Goal: Task Accomplishment & Management: Use online tool/utility

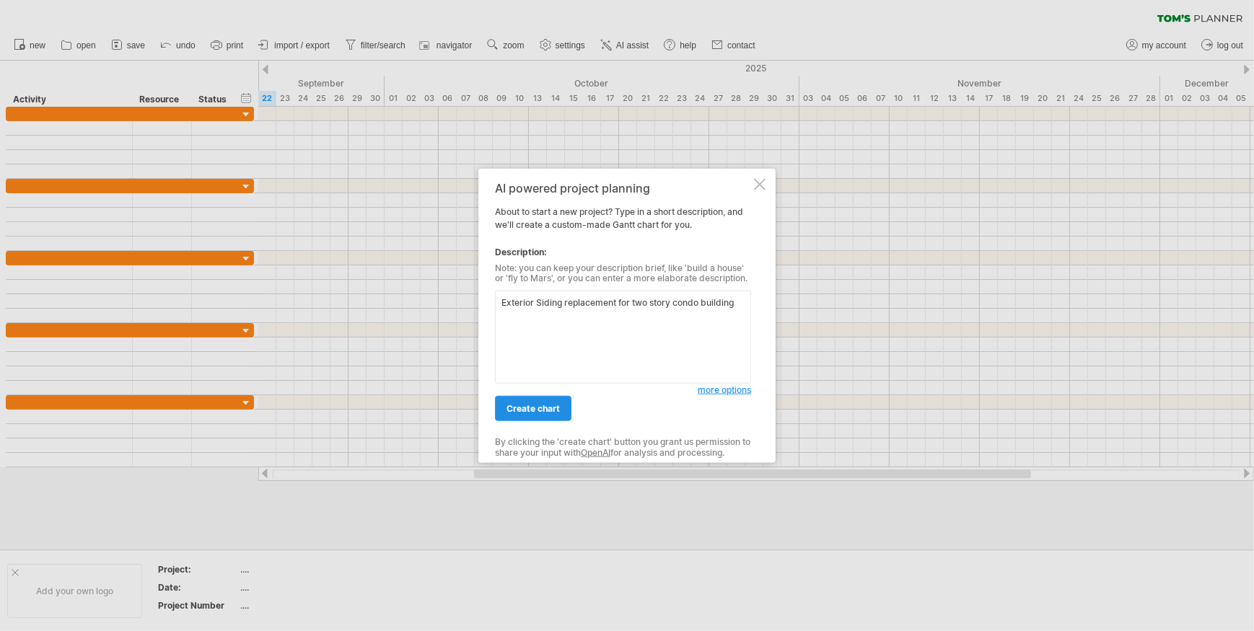
type textarea "Exterior Siding replacement for two story condo building"
click at [537, 408] on span "create chart" at bounding box center [533, 408] width 53 height 11
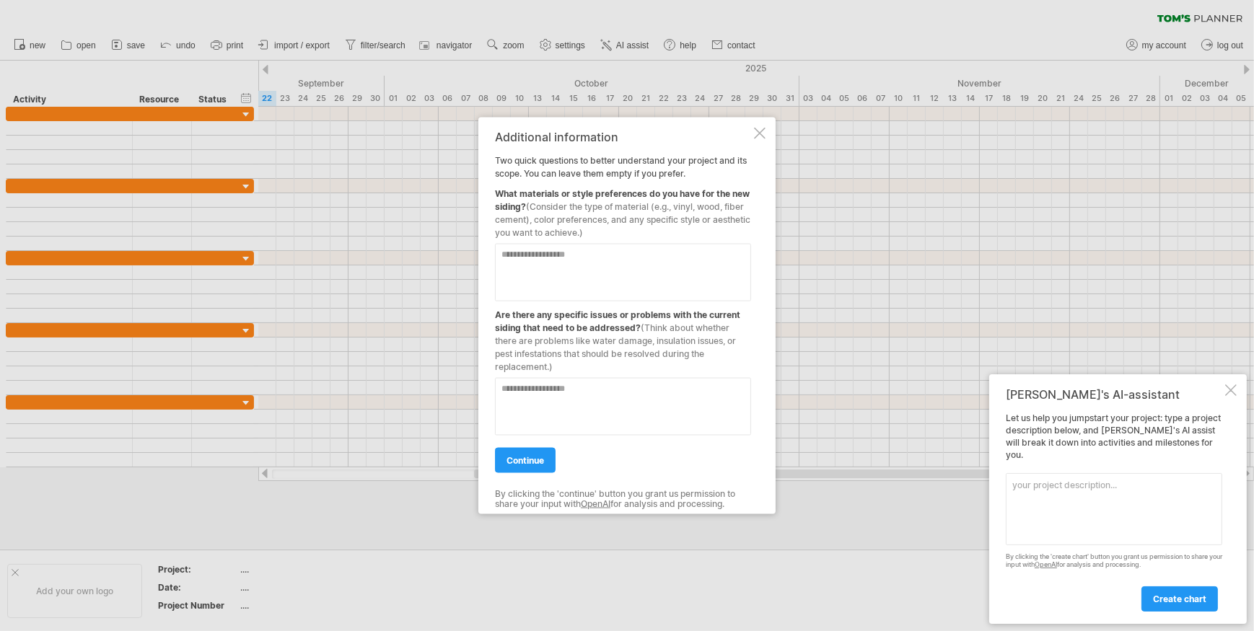
click at [559, 253] on textarea at bounding box center [623, 272] width 256 height 58
type textarea "**********"
click at [548, 387] on textarea at bounding box center [623, 406] width 256 height 58
type textarea "**********"
click at [537, 460] on span "continue" at bounding box center [526, 460] width 38 height 11
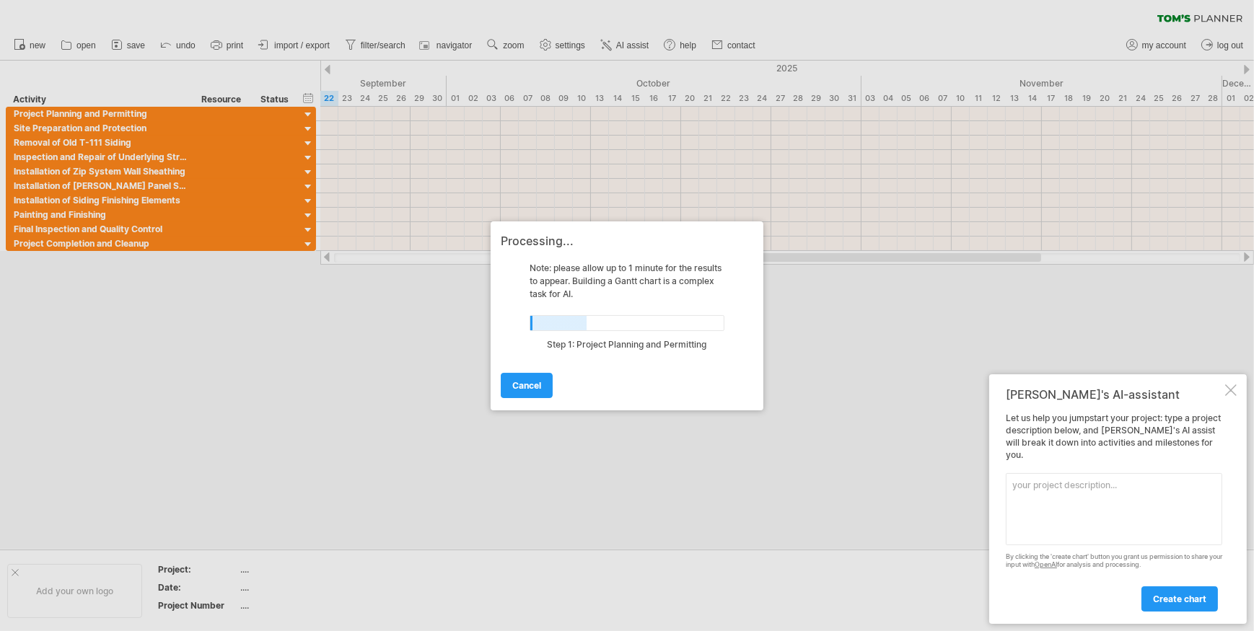
click at [1046, 489] on textarea at bounding box center [1114, 509] width 216 height 72
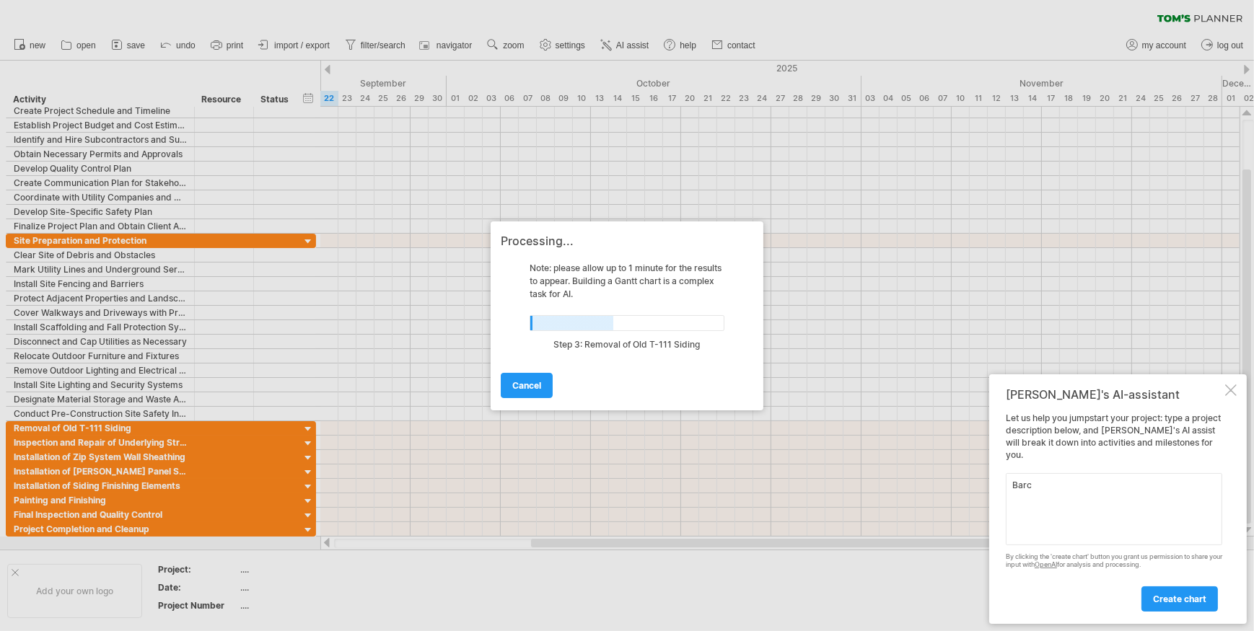
type textarea "Barc"
click at [1227, 396] on div at bounding box center [1231, 391] width 12 height 12
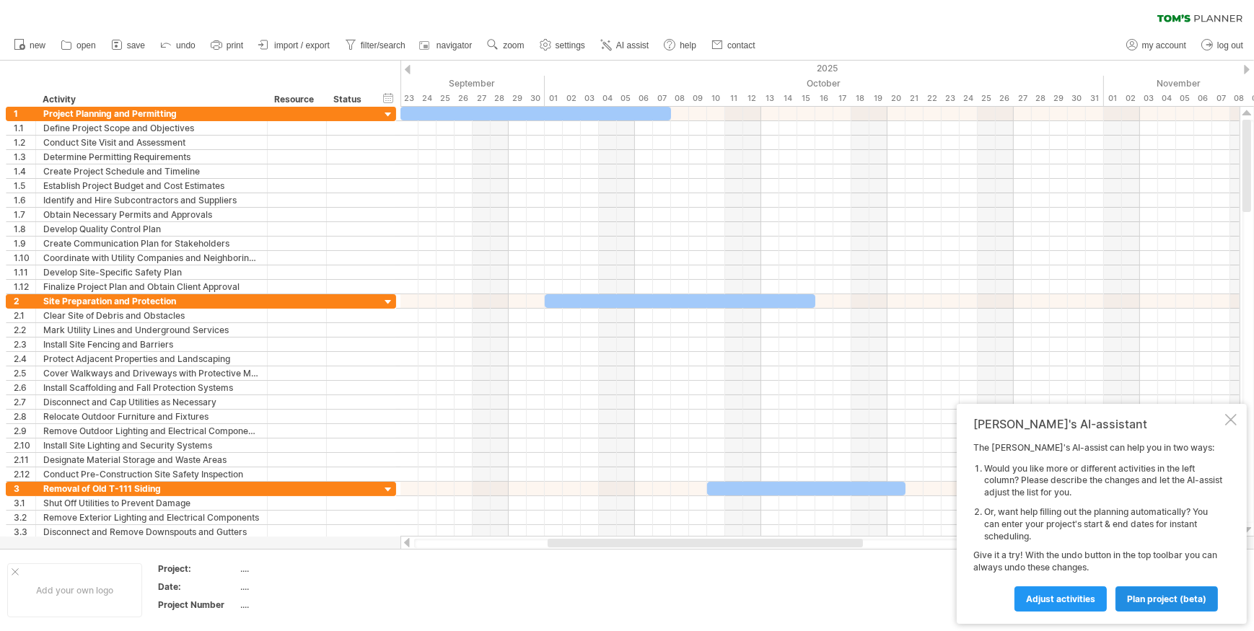
click at [1135, 599] on span "plan project (beta)" at bounding box center [1166, 599] width 79 height 11
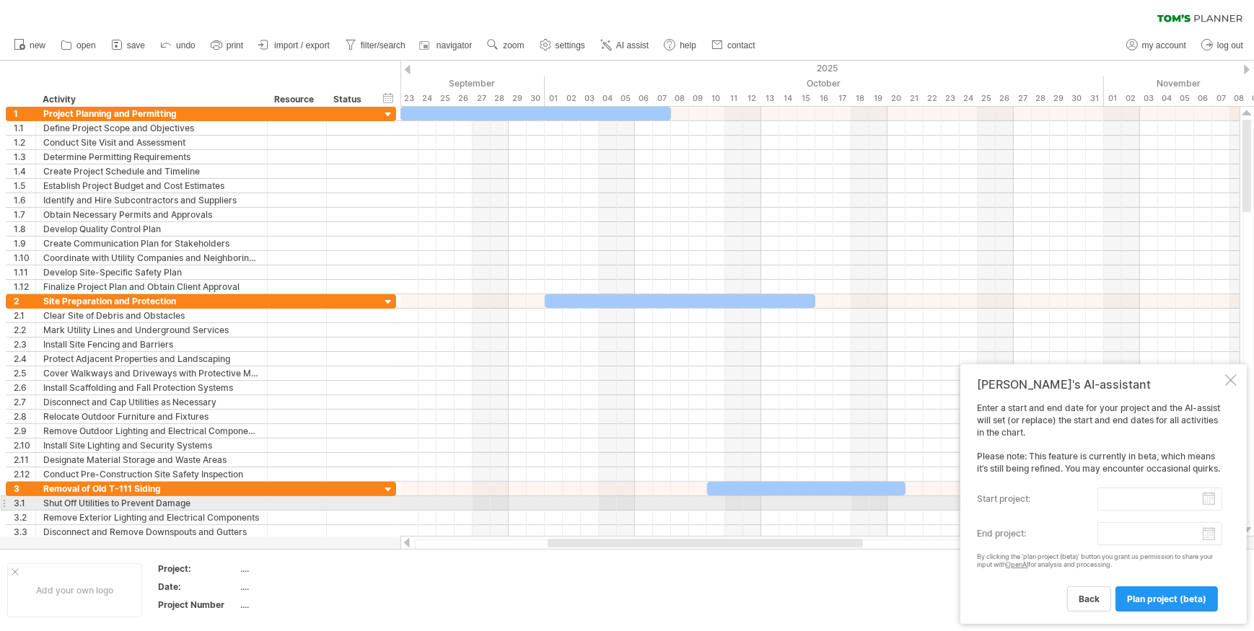
click at [1051, 497] on label "start project:" at bounding box center [1037, 499] width 121 height 23
click at [1098, 497] on input "start project:" at bounding box center [1160, 499] width 125 height 23
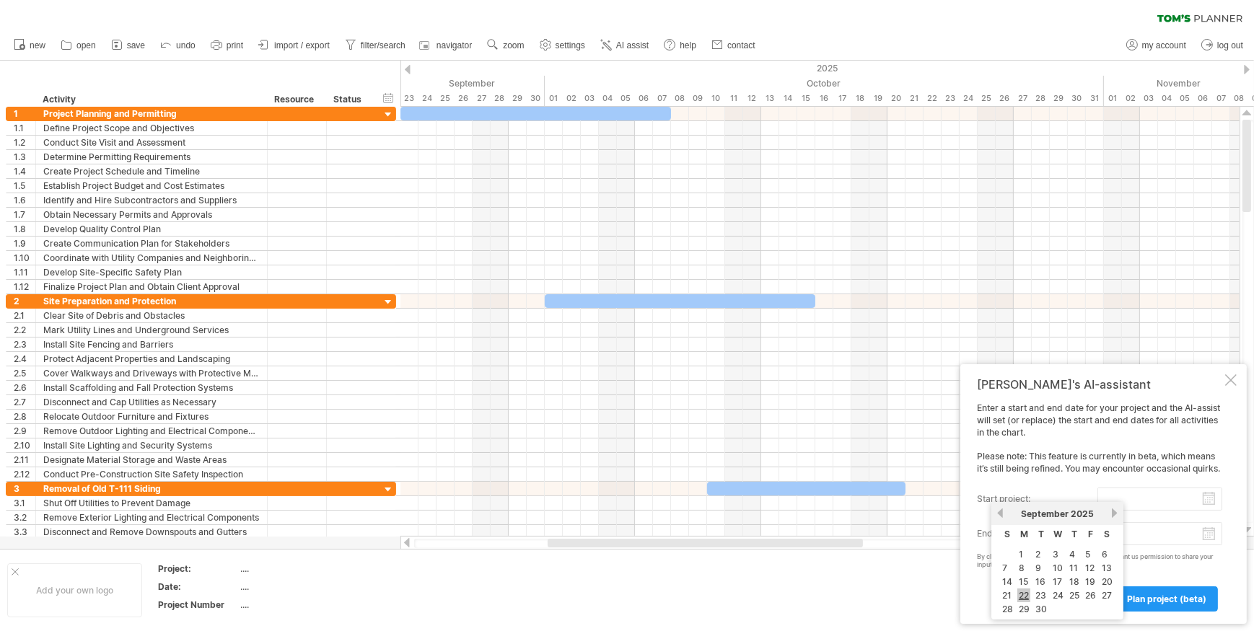
click at [1025, 595] on link "22" at bounding box center [1023, 596] width 13 height 14
type input "********"
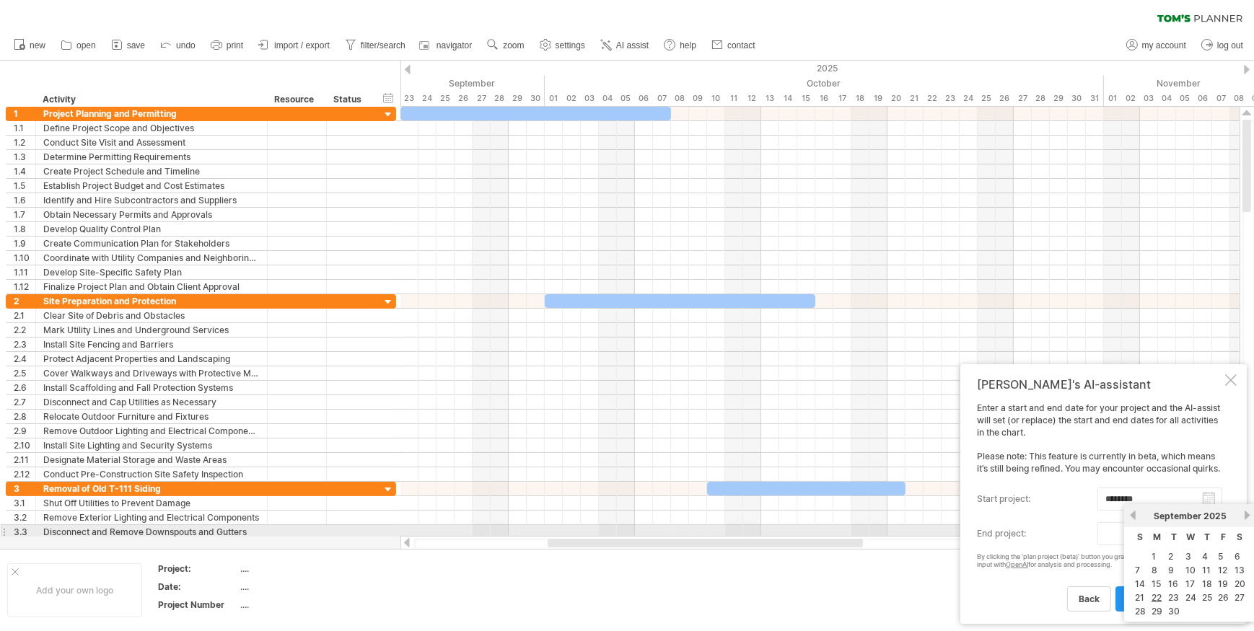
click at [1098, 534] on input "end project:" at bounding box center [1160, 533] width 125 height 23
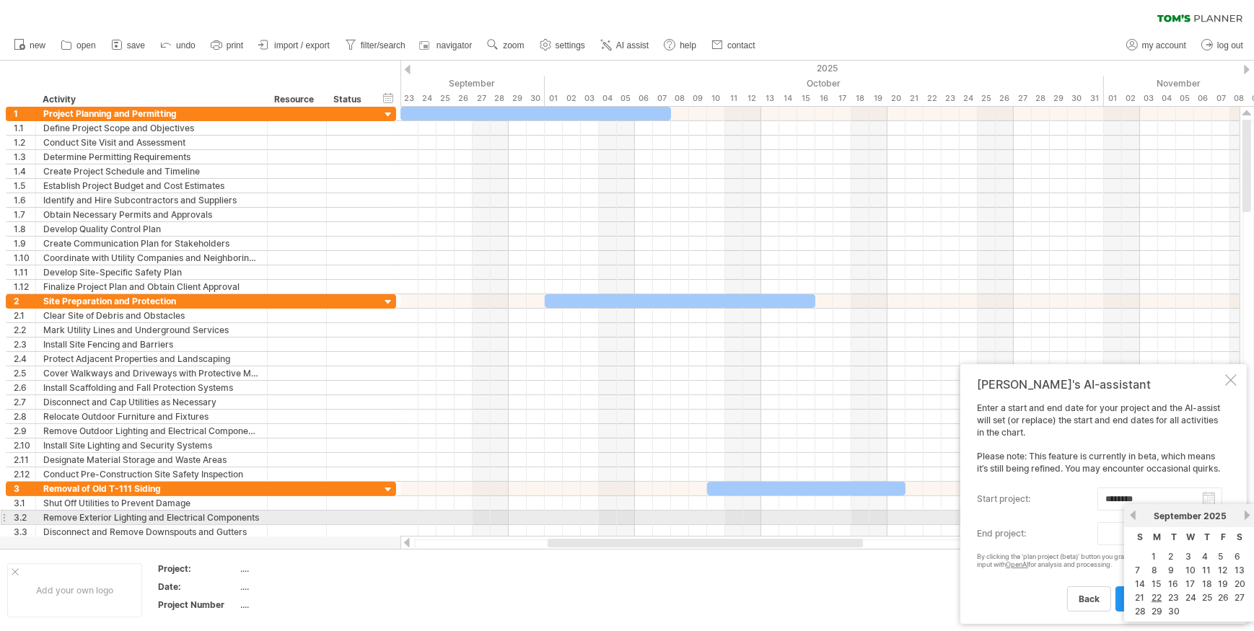
click at [1243, 515] on link "next" at bounding box center [1247, 515] width 11 height 11
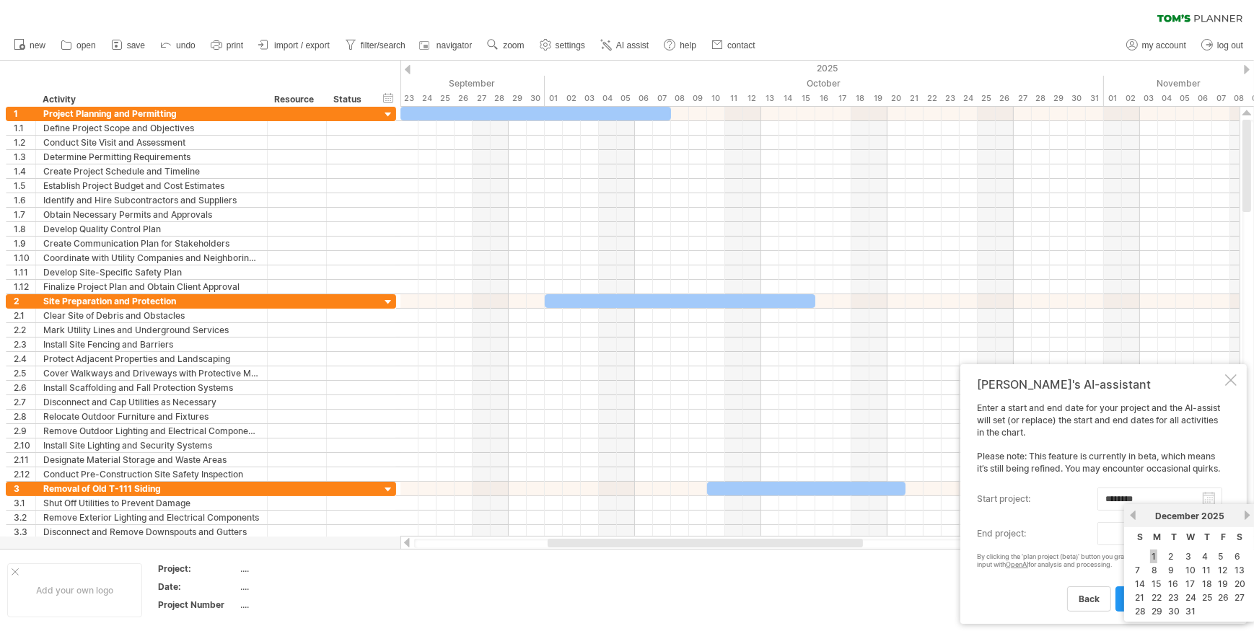
click at [1152, 556] on link "1" at bounding box center [1153, 557] width 7 height 14
type input "********"
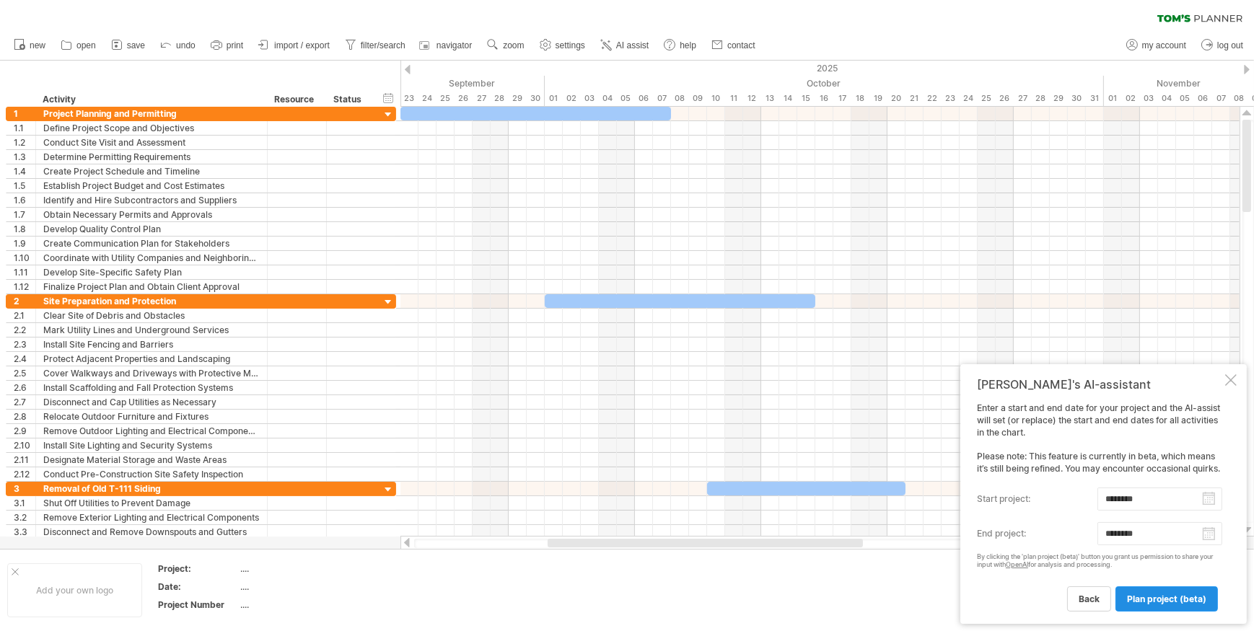
click at [1156, 602] on span "plan project (beta)" at bounding box center [1166, 599] width 79 height 11
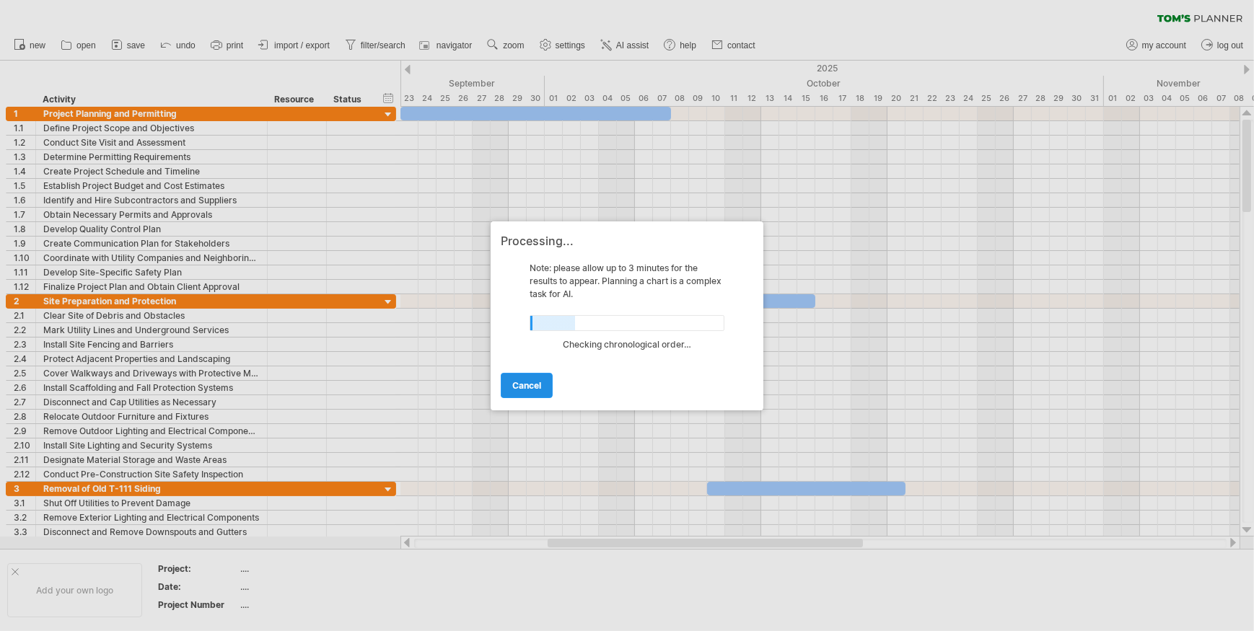
click at [517, 387] on span "cancel" at bounding box center [526, 385] width 29 height 11
click at [517, 388] on span "cancel" at bounding box center [526, 385] width 29 height 11
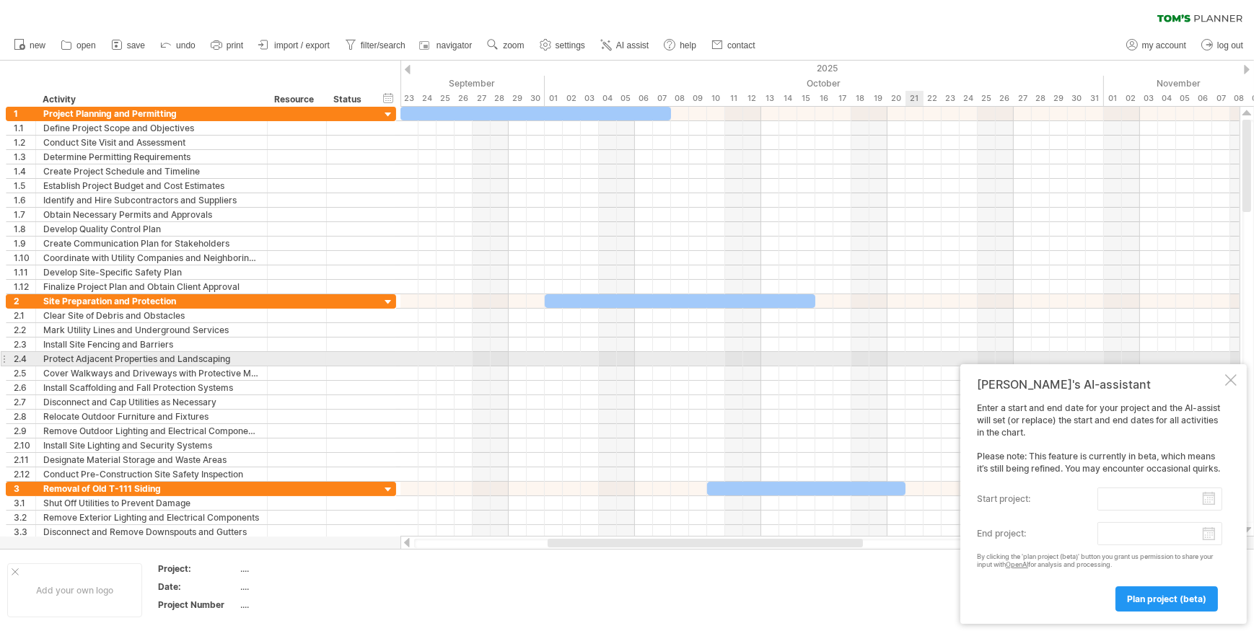
click at [1231, 375] on div at bounding box center [1231, 381] width 12 height 12
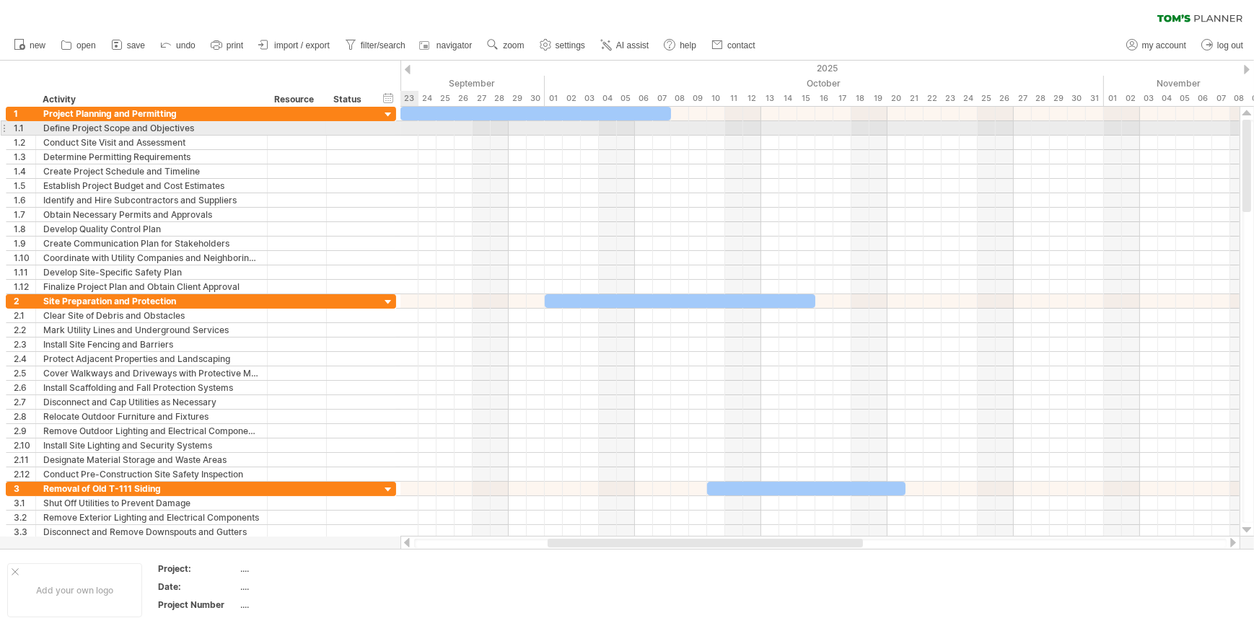
click at [4, 128] on div at bounding box center [4, 128] width 6 height 15
click at [59, 129] on div "Define Project Scope and Objectives" at bounding box center [151, 128] width 216 height 14
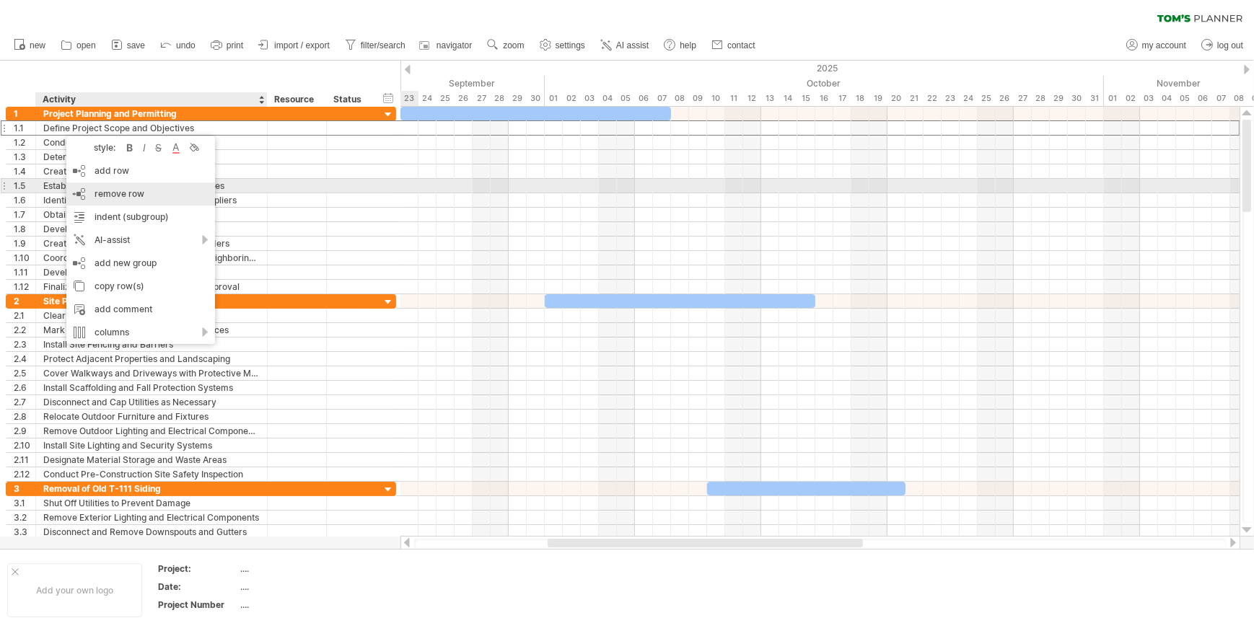
click at [102, 192] on span "remove row" at bounding box center [120, 193] width 50 height 11
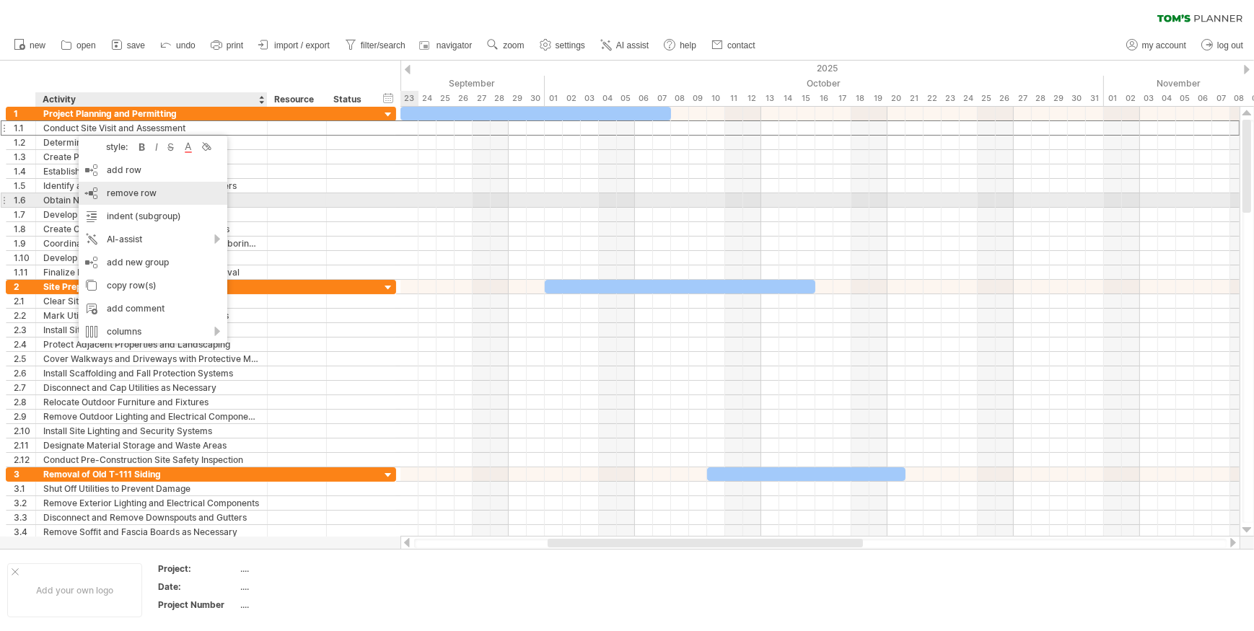
click at [108, 199] on div "remove row remove selected rows" at bounding box center [153, 193] width 149 height 23
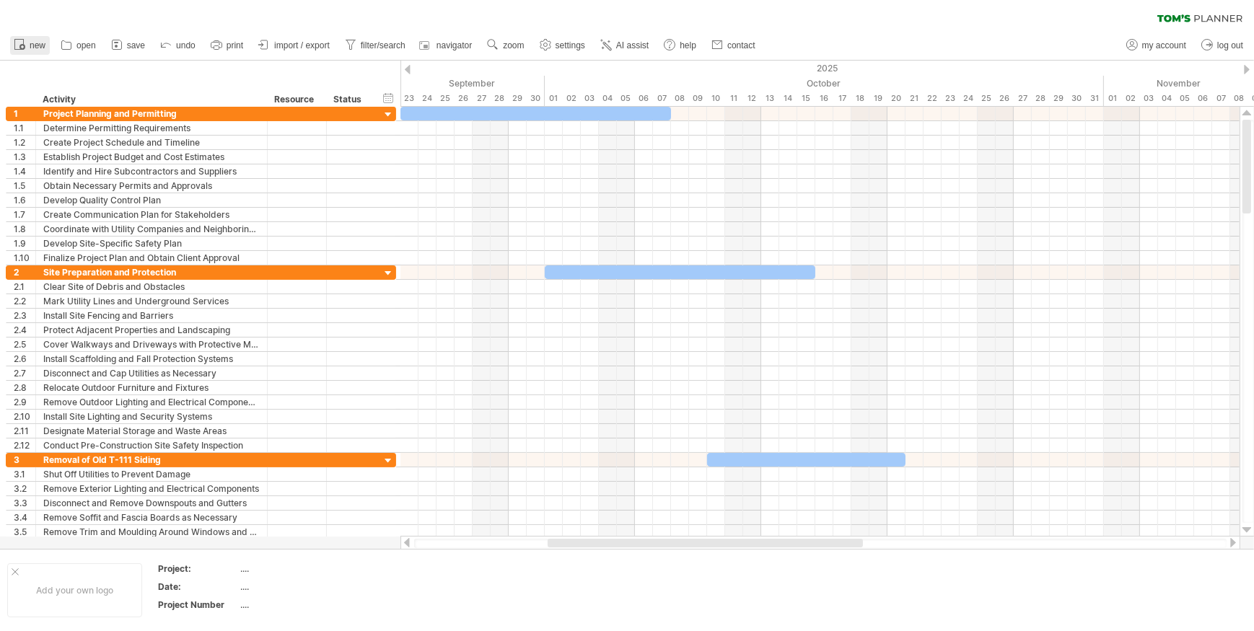
click at [38, 45] on span "new" at bounding box center [38, 45] width 16 height 10
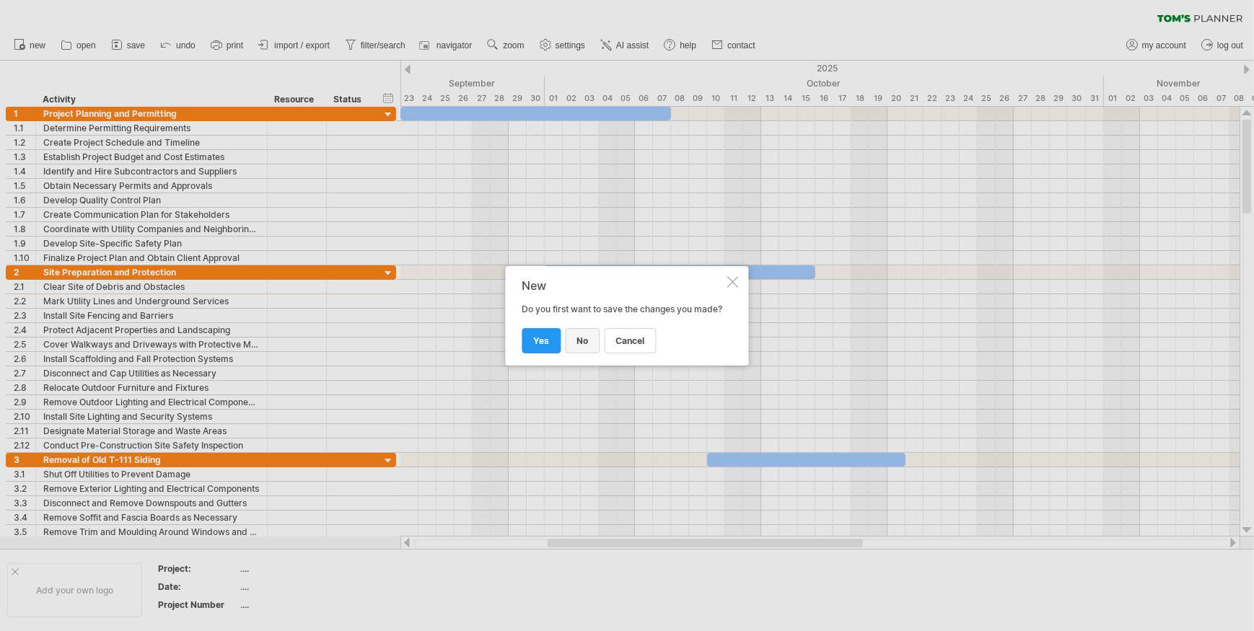
click at [585, 346] on span "no" at bounding box center [583, 341] width 12 height 11
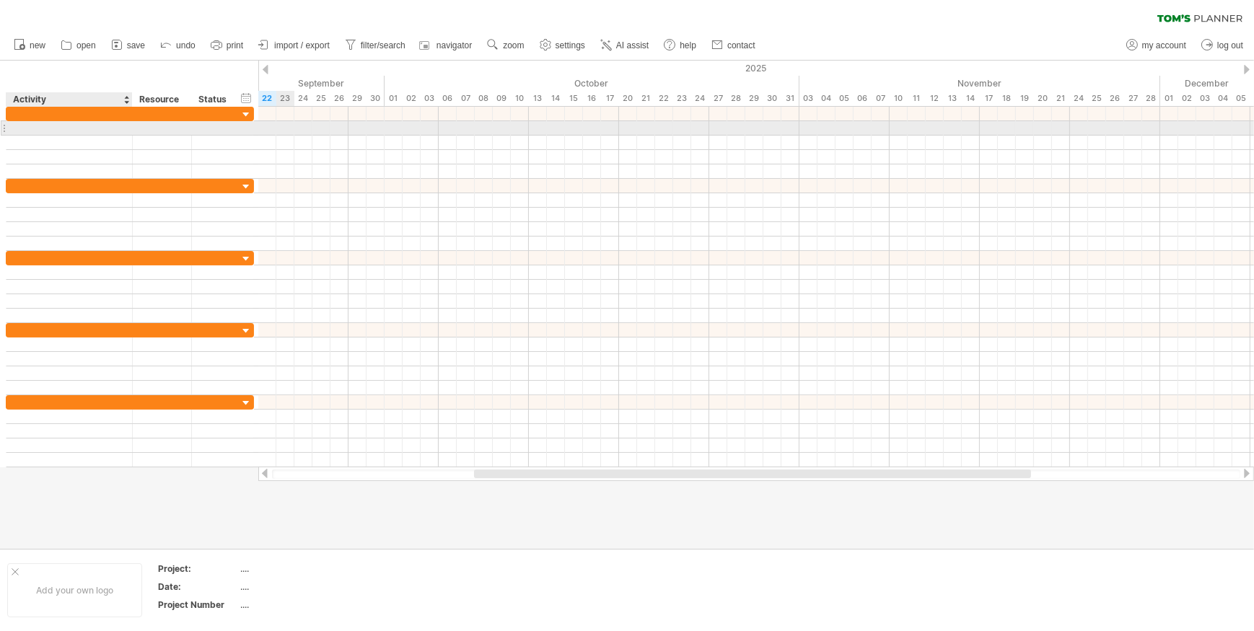
click at [63, 128] on div at bounding box center [69, 128] width 111 height 14
click at [103, 128] on div at bounding box center [69, 128] width 111 height 14
click at [38, 127] on div at bounding box center [69, 128] width 111 height 14
click at [96, 125] on div at bounding box center [69, 128] width 111 height 14
type input "**********"
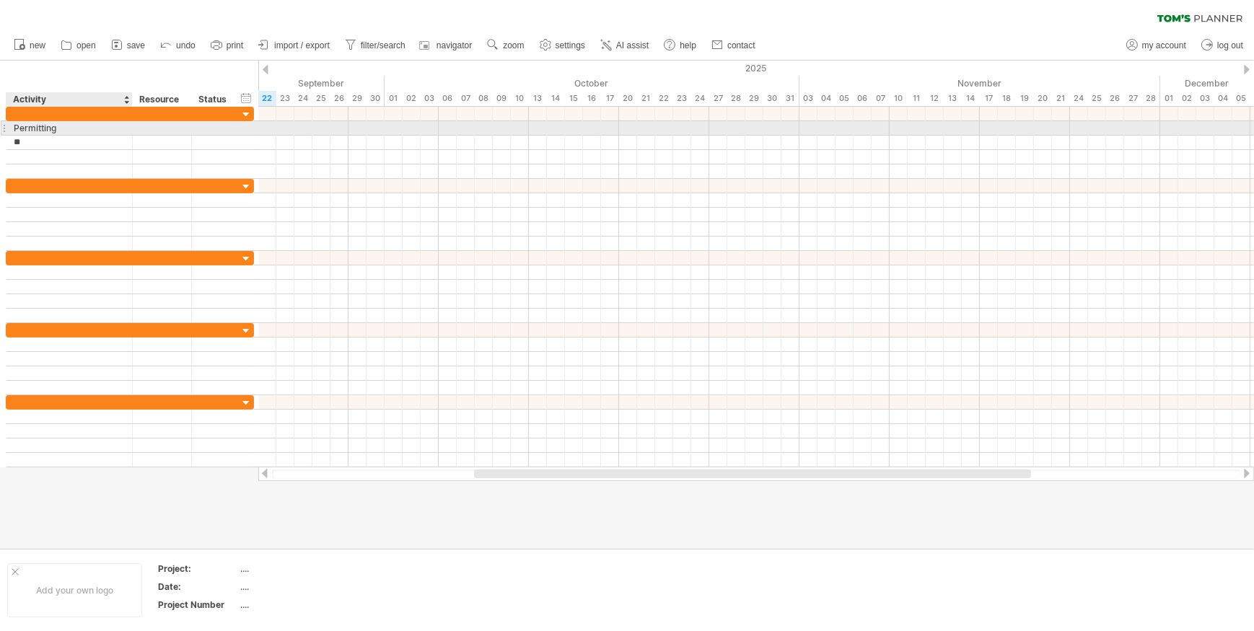
type input "*"
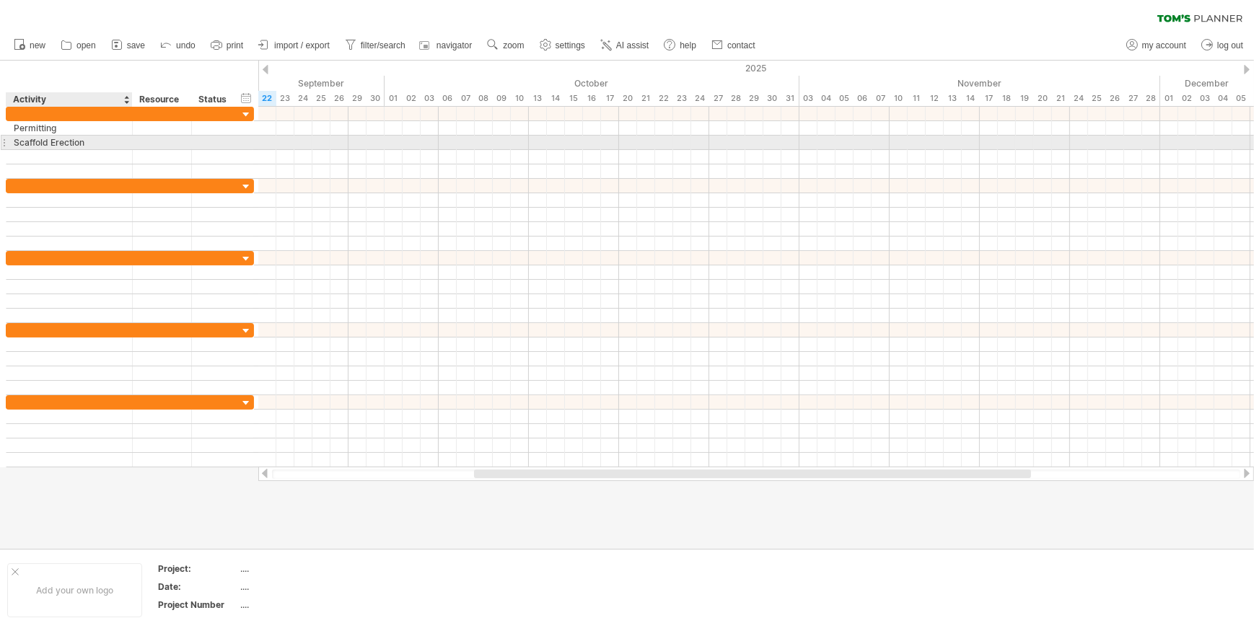
click at [99, 141] on div "Scaffold Erection" at bounding box center [69, 143] width 111 height 14
type input "**********"
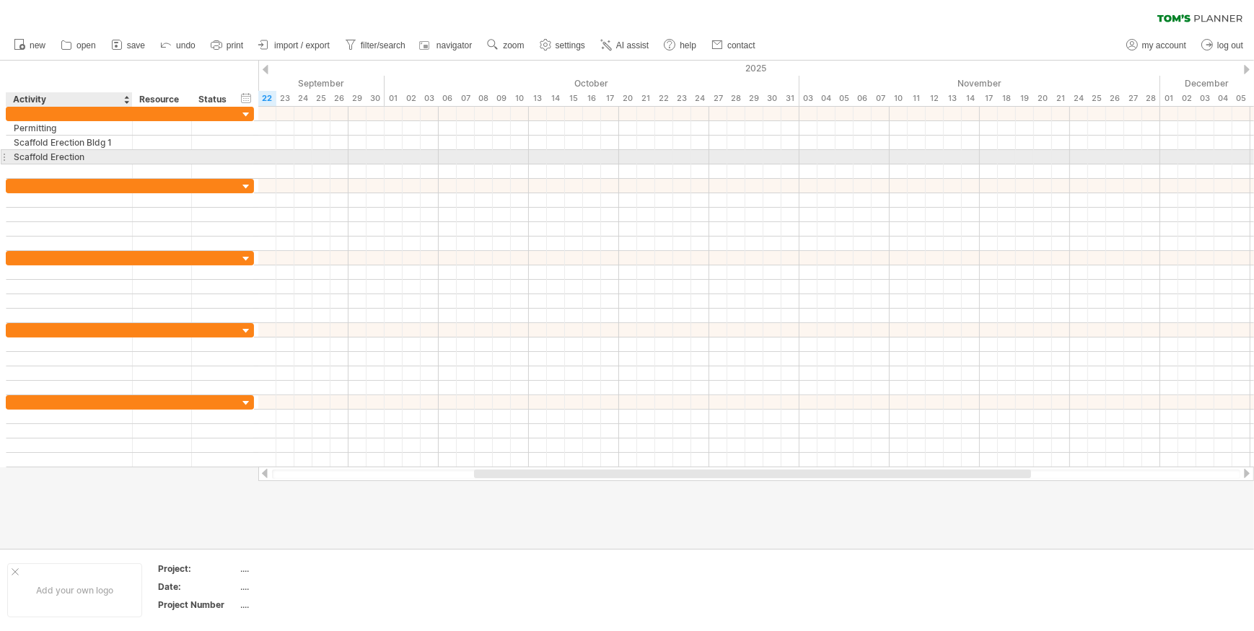
click at [88, 157] on div "Scaffold Erection" at bounding box center [69, 157] width 111 height 14
type input "**********"
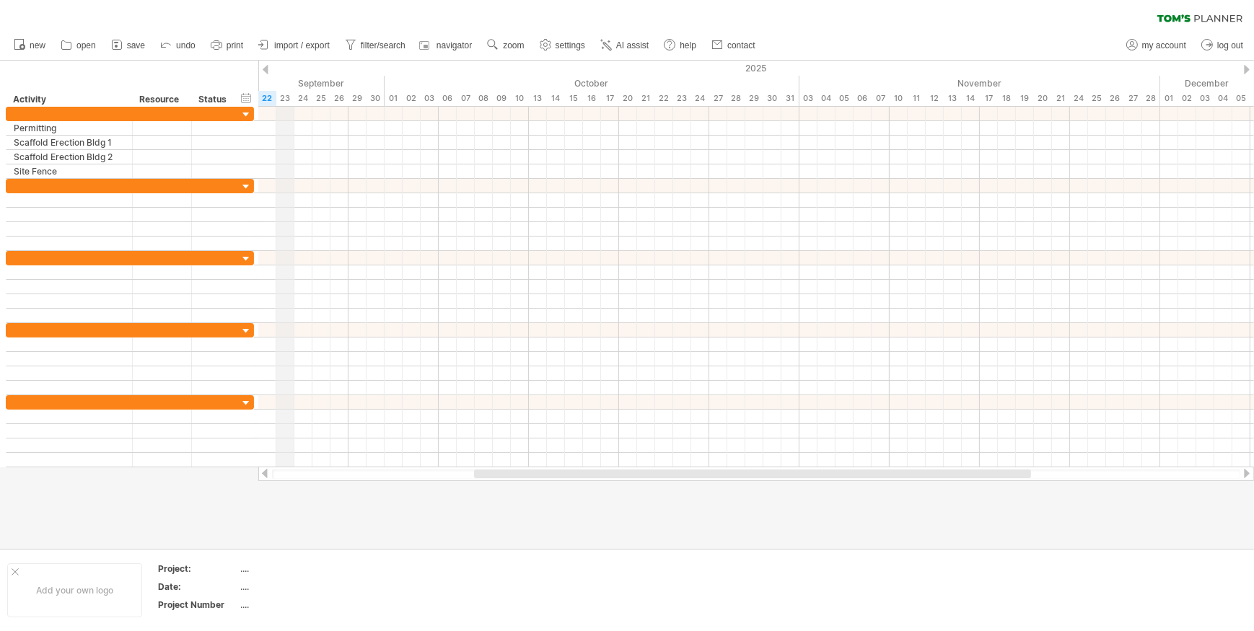
click at [285, 102] on div "23" at bounding box center [285, 98] width 18 height 15
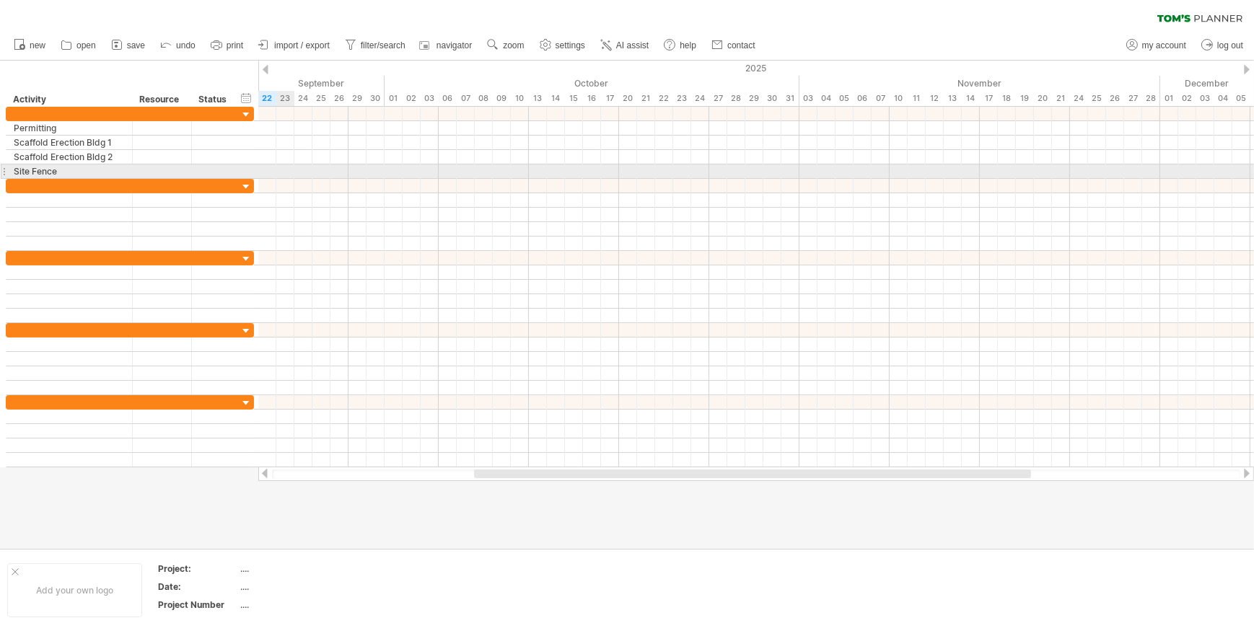
click at [281, 170] on div at bounding box center [756, 172] width 996 height 14
click at [281, 171] on div at bounding box center [756, 172] width 996 height 14
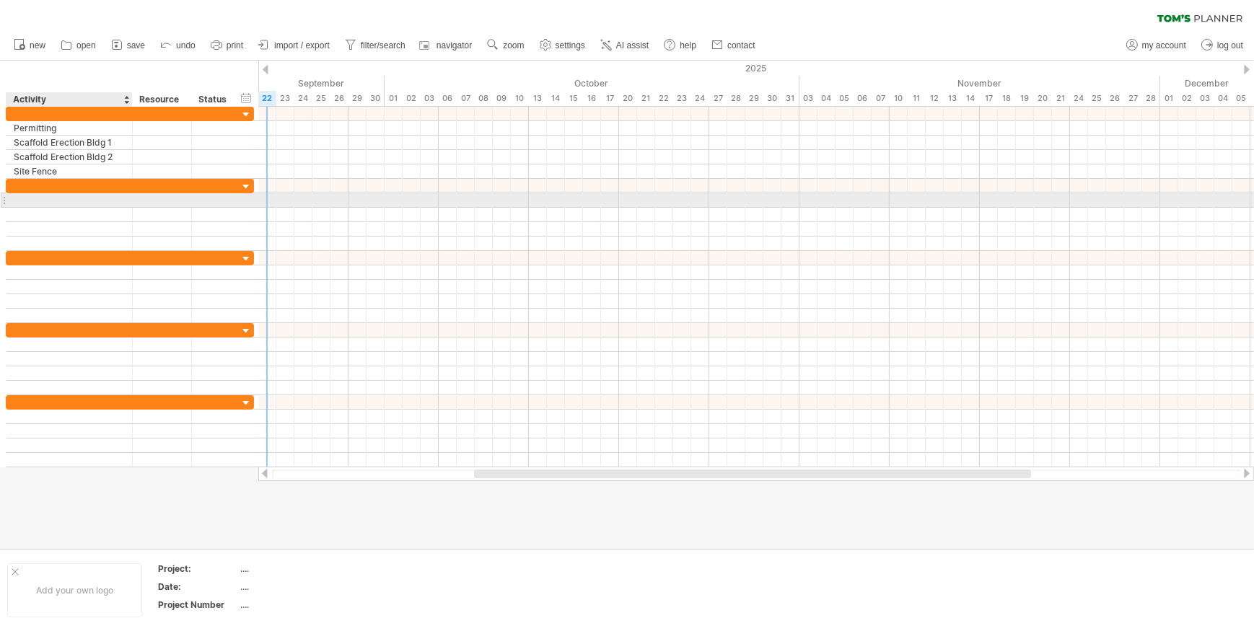
click at [40, 201] on div at bounding box center [69, 200] width 111 height 14
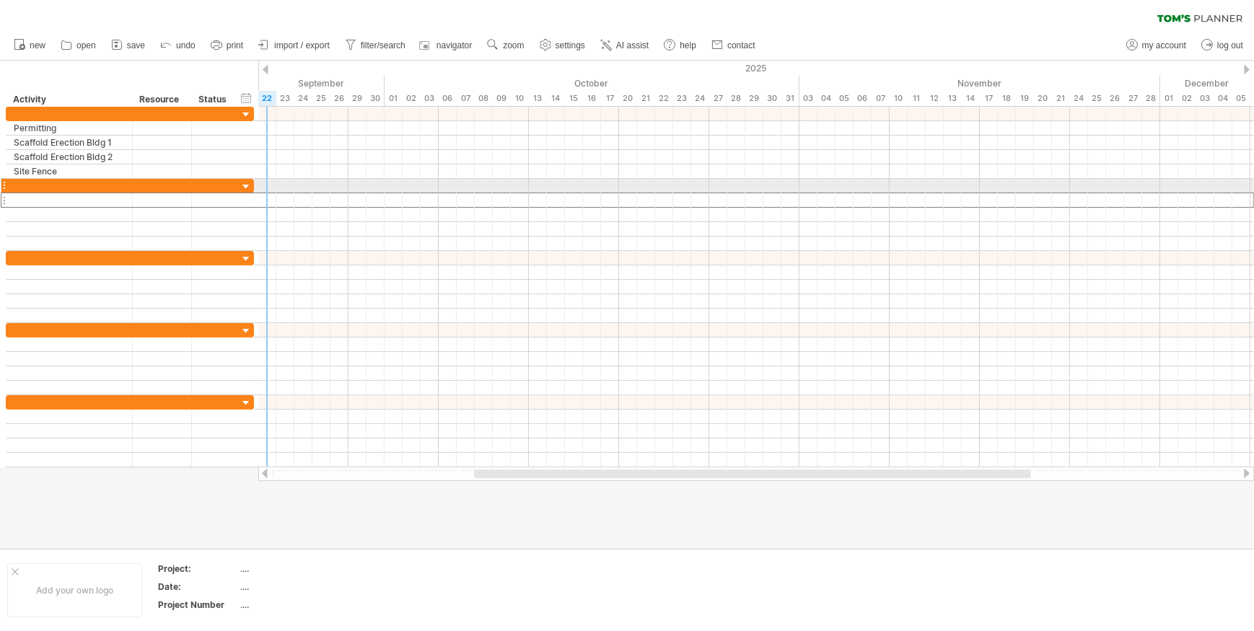
click at [4, 183] on div at bounding box center [4, 185] width 6 height 15
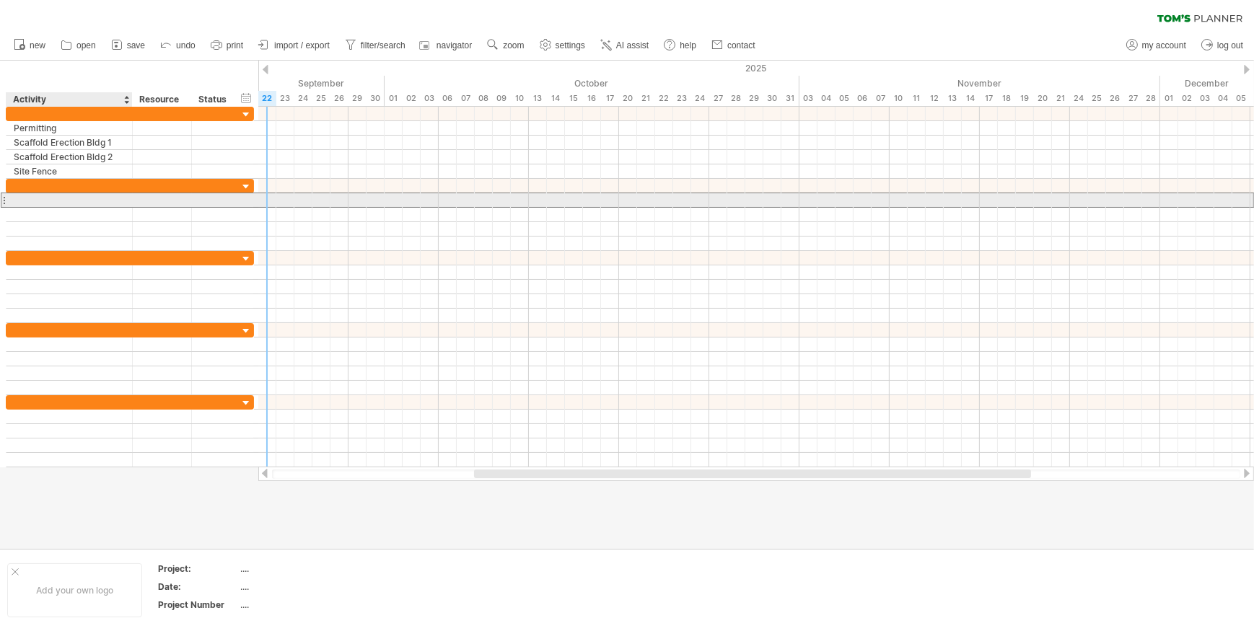
click at [33, 198] on div at bounding box center [69, 200] width 111 height 14
type input "**********"
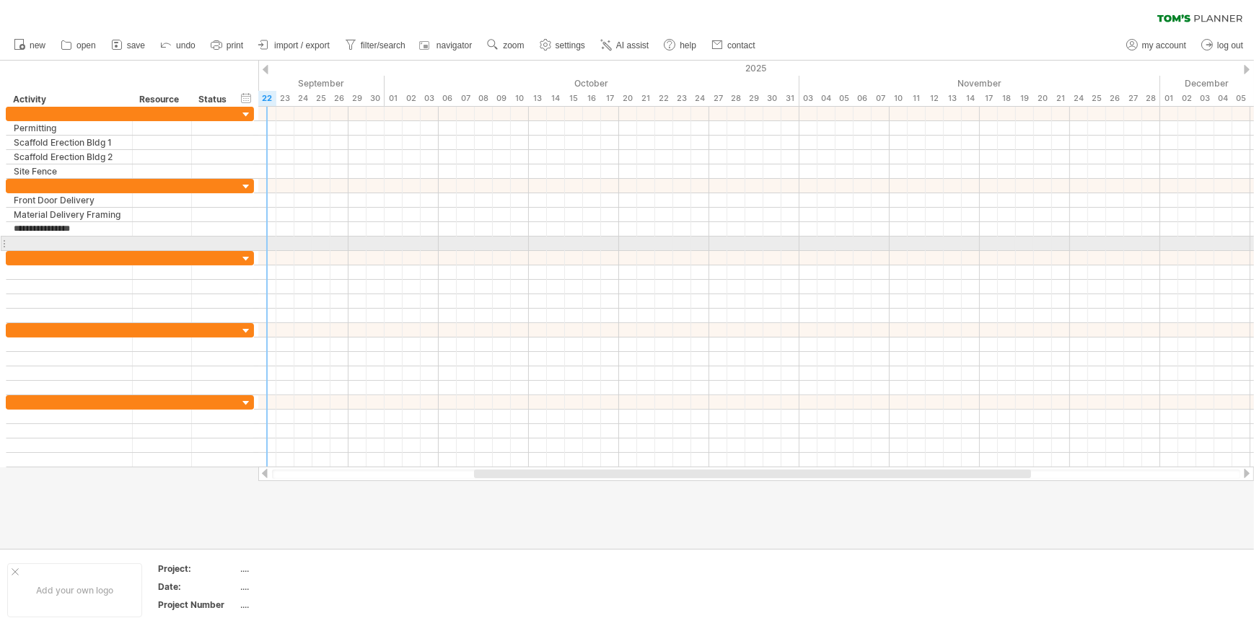
click at [3, 242] on div at bounding box center [4, 243] width 6 height 15
click at [40, 242] on div at bounding box center [69, 244] width 111 height 14
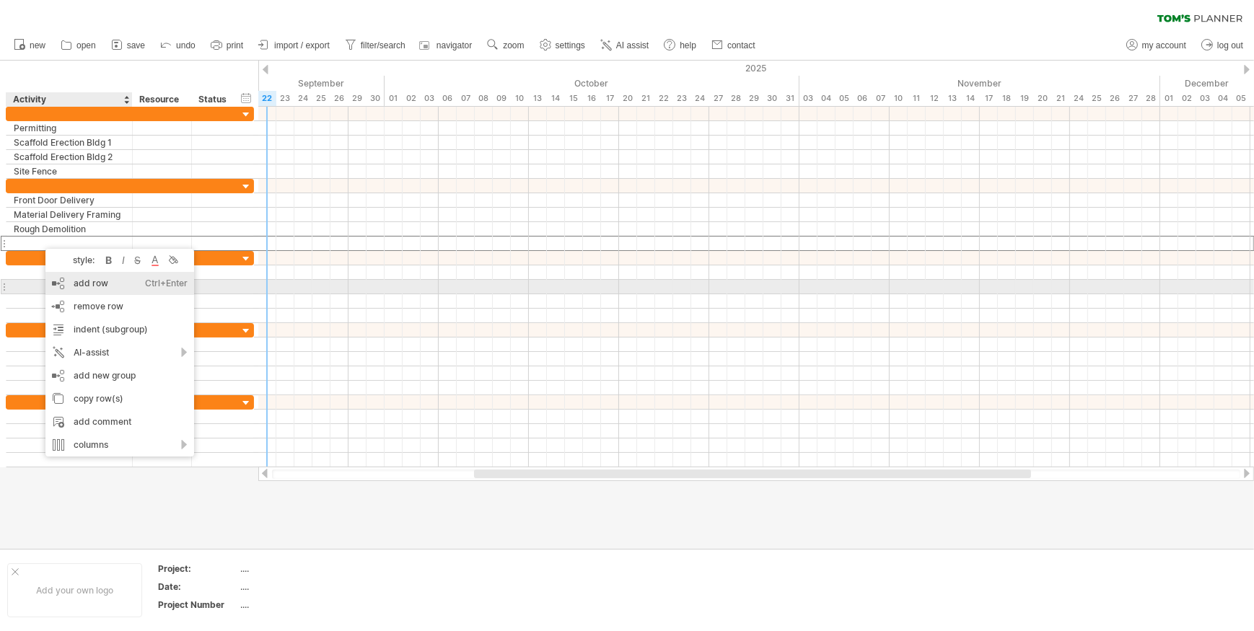
click at [89, 284] on div "add row Ctrl+Enter Cmd+Enter" at bounding box center [119, 283] width 149 height 23
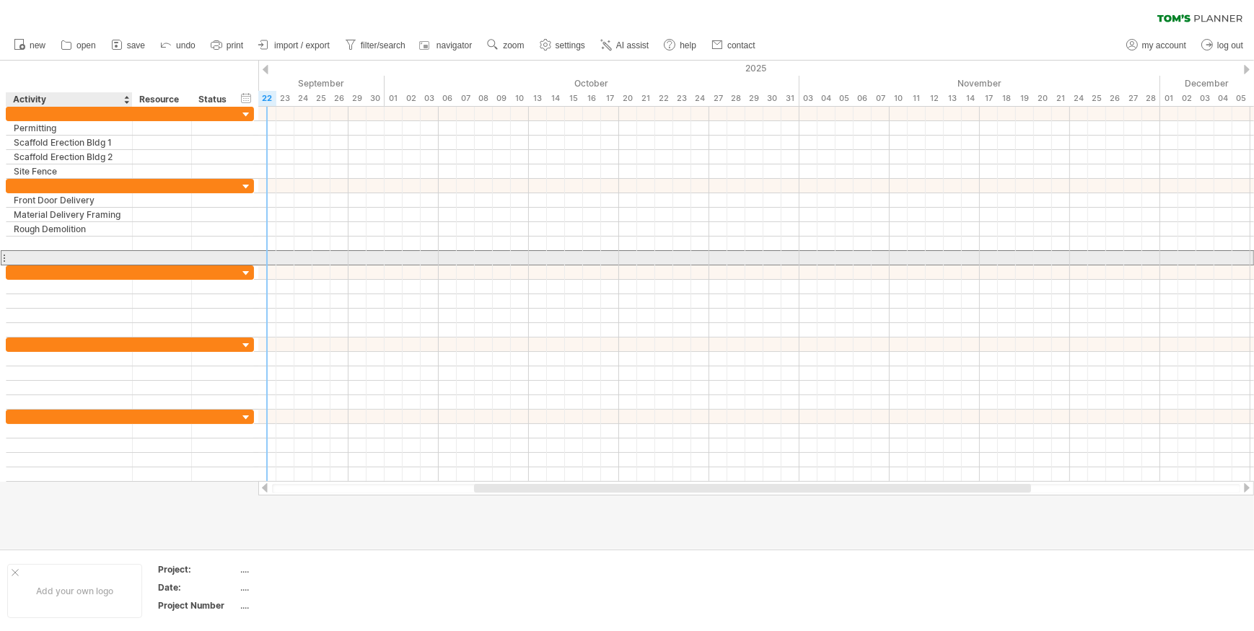
click at [22, 255] on input "text" at bounding box center [69, 258] width 111 height 14
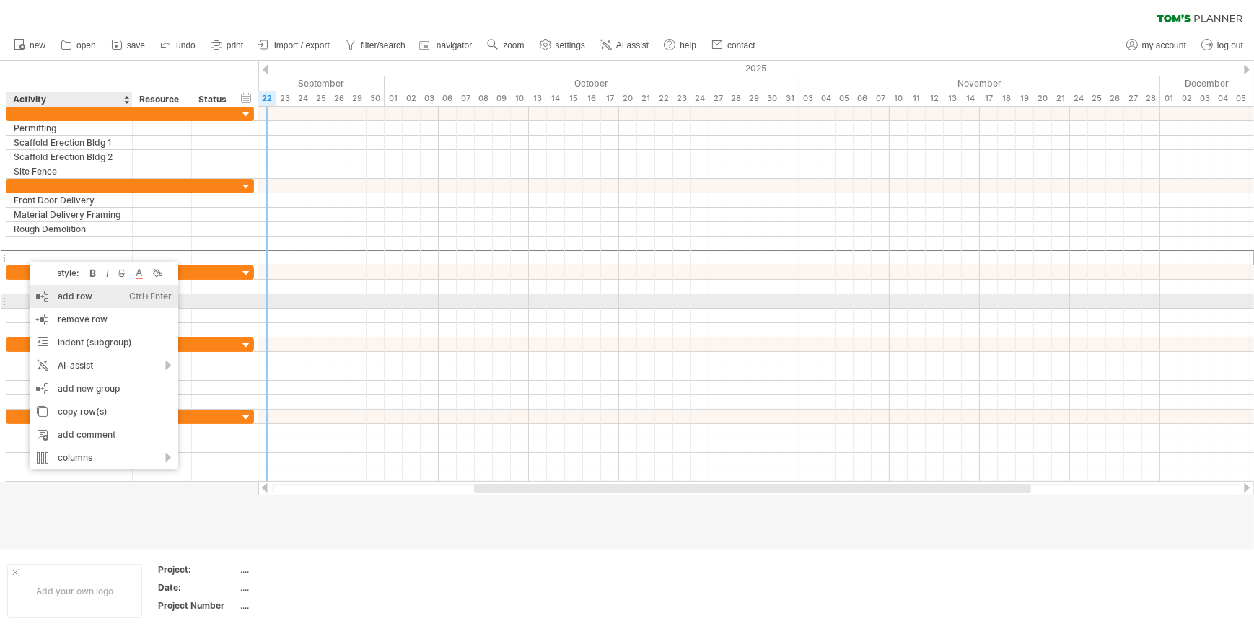
click at [64, 295] on div "add row Ctrl+Enter Cmd+Enter" at bounding box center [104, 296] width 149 height 23
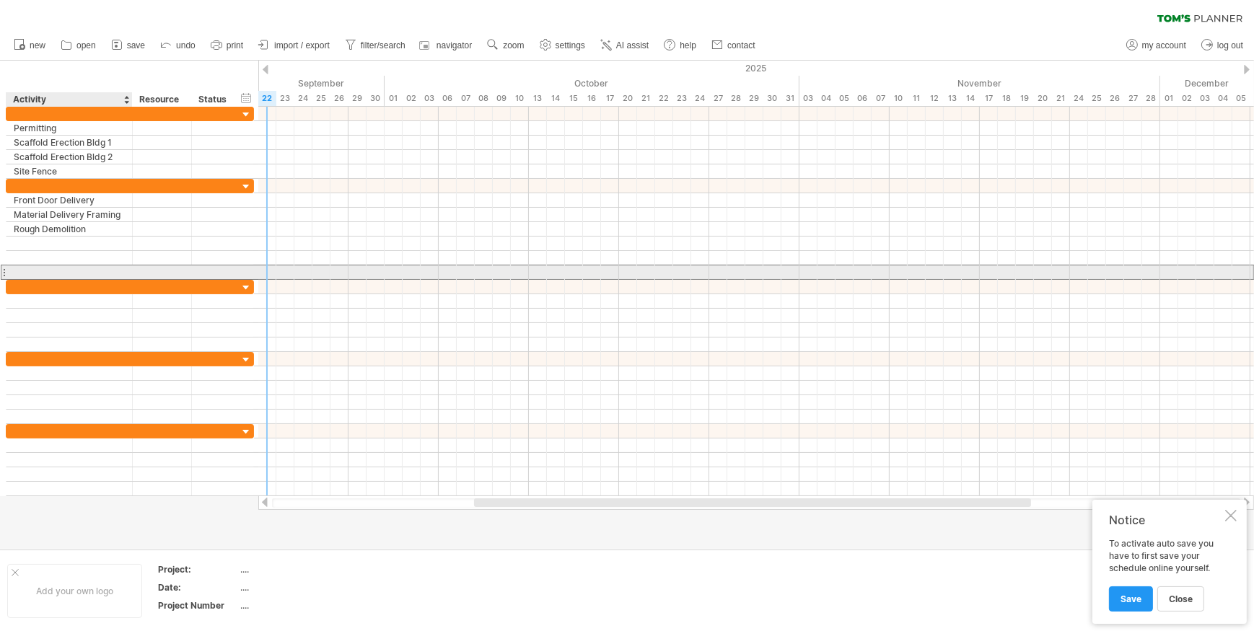
click at [35, 267] on input "text" at bounding box center [69, 273] width 111 height 14
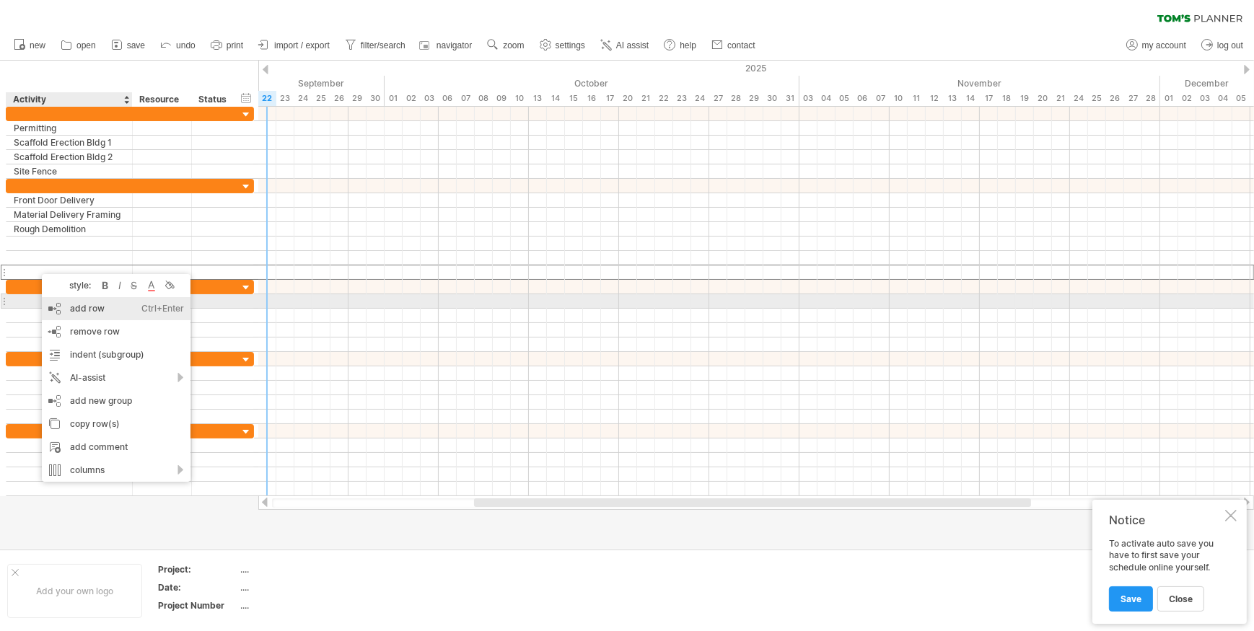
click at [80, 307] on div "add row Ctrl+Enter Cmd+Enter" at bounding box center [116, 308] width 149 height 23
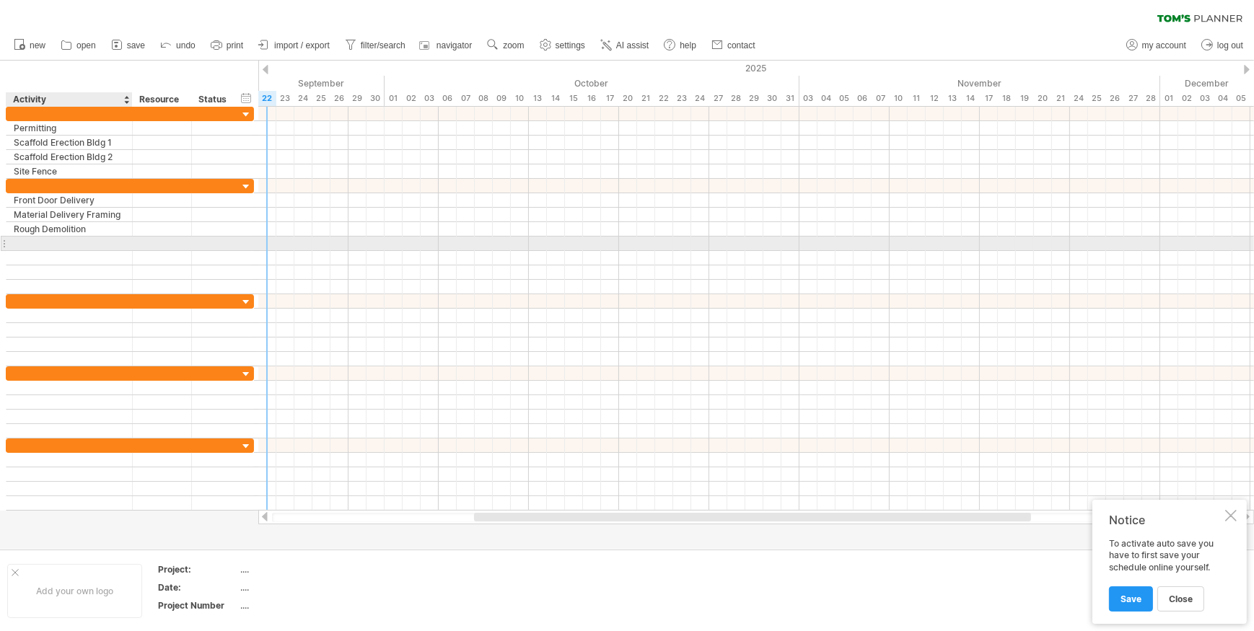
click at [33, 241] on div at bounding box center [69, 244] width 111 height 14
type input "*"
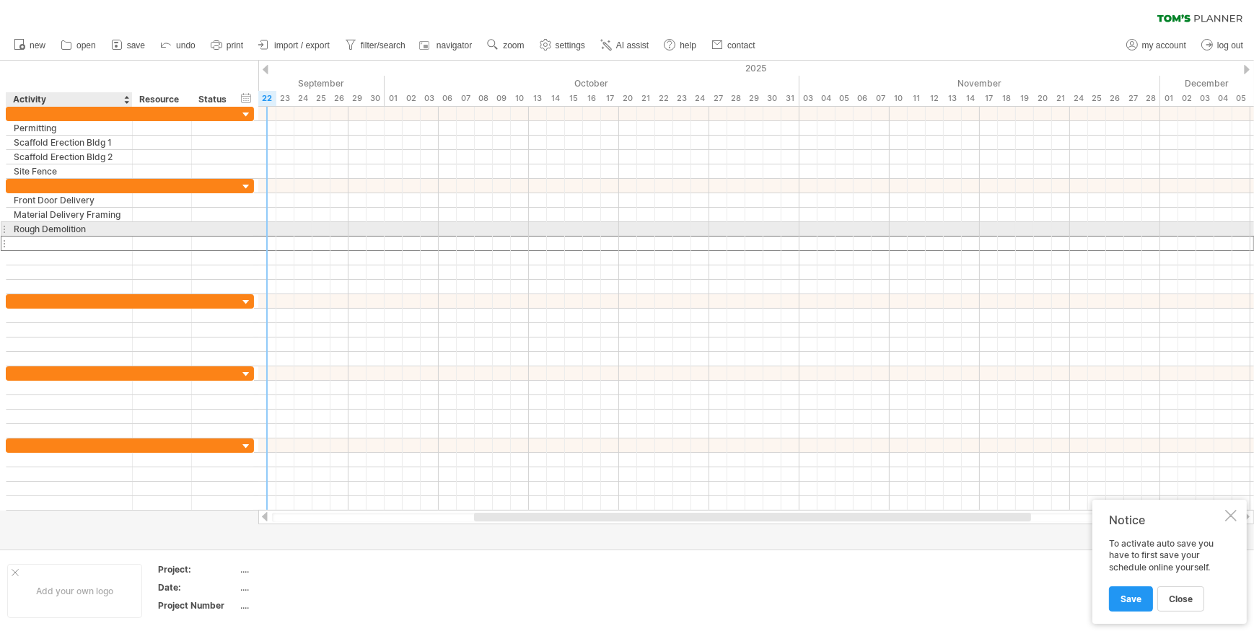
click at [94, 229] on div "Rough Demolition" at bounding box center [69, 229] width 111 height 14
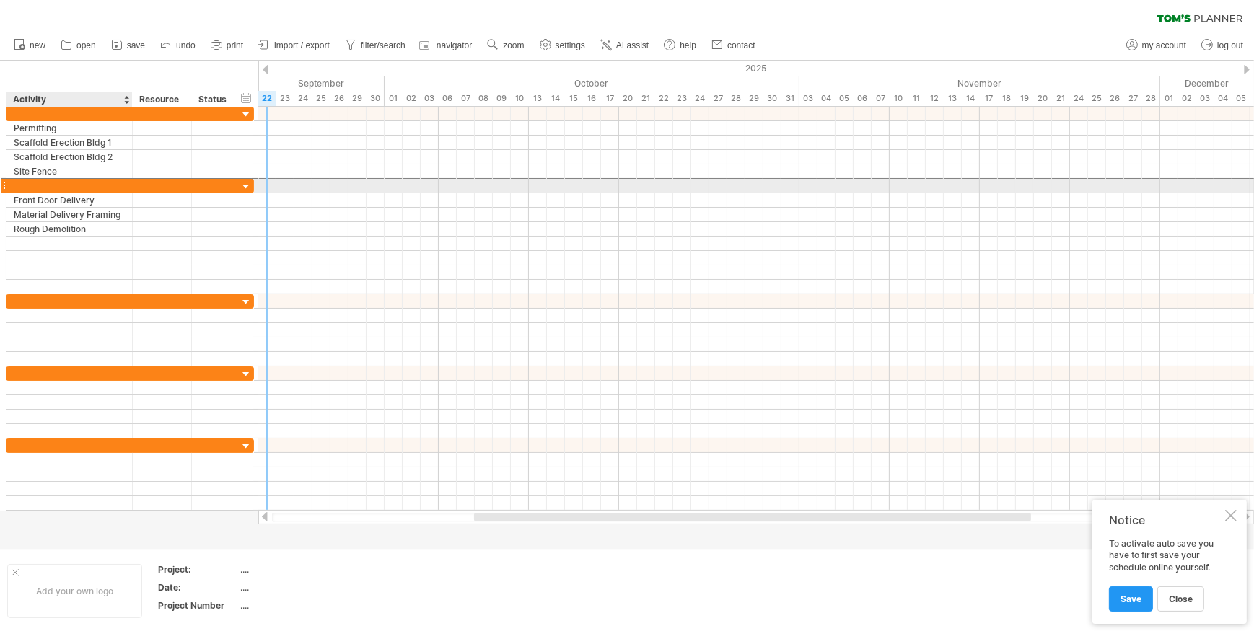
click at [56, 183] on div at bounding box center [69, 186] width 111 height 14
type input "**********"
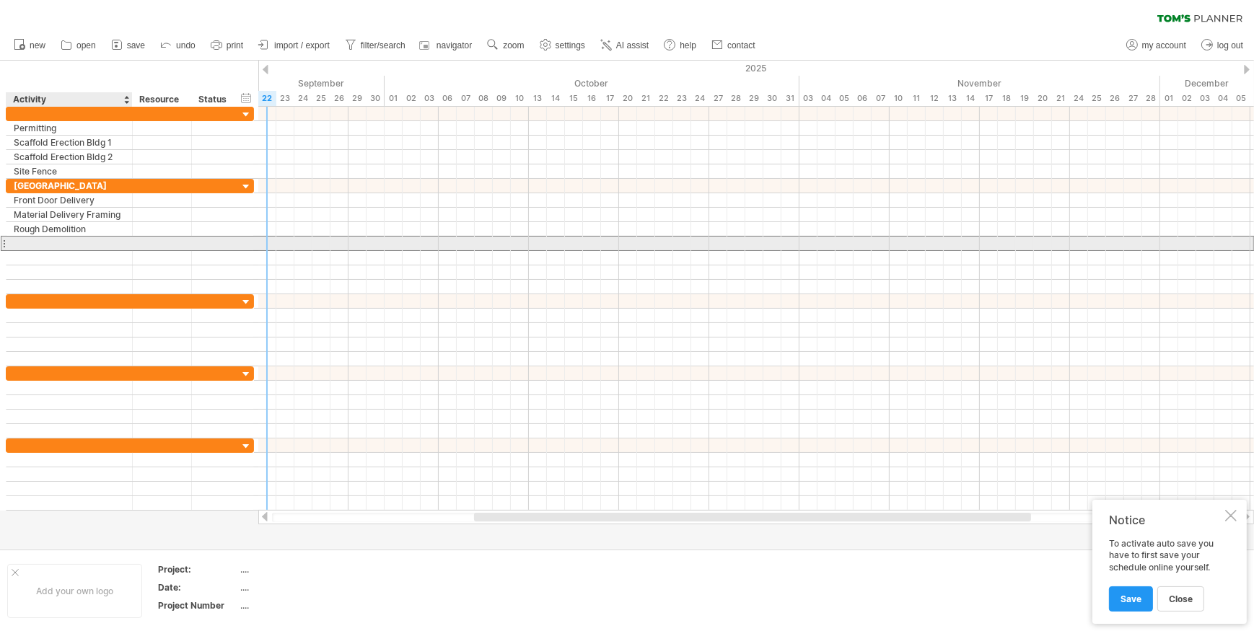
click at [30, 242] on div at bounding box center [69, 244] width 111 height 14
type input "**********"
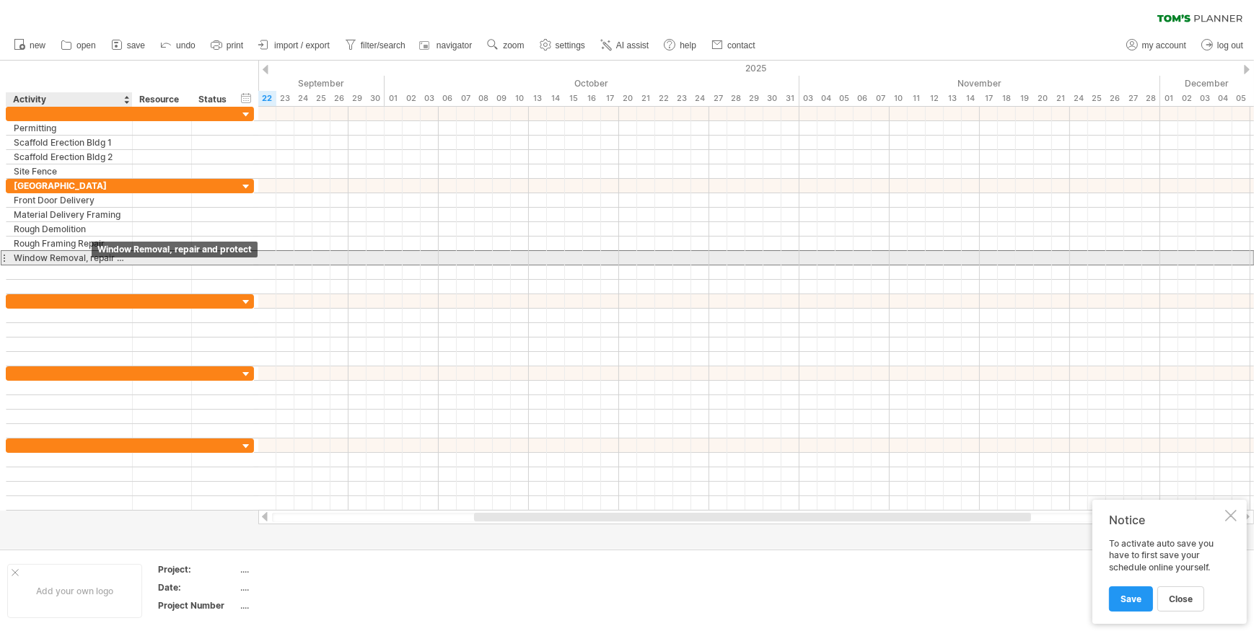
click at [118, 258] on div "Window Removal, repair and protect" at bounding box center [69, 258] width 111 height 14
click at [140, 258] on div at bounding box center [162, 258] width 44 height 14
click at [121, 259] on div "Window Removal, repair and protect" at bounding box center [69, 258] width 111 height 14
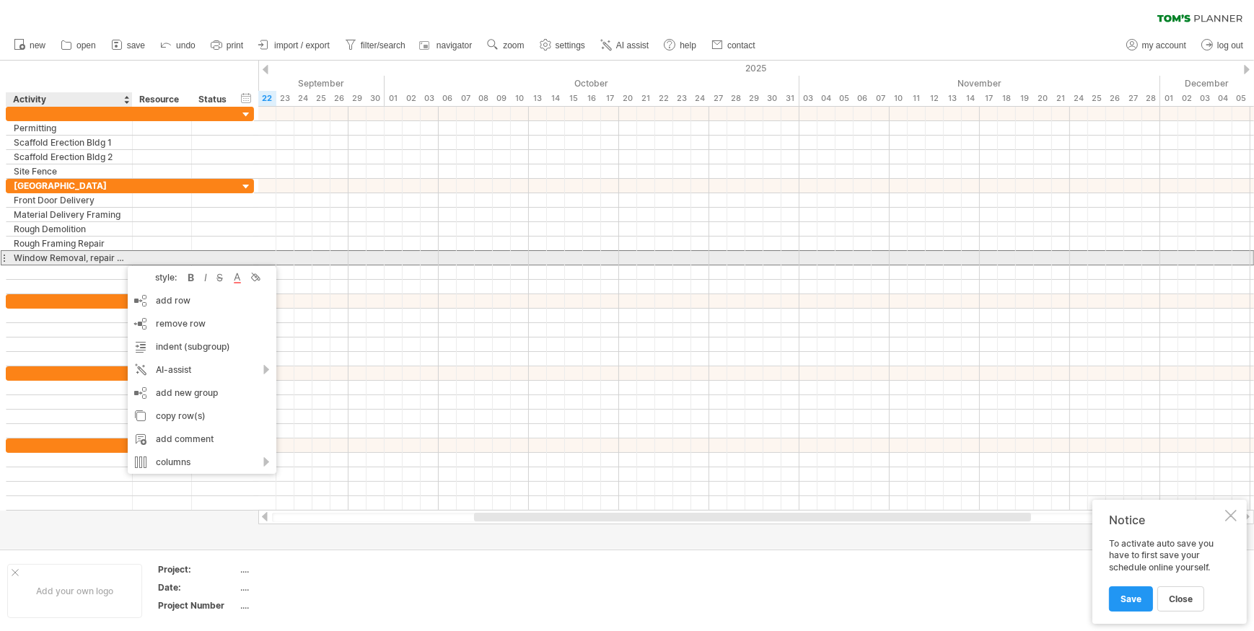
click at [145, 256] on div at bounding box center [162, 258] width 44 height 14
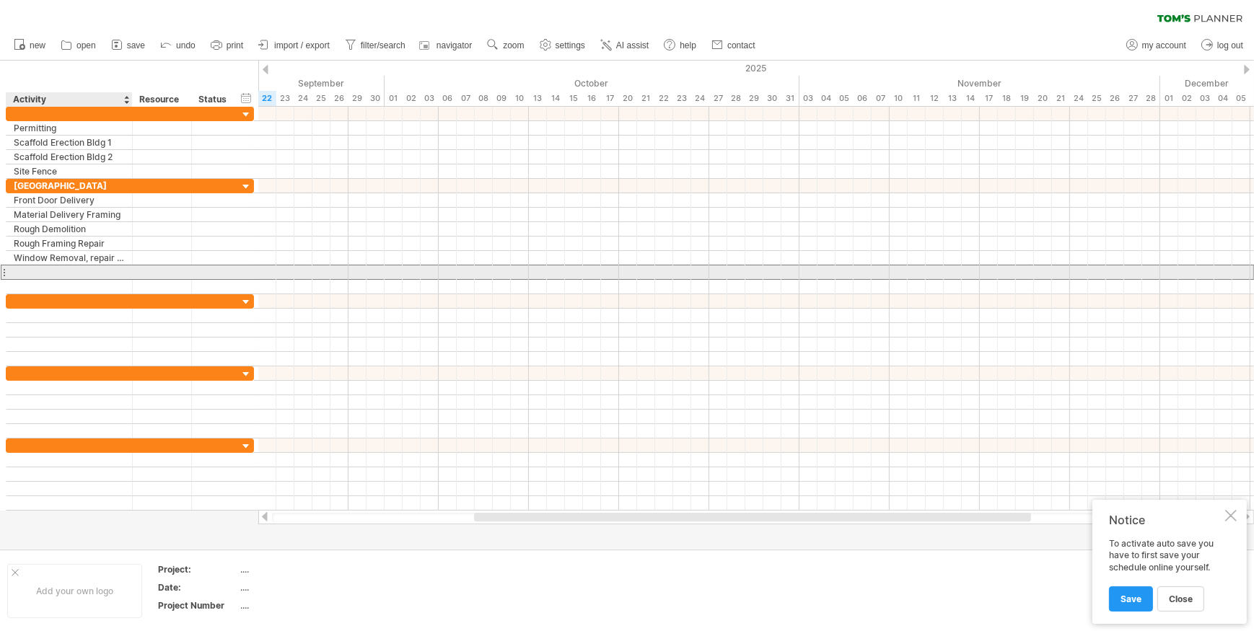
click at [45, 272] on div at bounding box center [69, 273] width 111 height 14
type input "**********"
type input "*"
type input "**********"
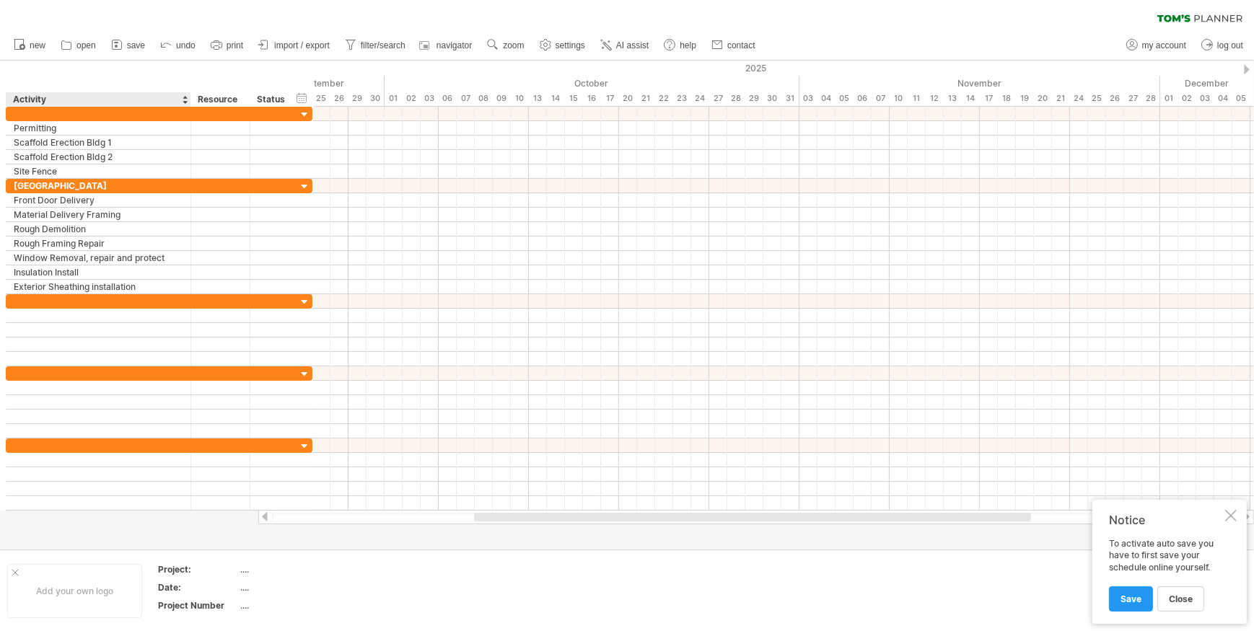
drag, startPoint x: 129, startPoint y: 92, endPoint x: 188, endPoint y: 92, distance: 58.5
click at [188, 92] on div at bounding box center [190, 99] width 5 height 14
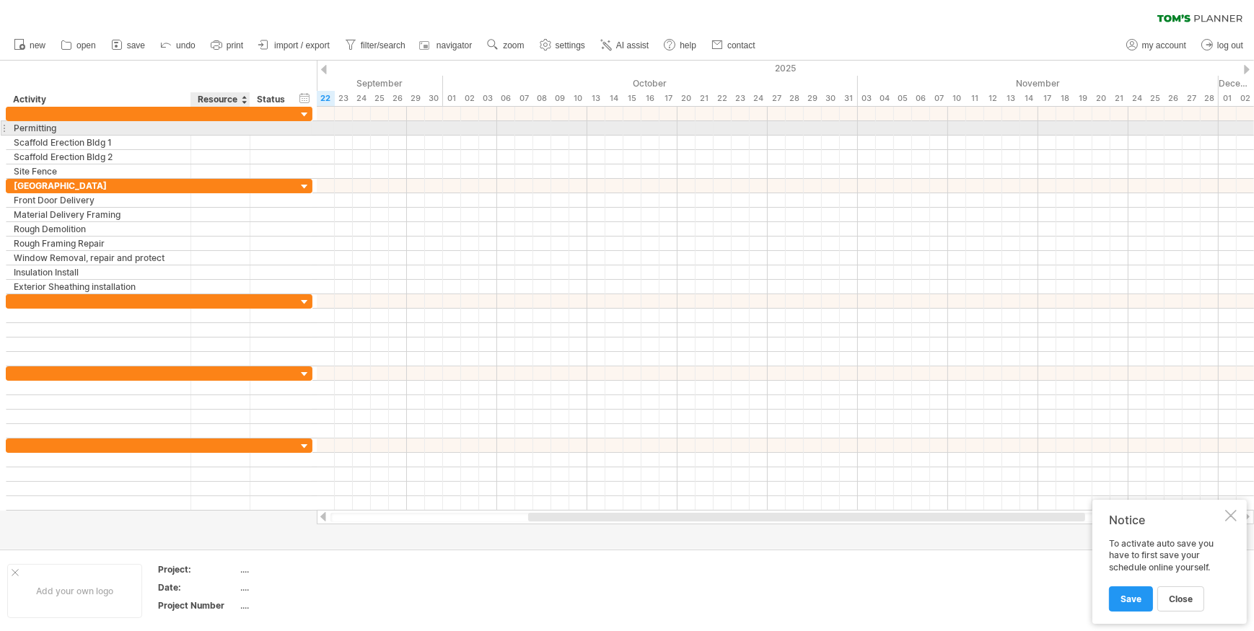
click at [218, 131] on div at bounding box center [220, 128] width 44 height 14
click at [271, 127] on div at bounding box center [274, 128] width 32 height 14
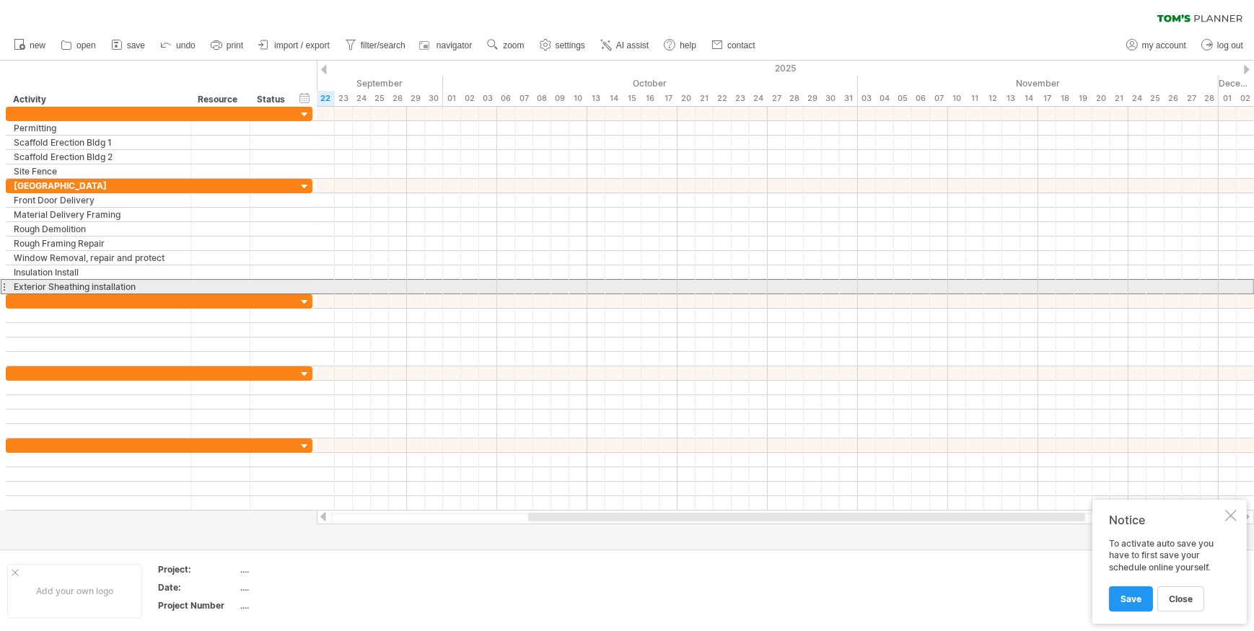
click at [4, 284] on div at bounding box center [4, 286] width 6 height 15
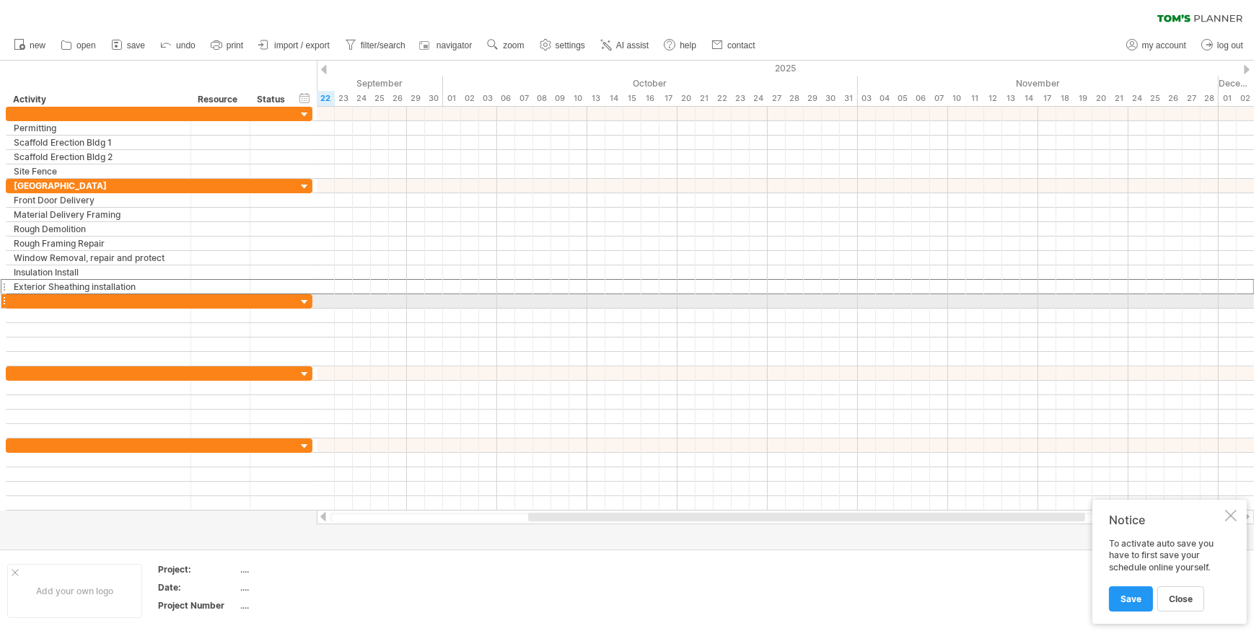
click at [4, 300] on div at bounding box center [4, 301] width 6 height 15
click at [35, 297] on div at bounding box center [99, 301] width 170 height 14
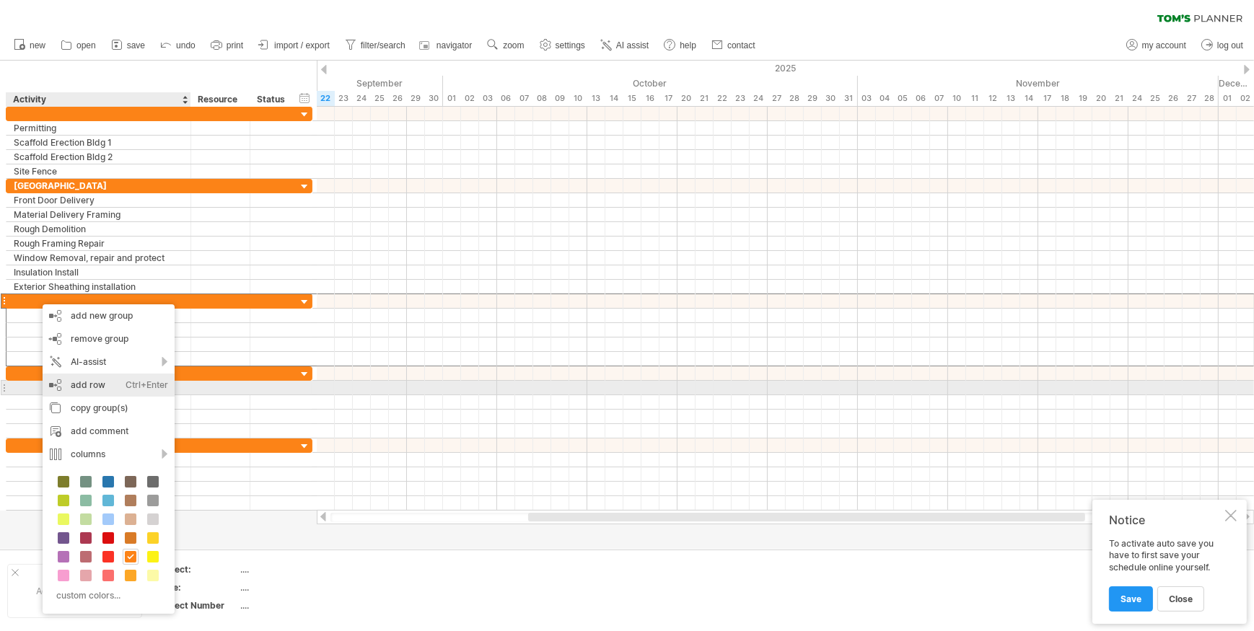
click at [89, 386] on div "add row Ctrl+Enter Cmd+Enter" at bounding box center [109, 385] width 132 height 23
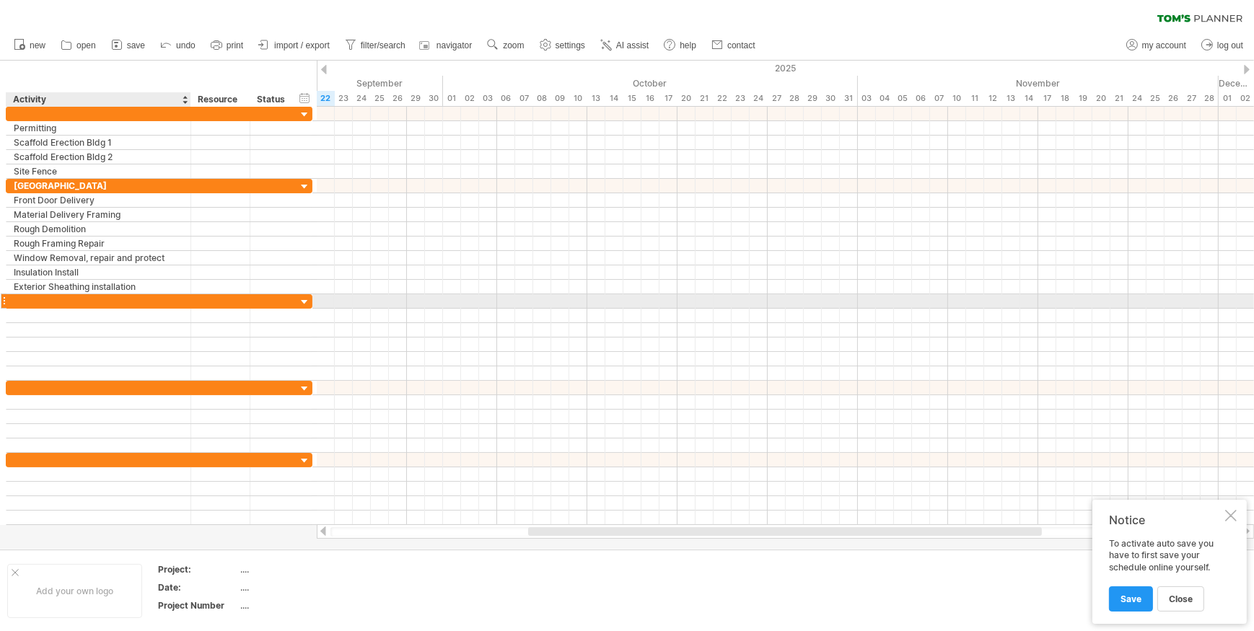
click at [43, 298] on div at bounding box center [99, 301] width 170 height 14
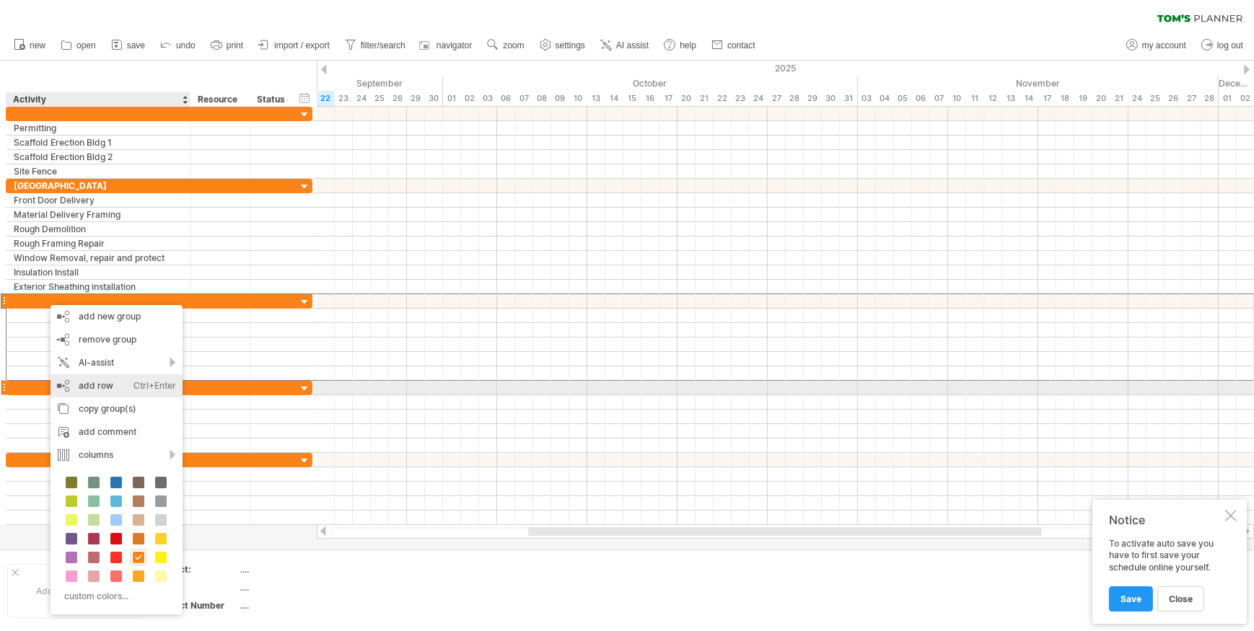
click at [100, 384] on div "add row Ctrl+Enter Cmd+Enter" at bounding box center [117, 386] width 132 height 23
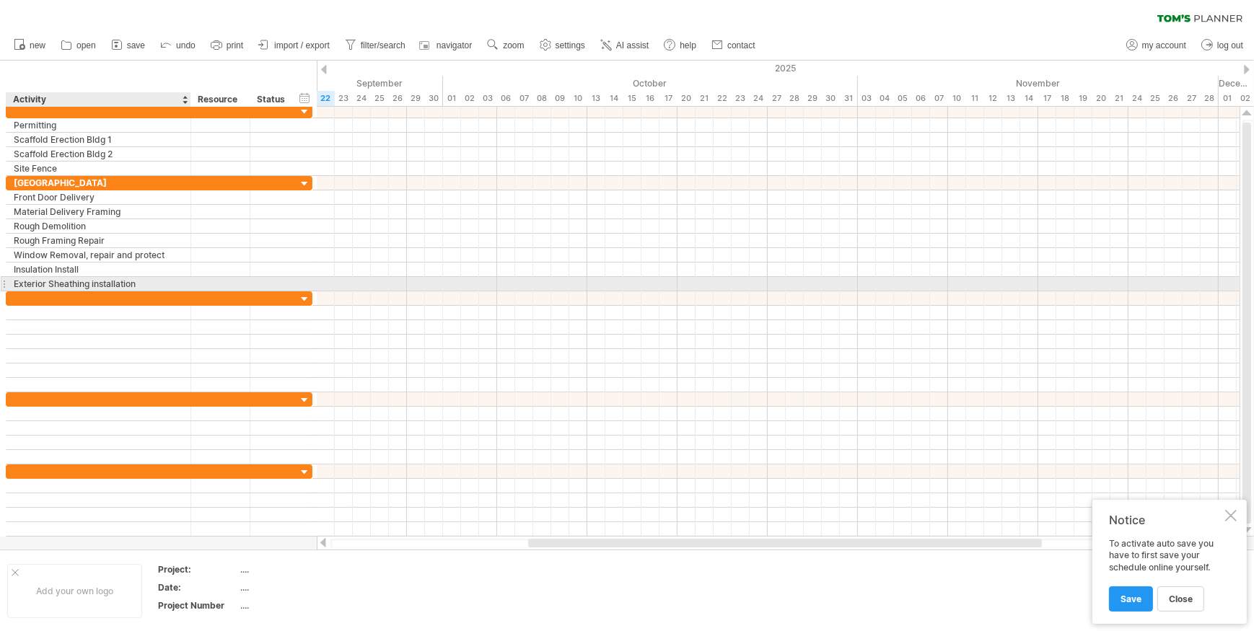
click at [153, 282] on div "Exterior Sheathing installation" at bounding box center [99, 284] width 170 height 14
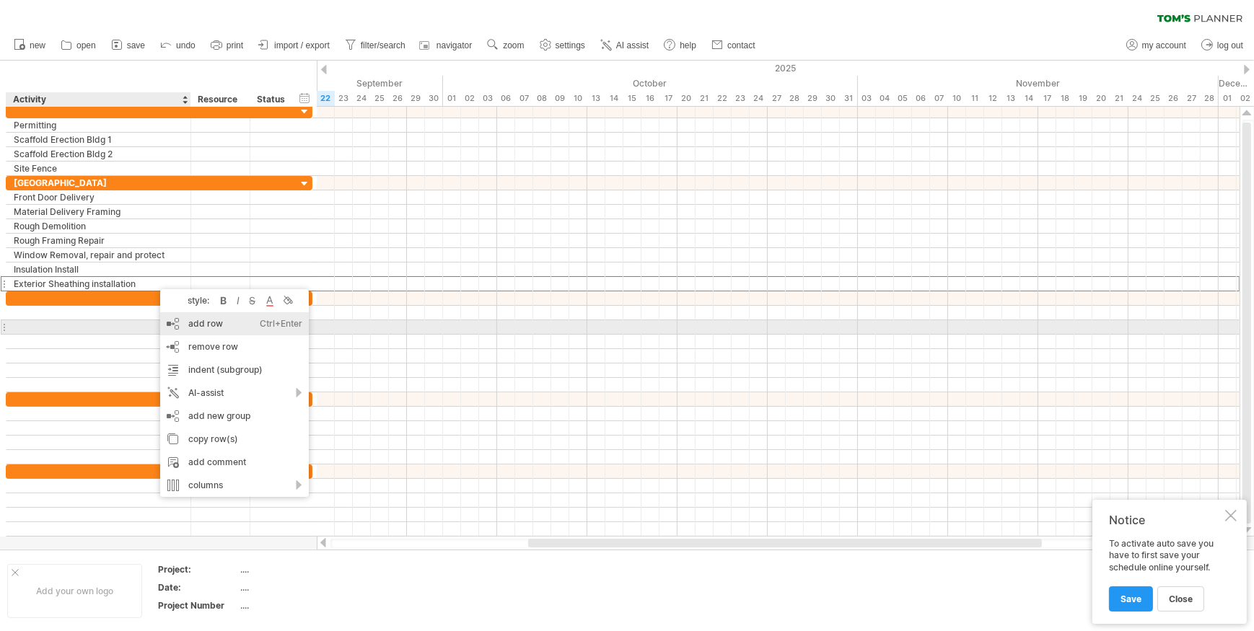
click at [199, 326] on div "add row Ctrl+Enter Cmd+Enter" at bounding box center [234, 323] width 149 height 23
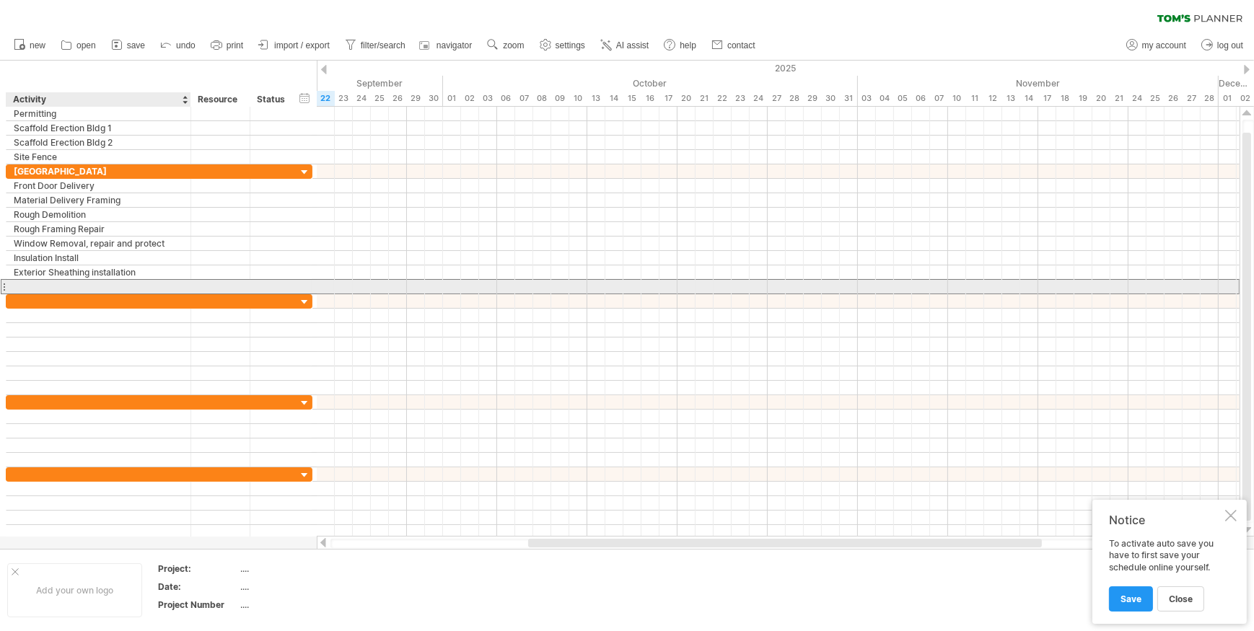
click at [62, 284] on input "text" at bounding box center [99, 287] width 170 height 14
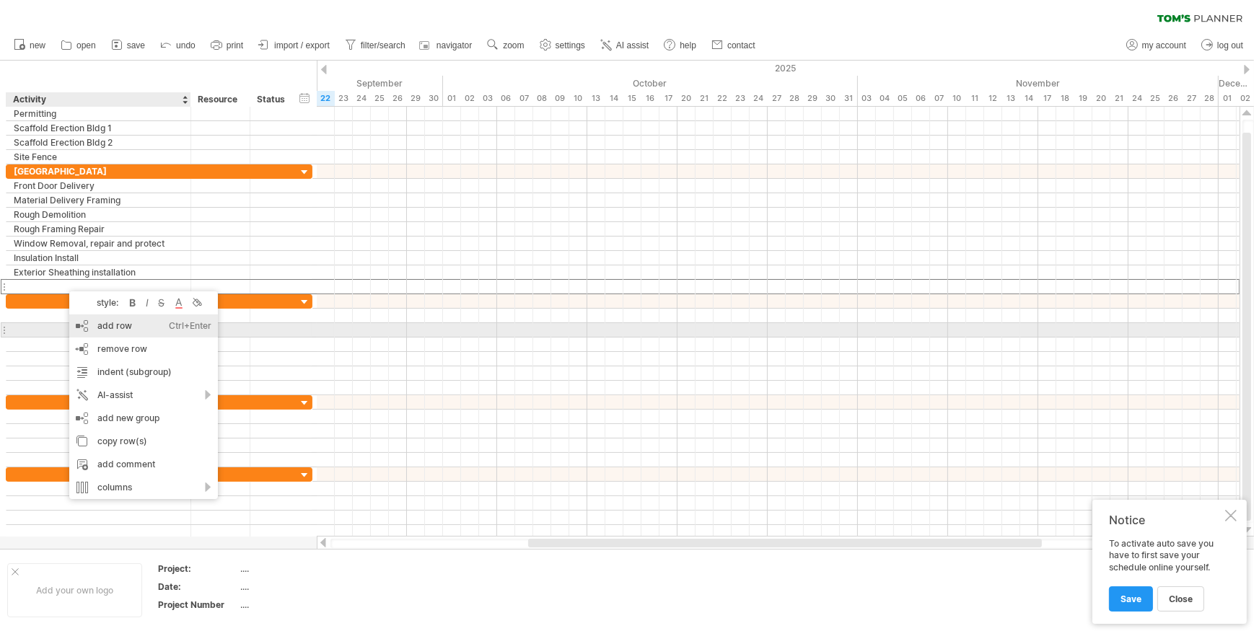
click at [105, 329] on div "add row Ctrl+Enter Cmd+Enter" at bounding box center [143, 326] width 149 height 23
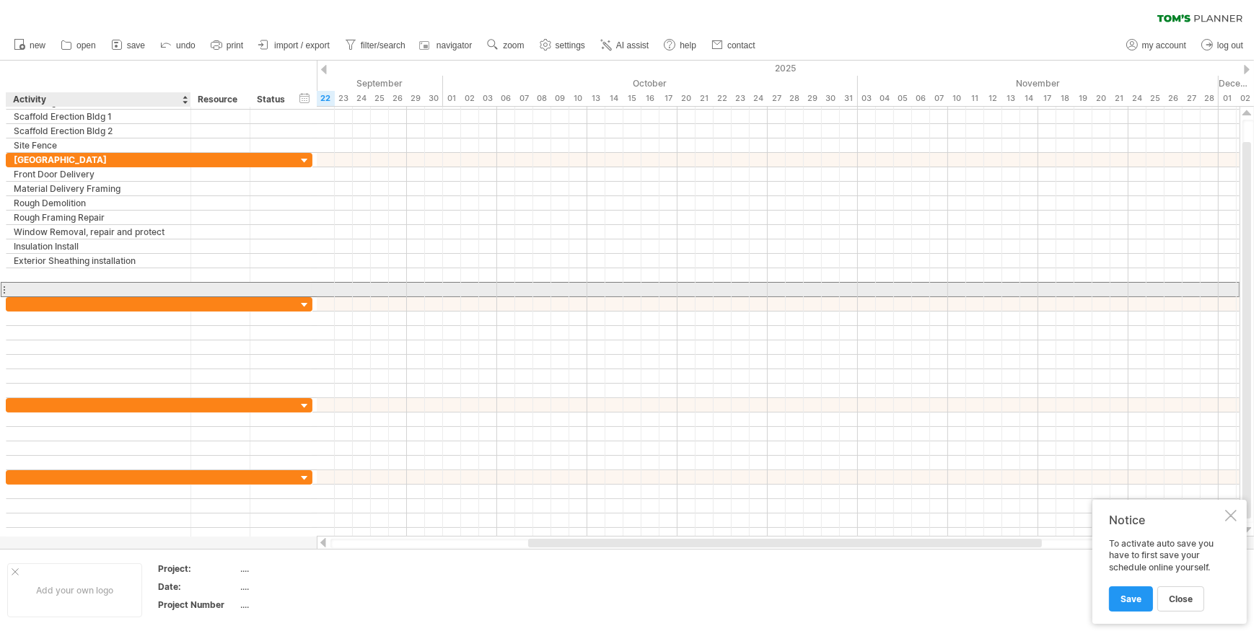
click at [35, 288] on input "text" at bounding box center [99, 290] width 170 height 14
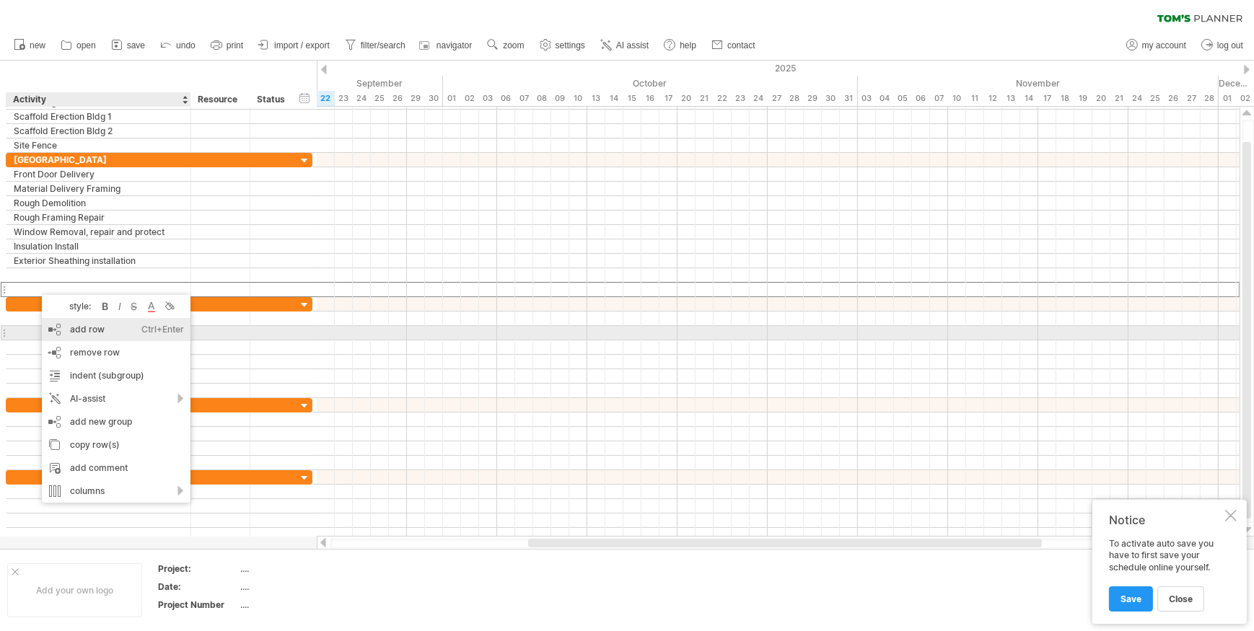
click at [74, 327] on div "add row Ctrl+Enter Cmd+Enter" at bounding box center [116, 329] width 149 height 23
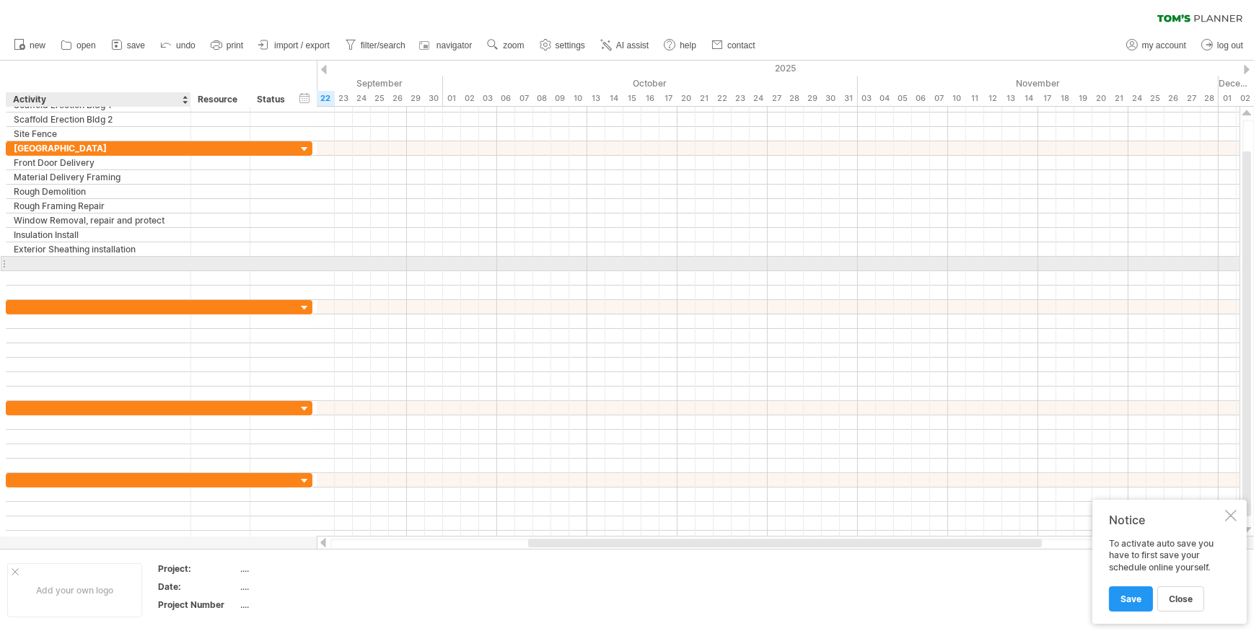
click at [37, 259] on div at bounding box center [99, 264] width 170 height 14
type input "**********"
click at [32, 263] on div "Window installation" at bounding box center [99, 264] width 170 height 14
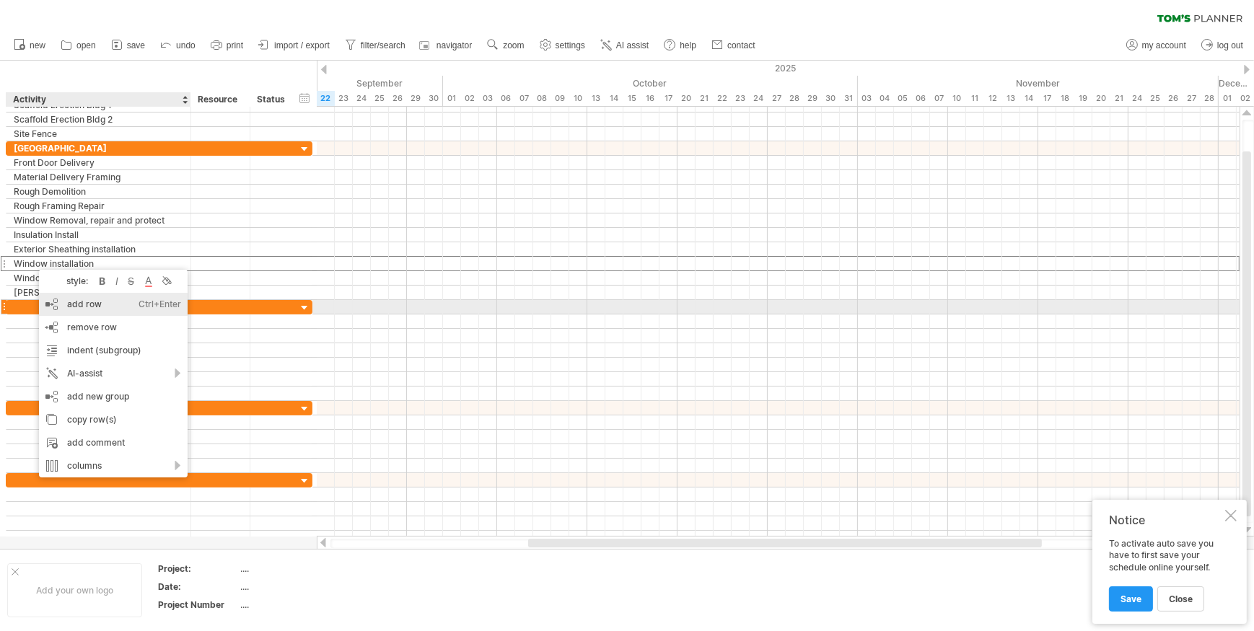
click at [80, 302] on div "add row Ctrl+Enter Cmd+Enter" at bounding box center [113, 304] width 149 height 23
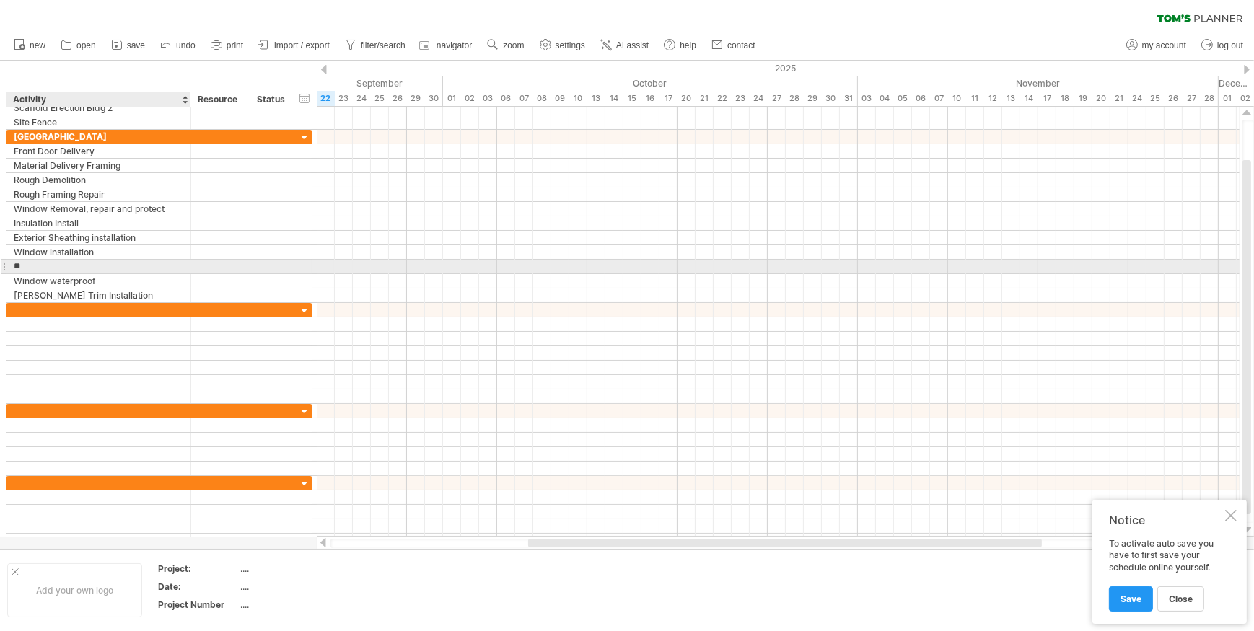
type input "*"
click at [38, 264] on input "text" at bounding box center [99, 267] width 170 height 14
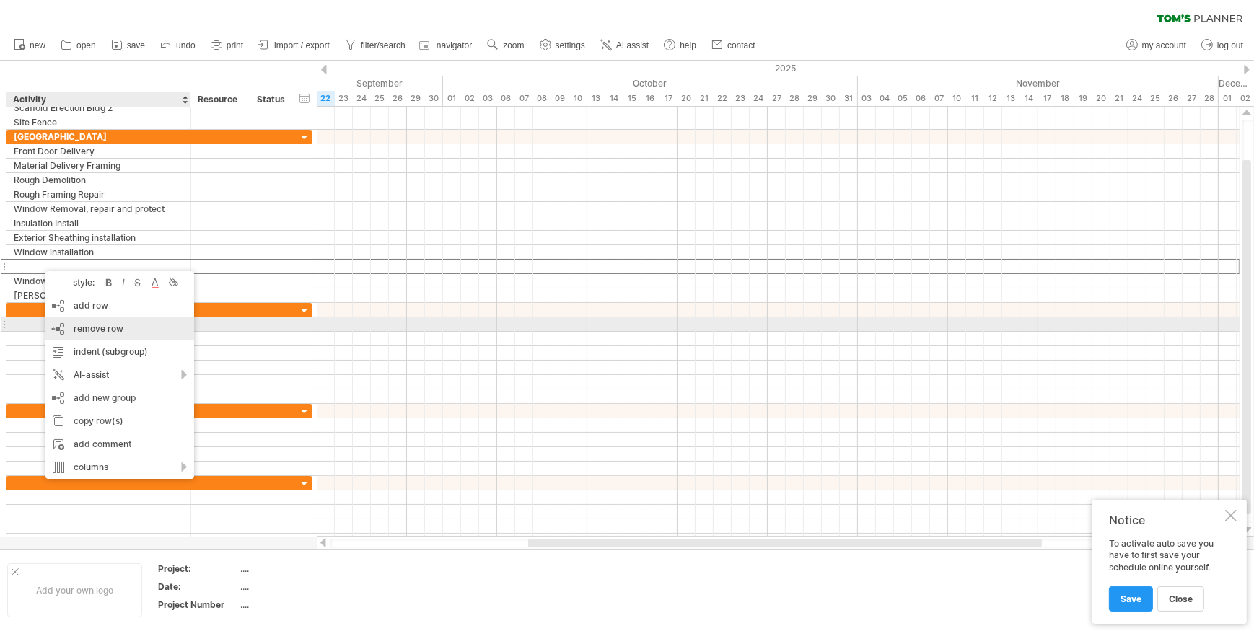
click at [92, 327] on span "remove row" at bounding box center [99, 328] width 50 height 11
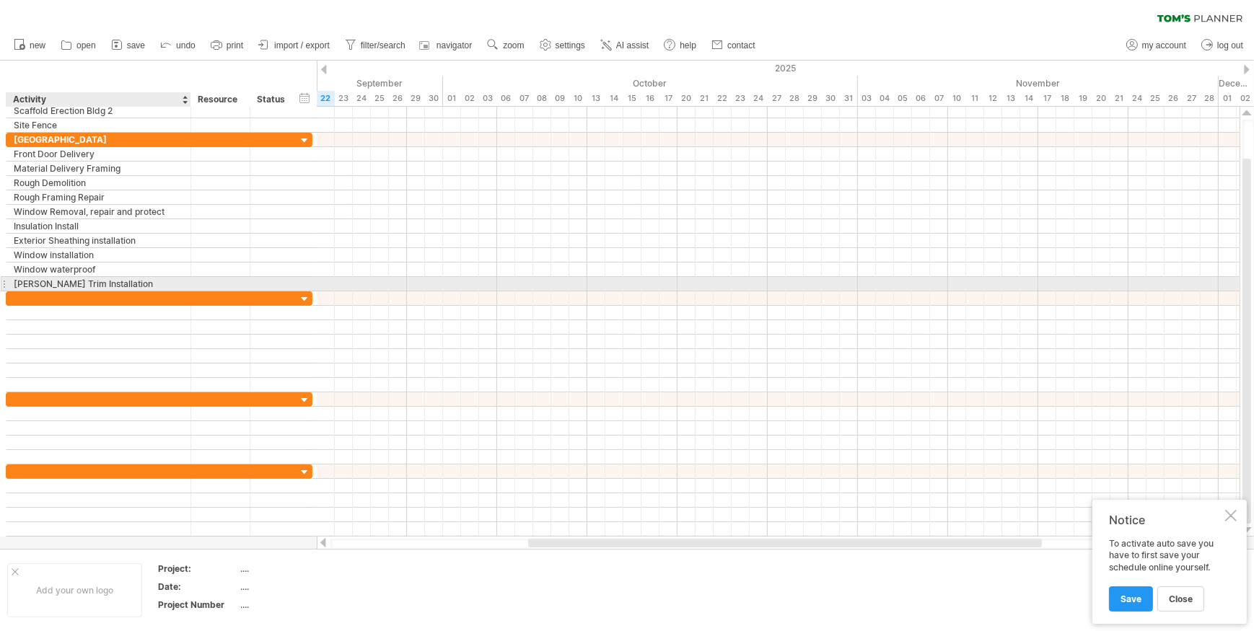
click at [113, 283] on div "[PERSON_NAME] Trim Installation" at bounding box center [99, 284] width 170 height 14
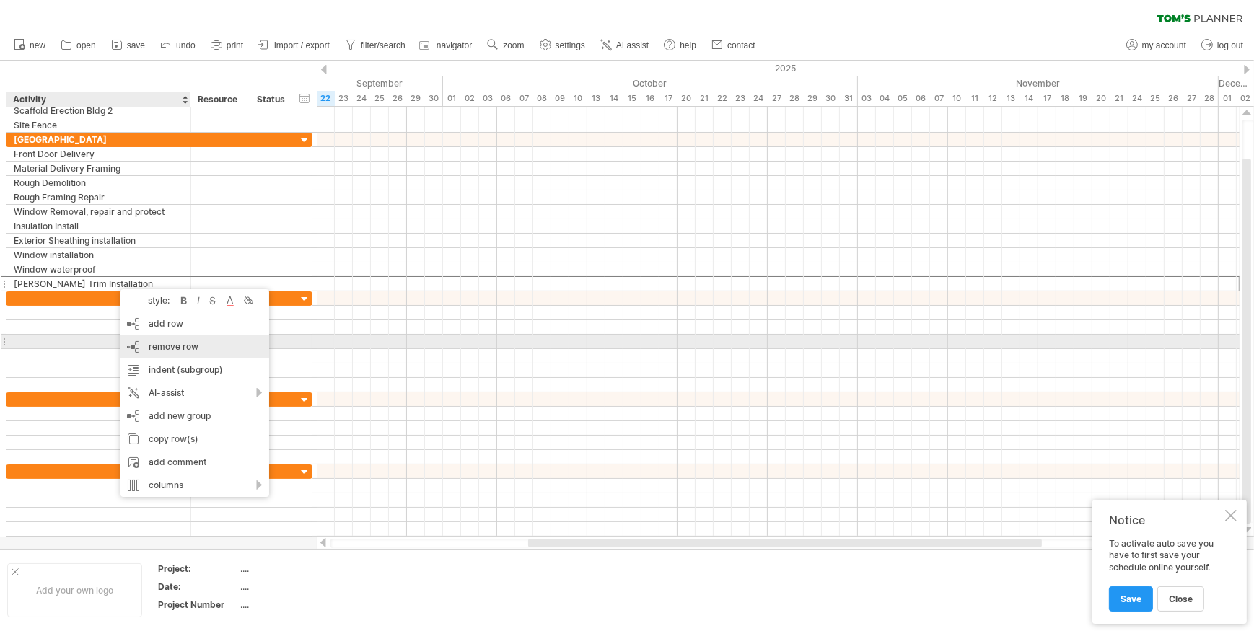
click at [168, 348] on span "remove row" at bounding box center [174, 346] width 50 height 11
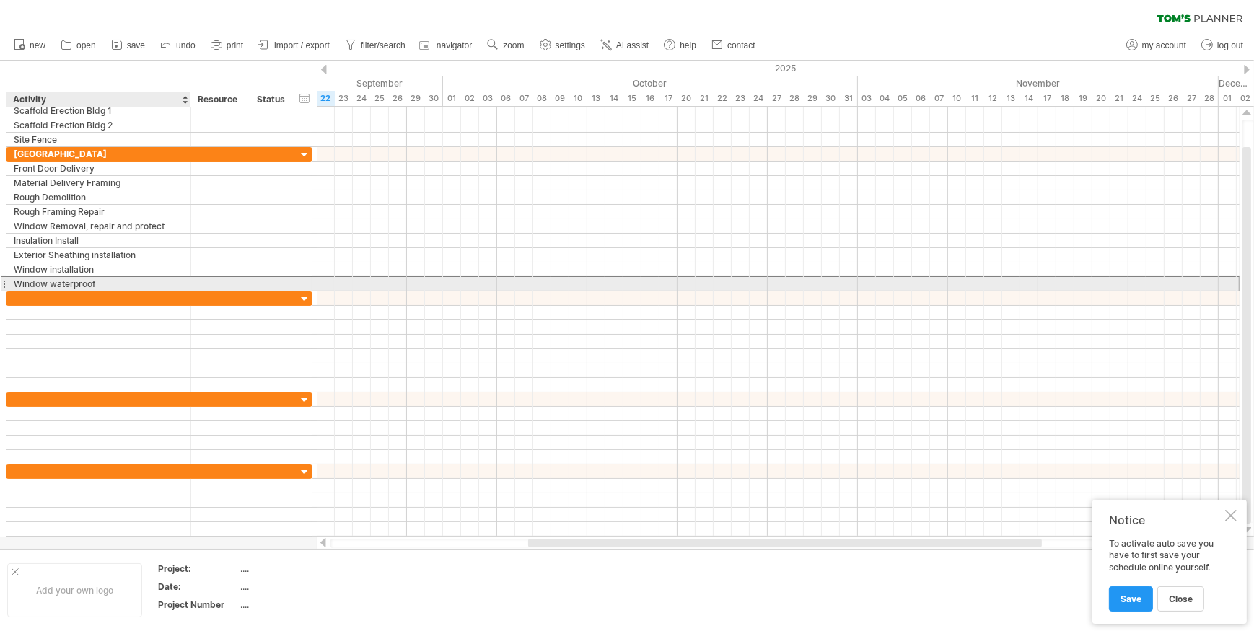
click at [108, 281] on div "Window waterproof" at bounding box center [99, 284] width 170 height 14
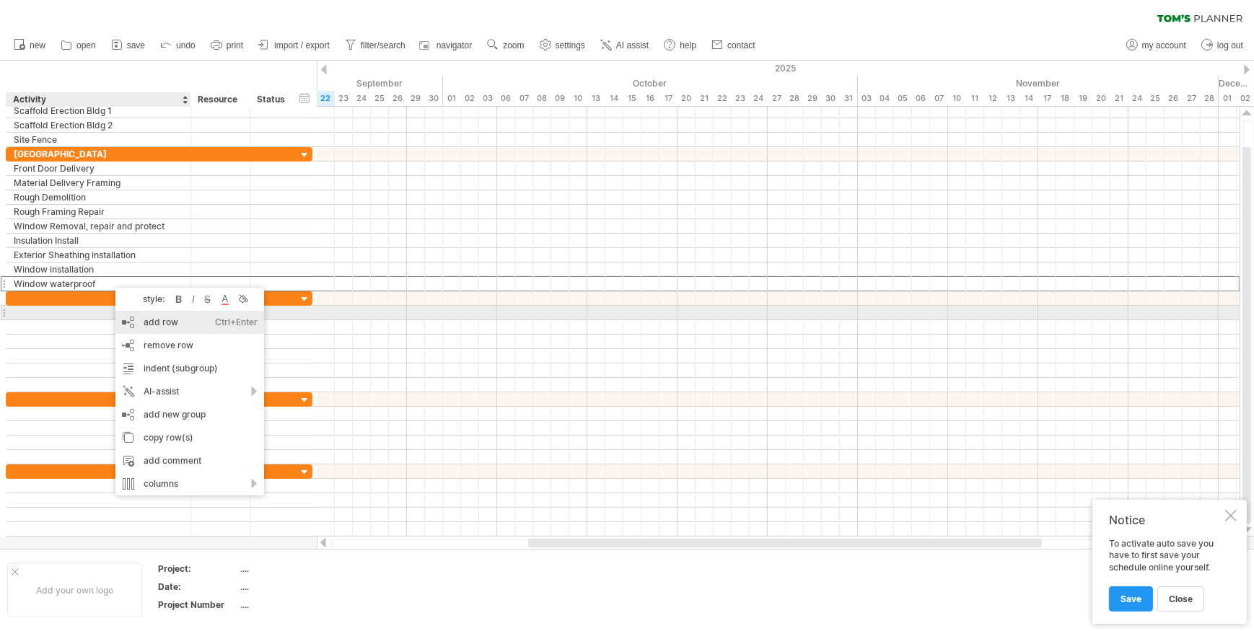
click at [151, 319] on div "add row Ctrl+Enter Cmd+Enter" at bounding box center [189, 322] width 149 height 23
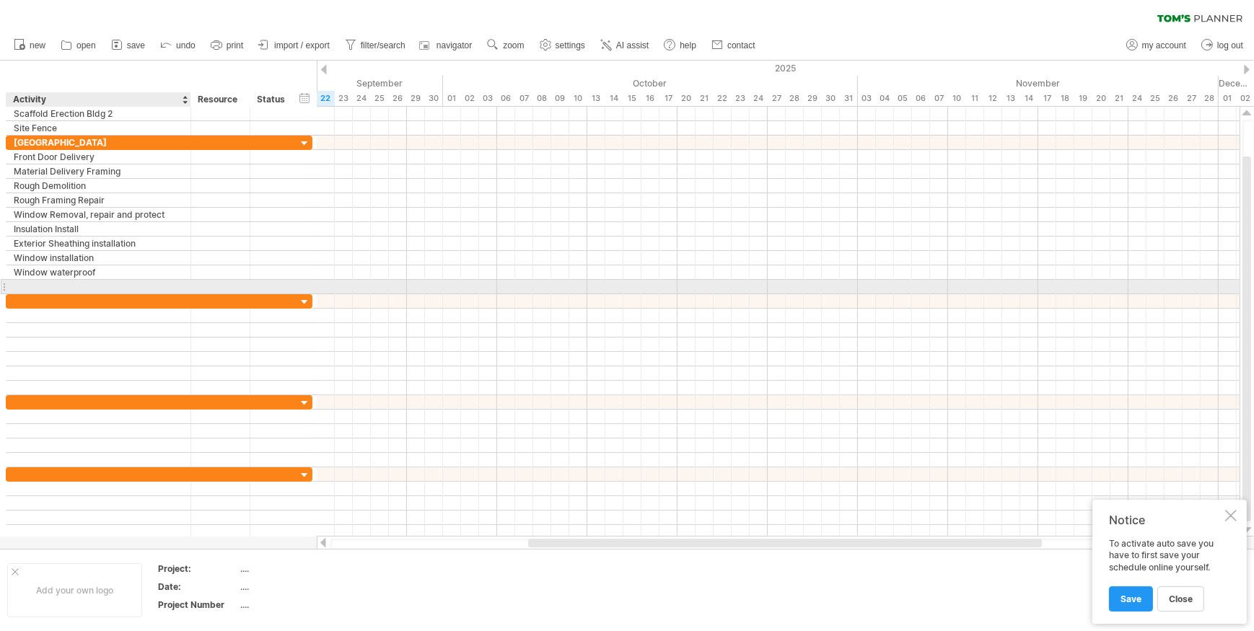
click at [107, 283] on input "text" at bounding box center [99, 287] width 170 height 14
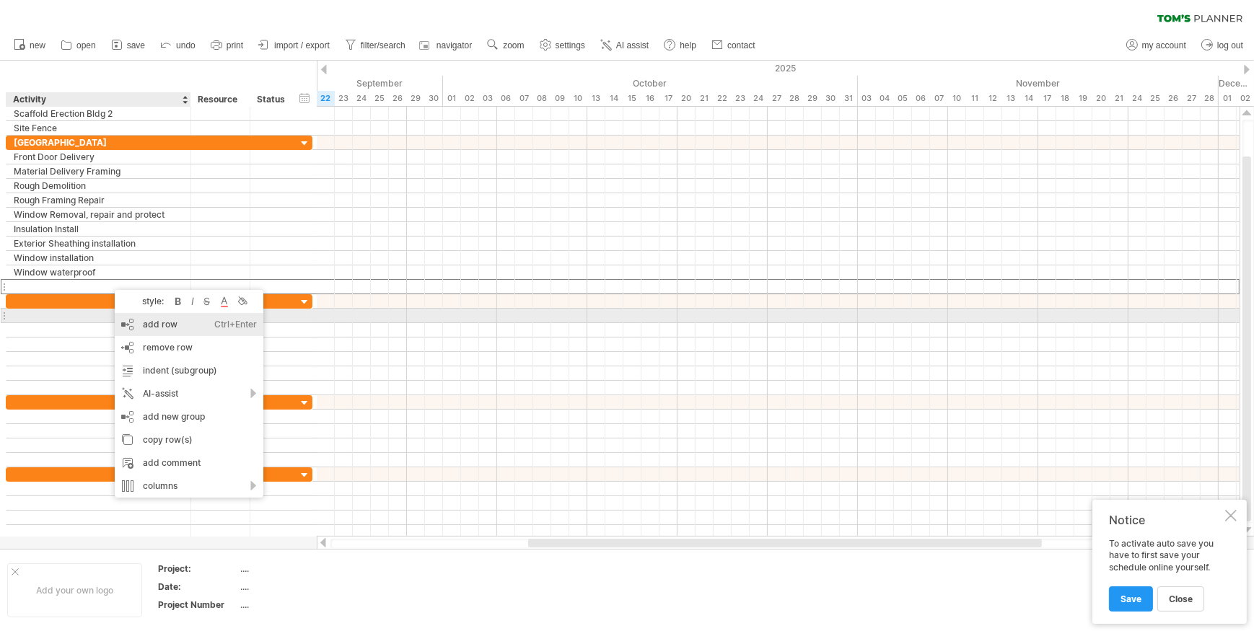
click at [146, 323] on div "add row Ctrl+Enter Cmd+Enter" at bounding box center [189, 324] width 149 height 23
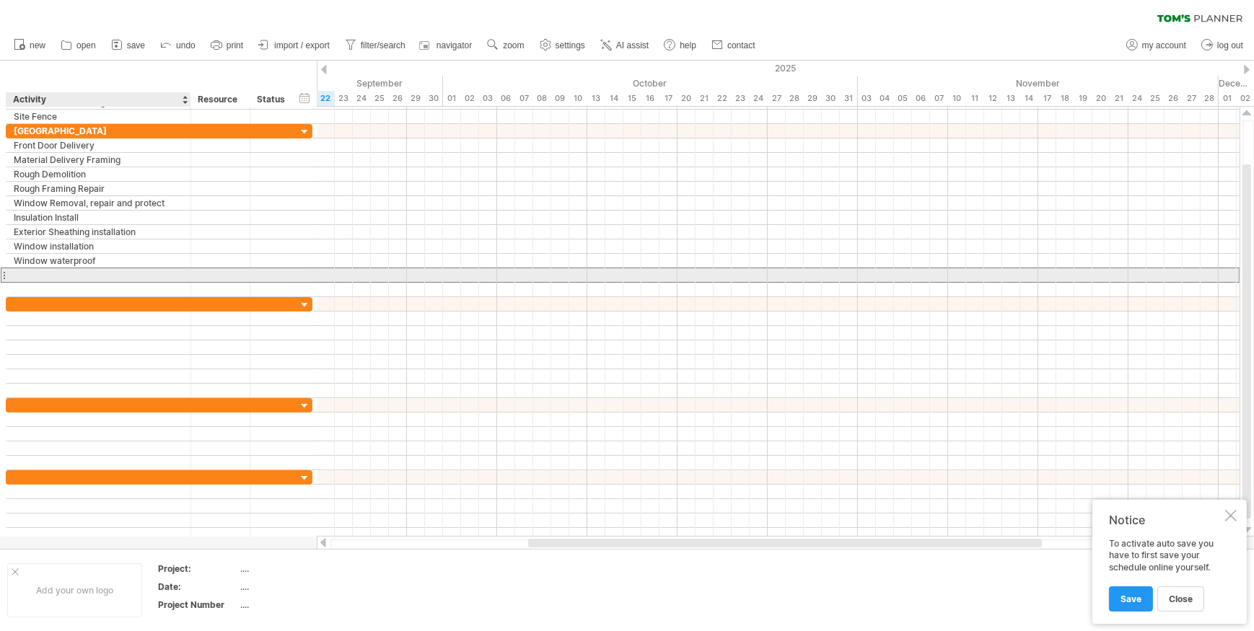
click at [29, 276] on div at bounding box center [99, 275] width 170 height 14
type input "**********"
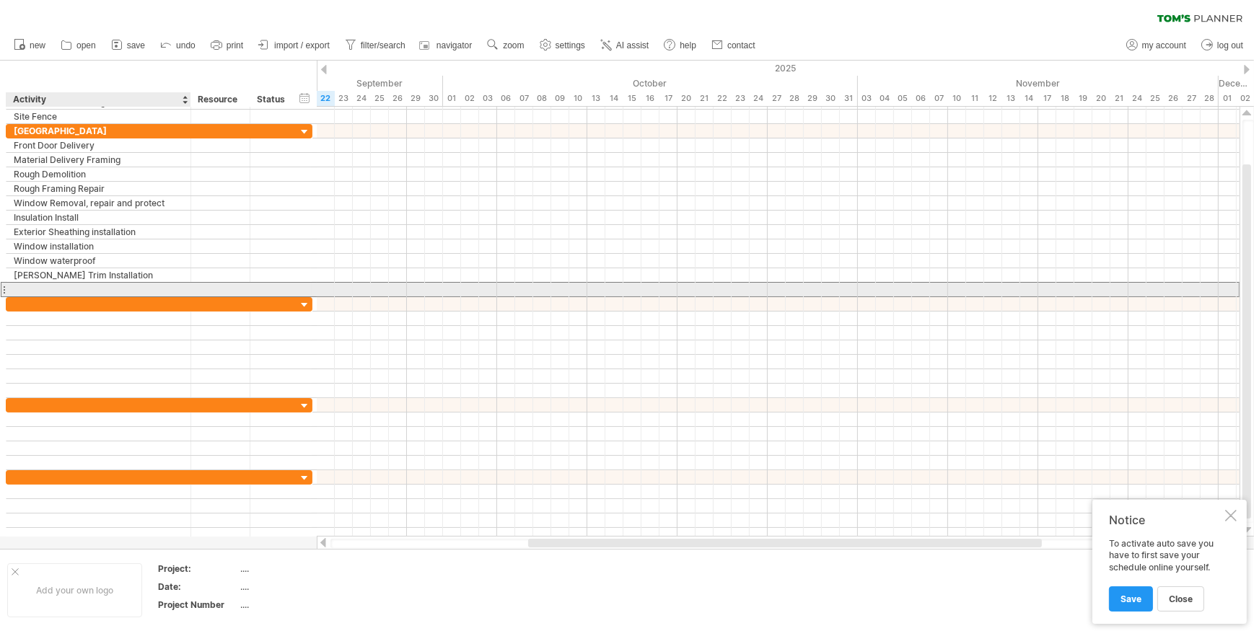
click at [18, 286] on div at bounding box center [99, 290] width 170 height 14
type input "**********"
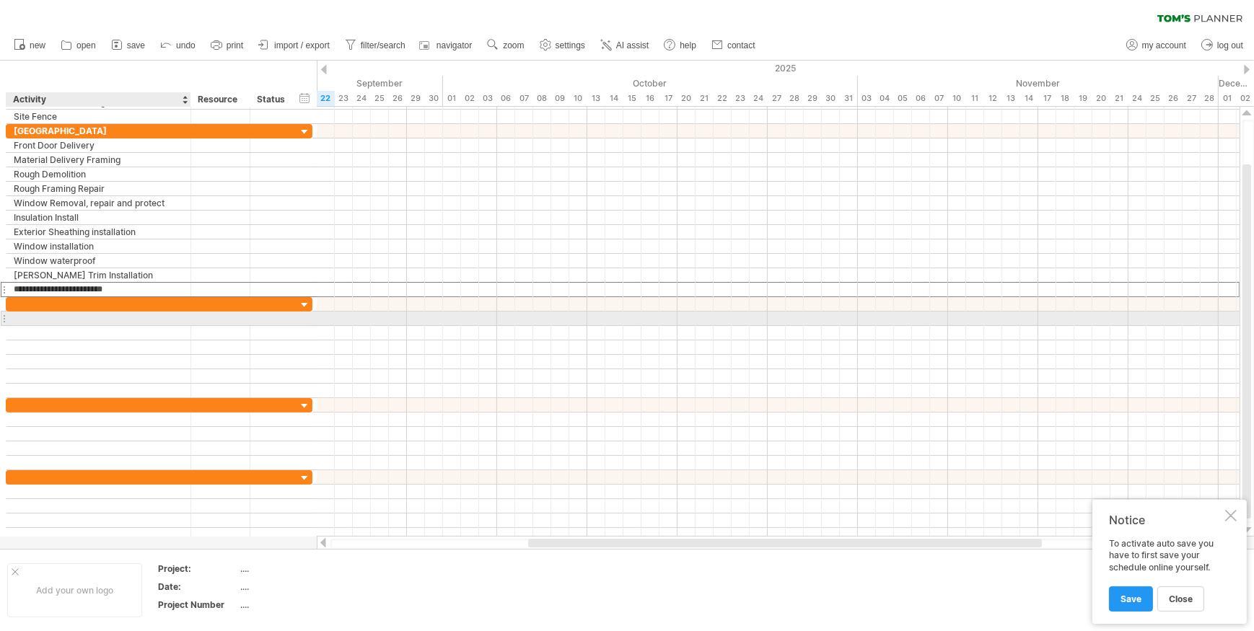
click at [34, 317] on div at bounding box center [99, 319] width 170 height 14
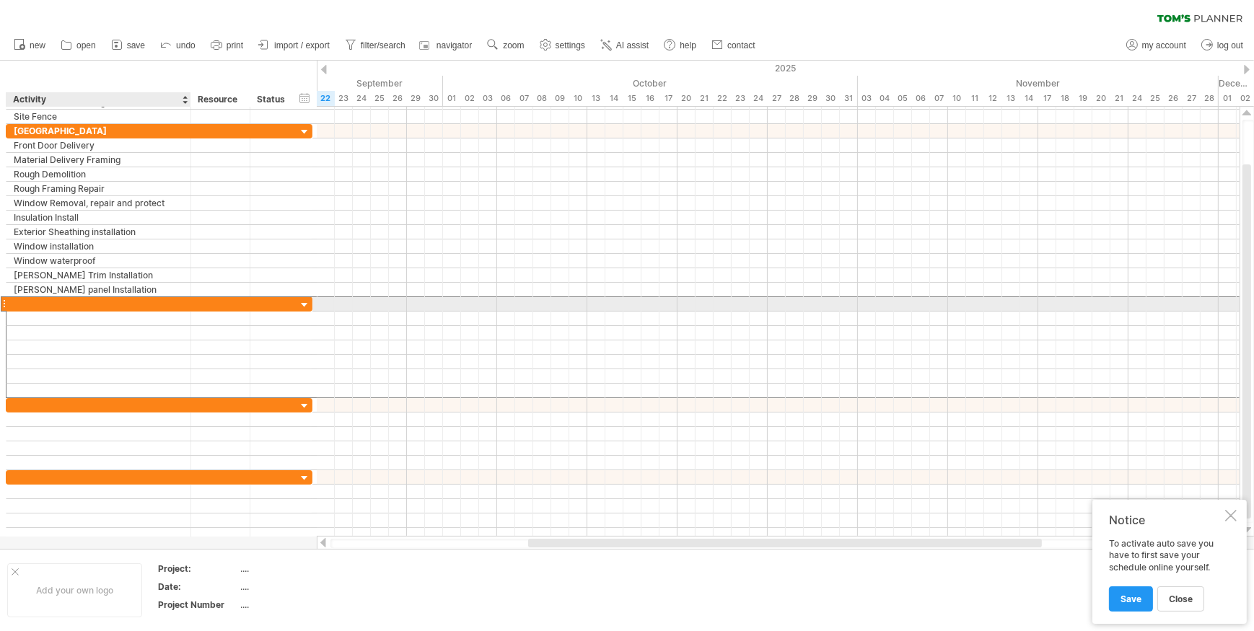
click at [41, 303] on div at bounding box center [99, 304] width 170 height 14
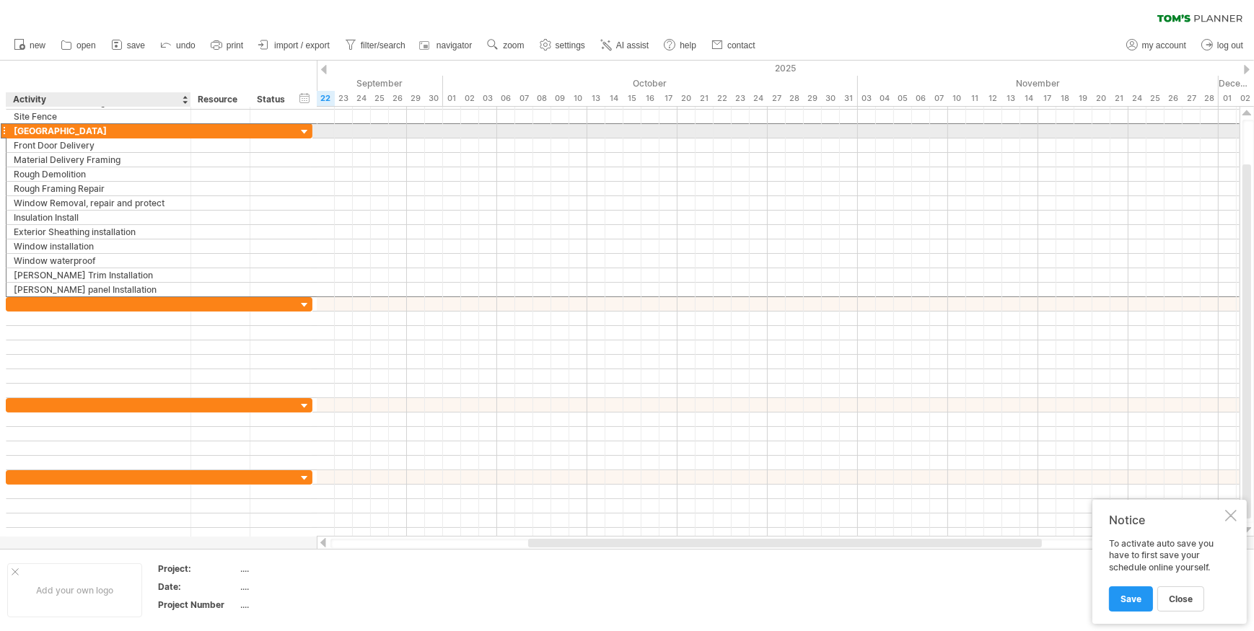
click at [17, 129] on div "[GEOGRAPHIC_DATA]" at bounding box center [99, 131] width 170 height 14
type input "**********"
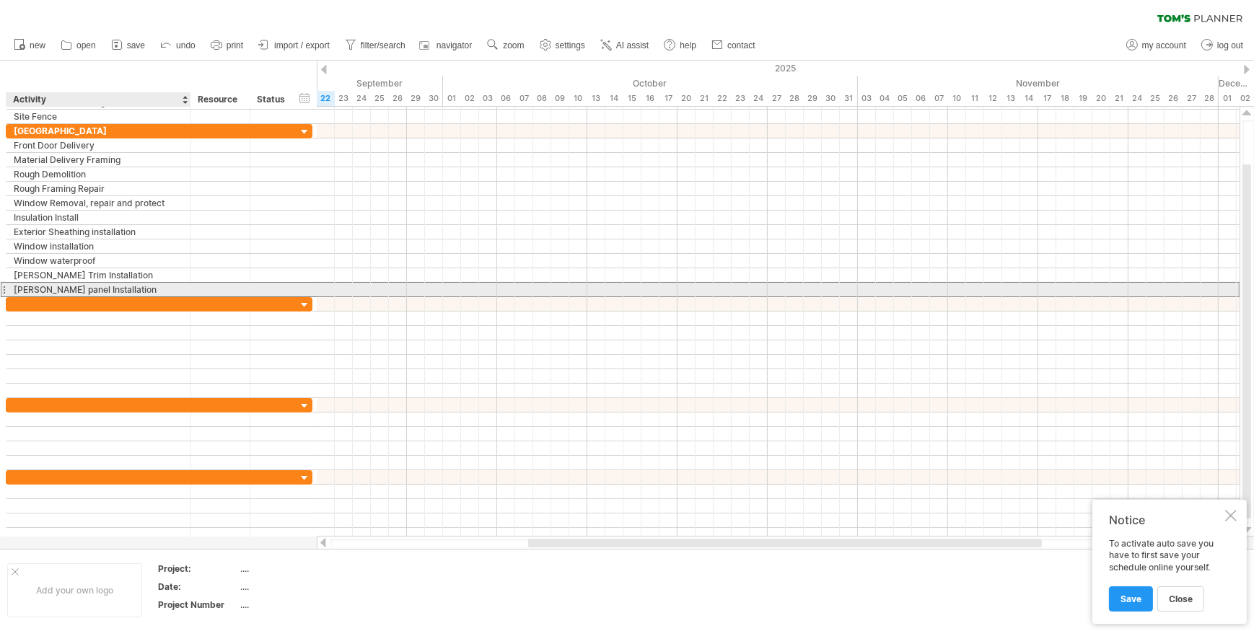
click at [121, 285] on div "[PERSON_NAME] panel Installation" at bounding box center [99, 290] width 170 height 14
click at [127, 291] on div "[PERSON_NAME] panel Installation" at bounding box center [99, 290] width 170 height 14
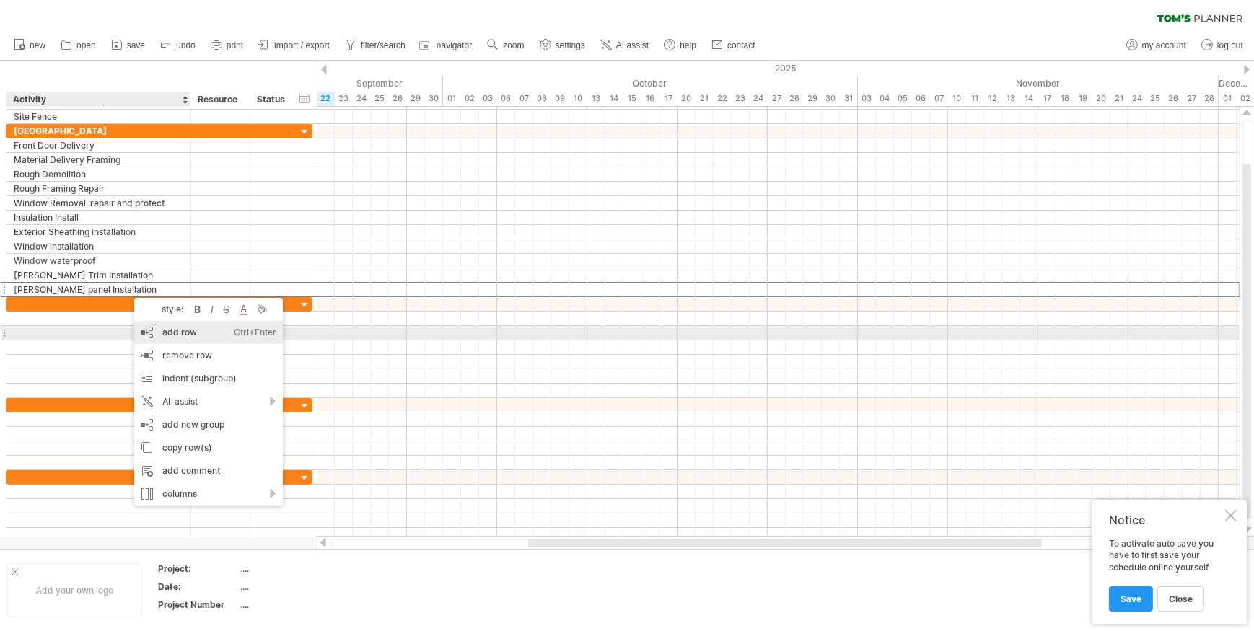
click at [176, 333] on div "add row Ctrl+Enter Cmd+Enter" at bounding box center [208, 332] width 149 height 23
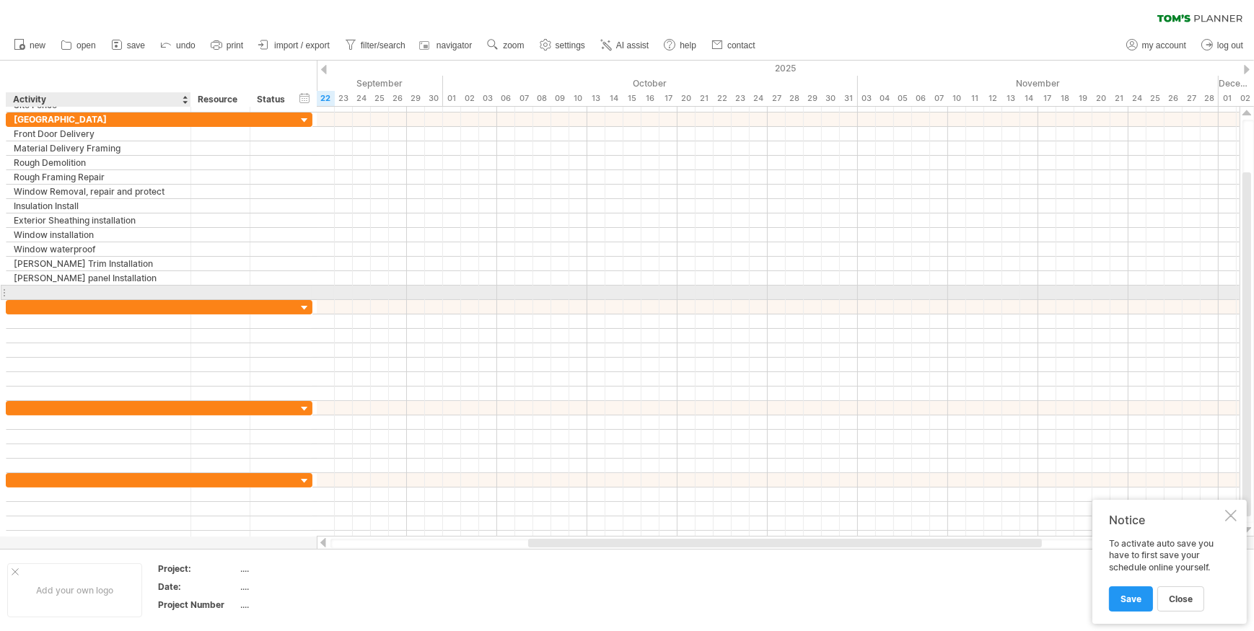
click at [69, 289] on input "text" at bounding box center [99, 293] width 170 height 14
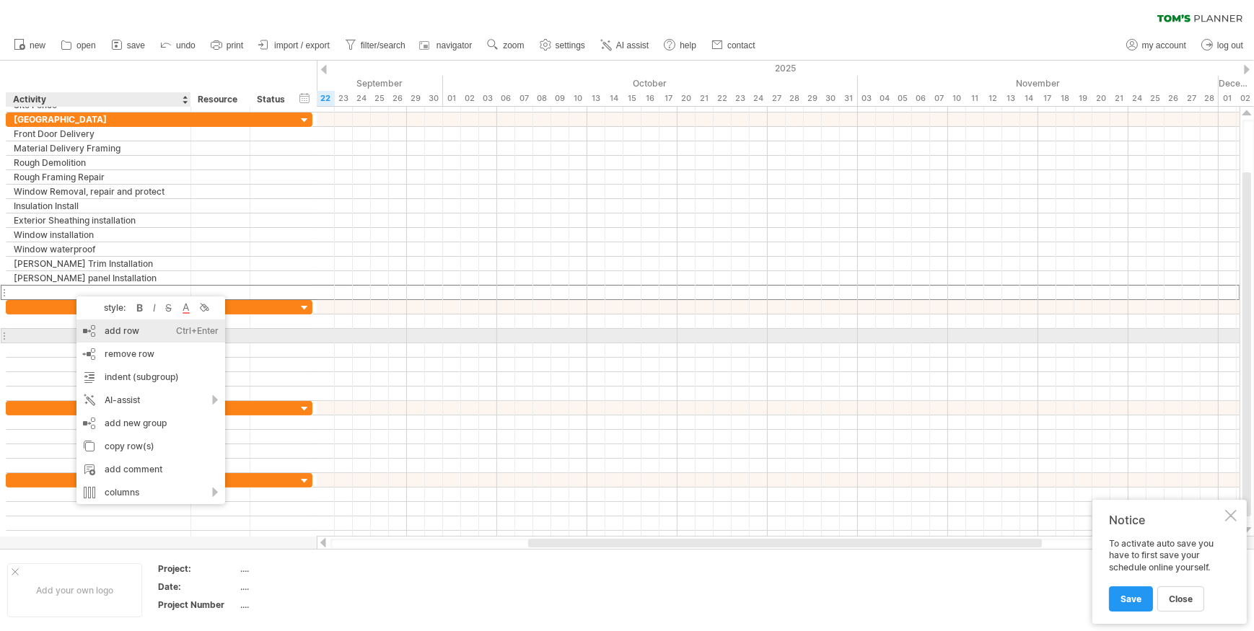
click at [109, 331] on div "add row Ctrl+Enter Cmd+Enter" at bounding box center [150, 331] width 149 height 23
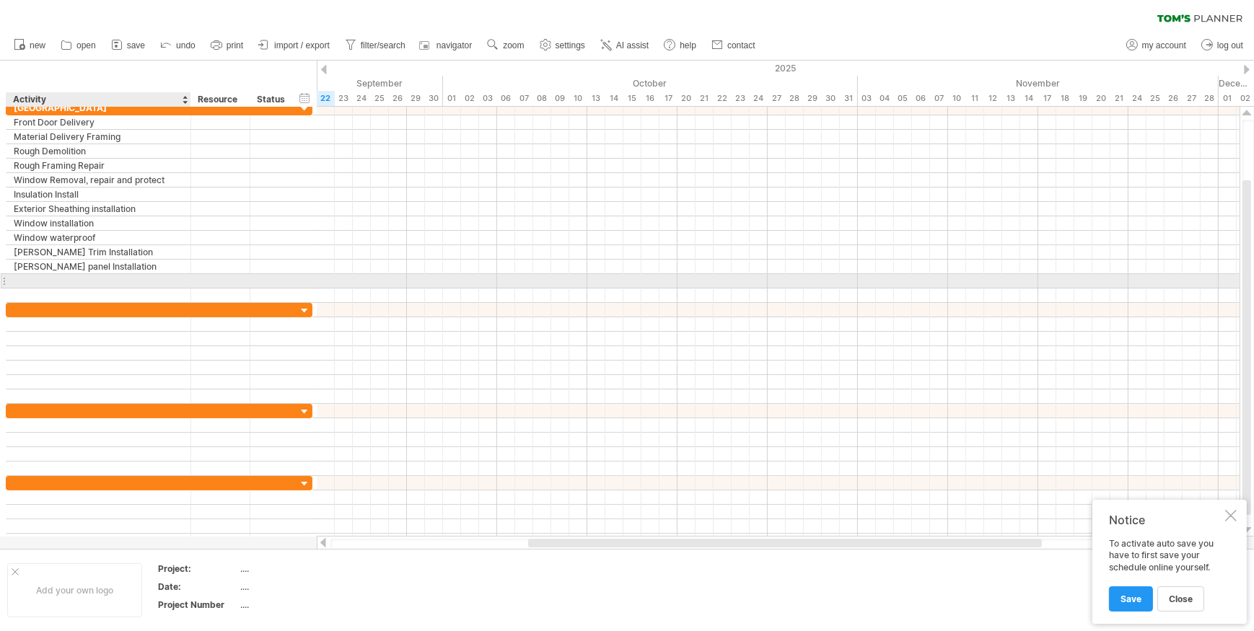
click at [33, 280] on div at bounding box center [99, 281] width 170 height 14
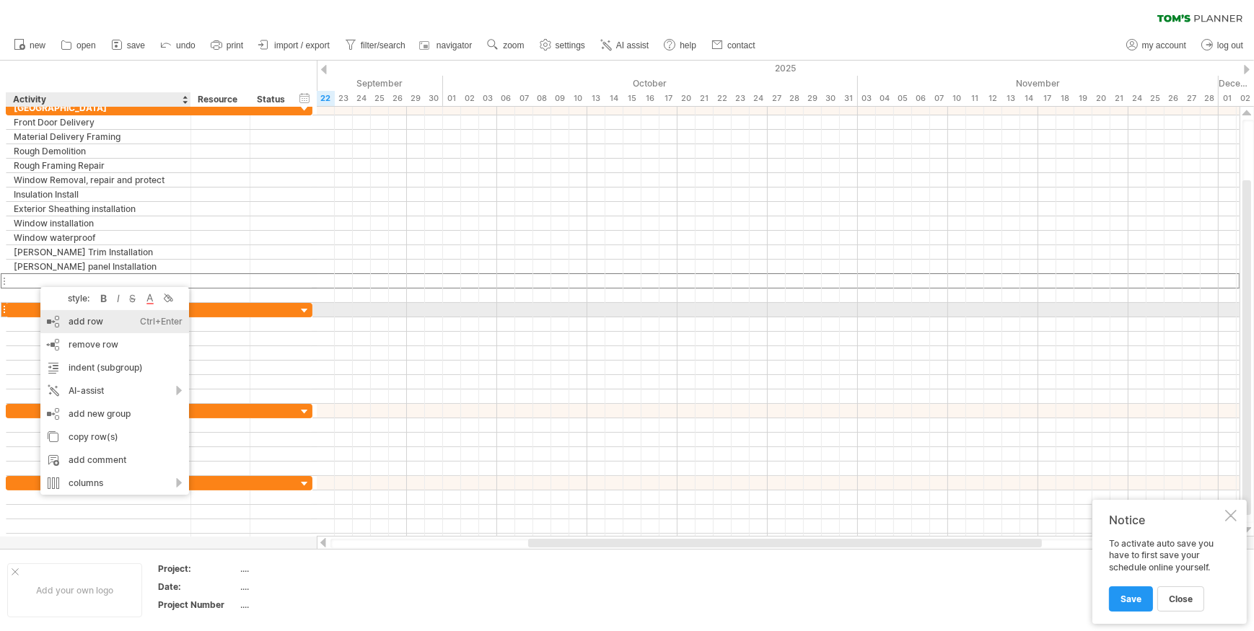
click at [76, 318] on div "add row Ctrl+Enter Cmd+Enter" at bounding box center [114, 321] width 149 height 23
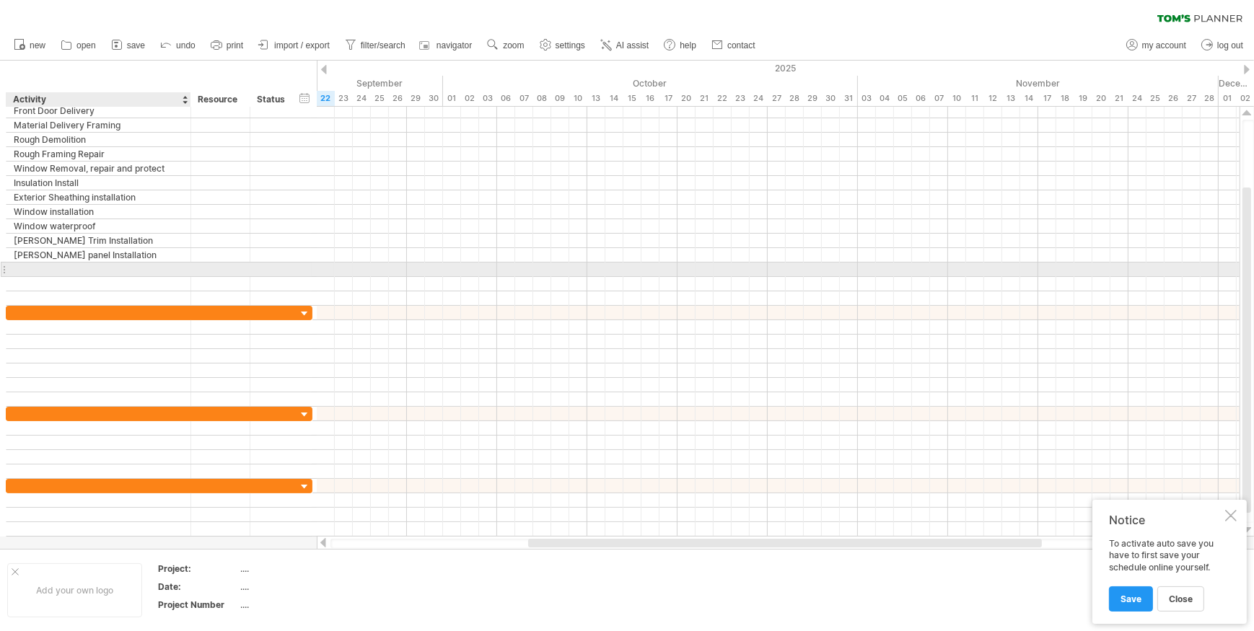
click at [30, 268] on div at bounding box center [99, 270] width 170 height 14
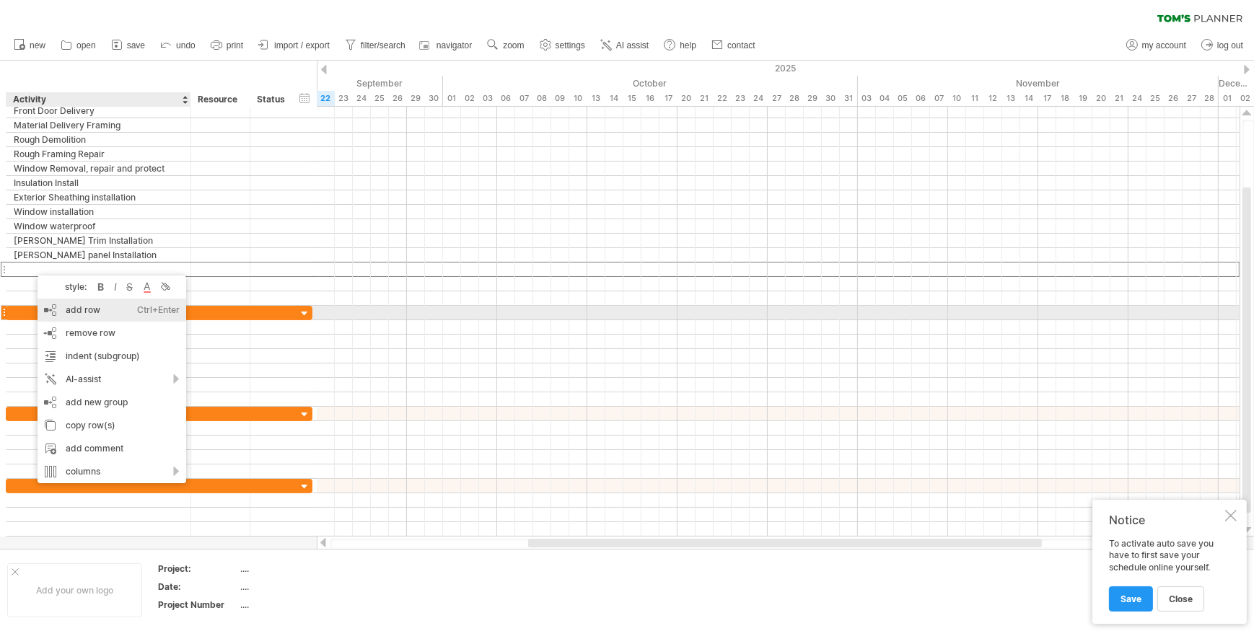
click at [73, 312] on div "add row Ctrl+Enter Cmd+Enter" at bounding box center [112, 310] width 149 height 23
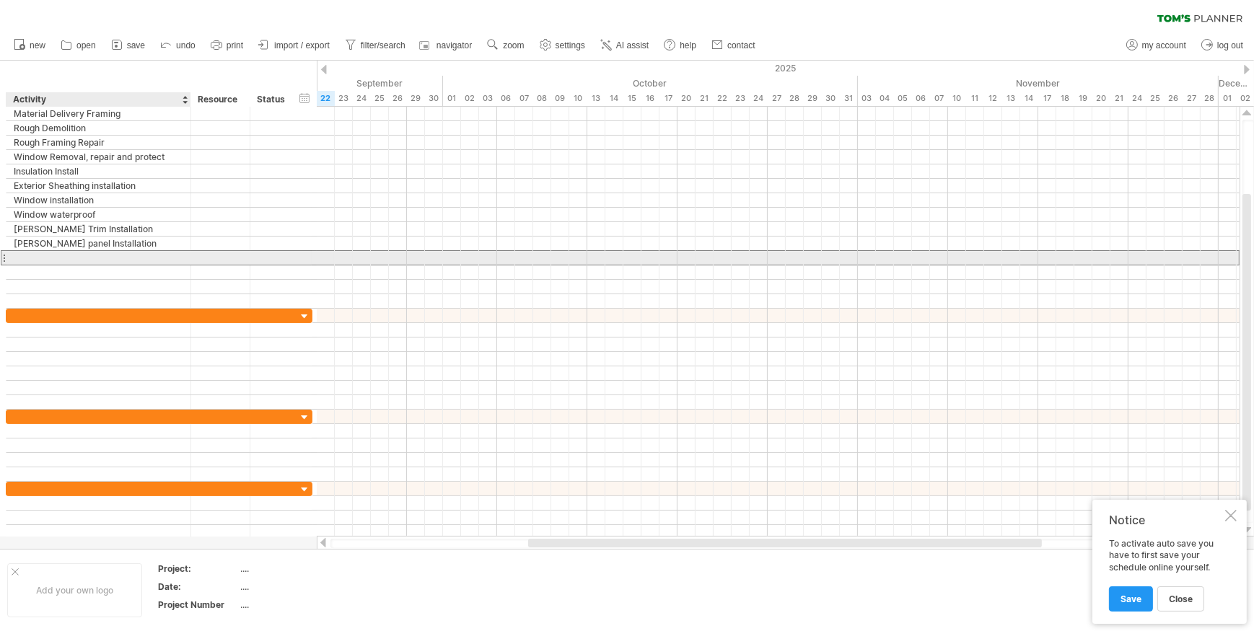
click at [27, 258] on div at bounding box center [99, 258] width 170 height 14
type input "*"
type input "**********"
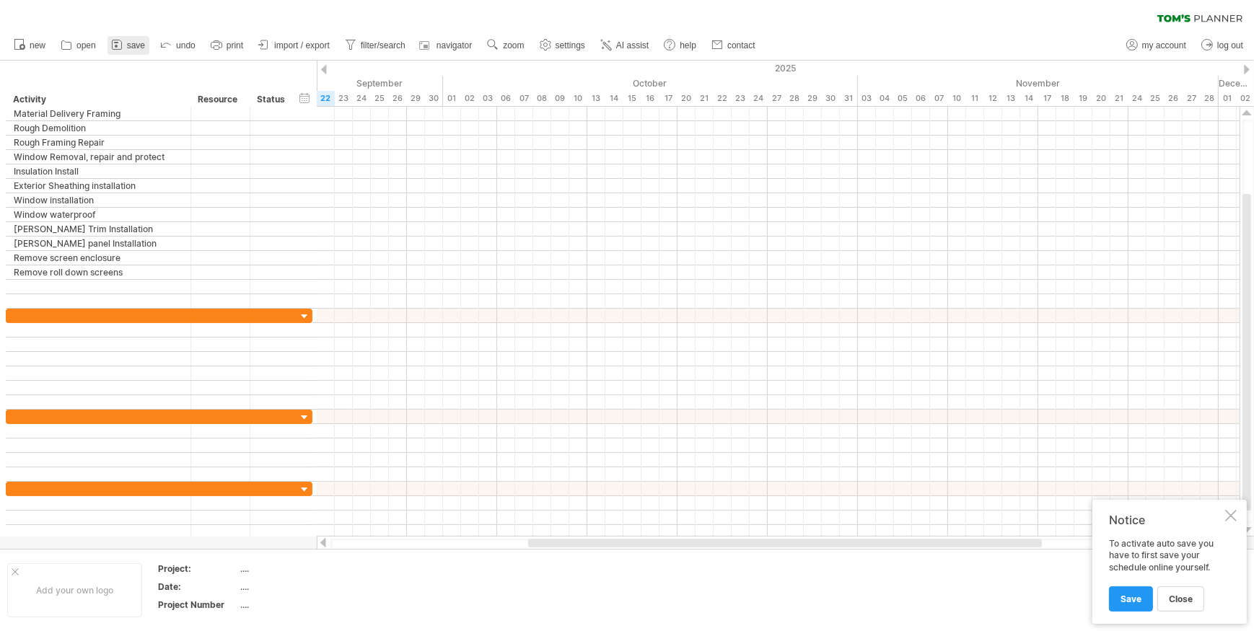
click at [132, 45] on span "save" at bounding box center [136, 45] width 18 height 10
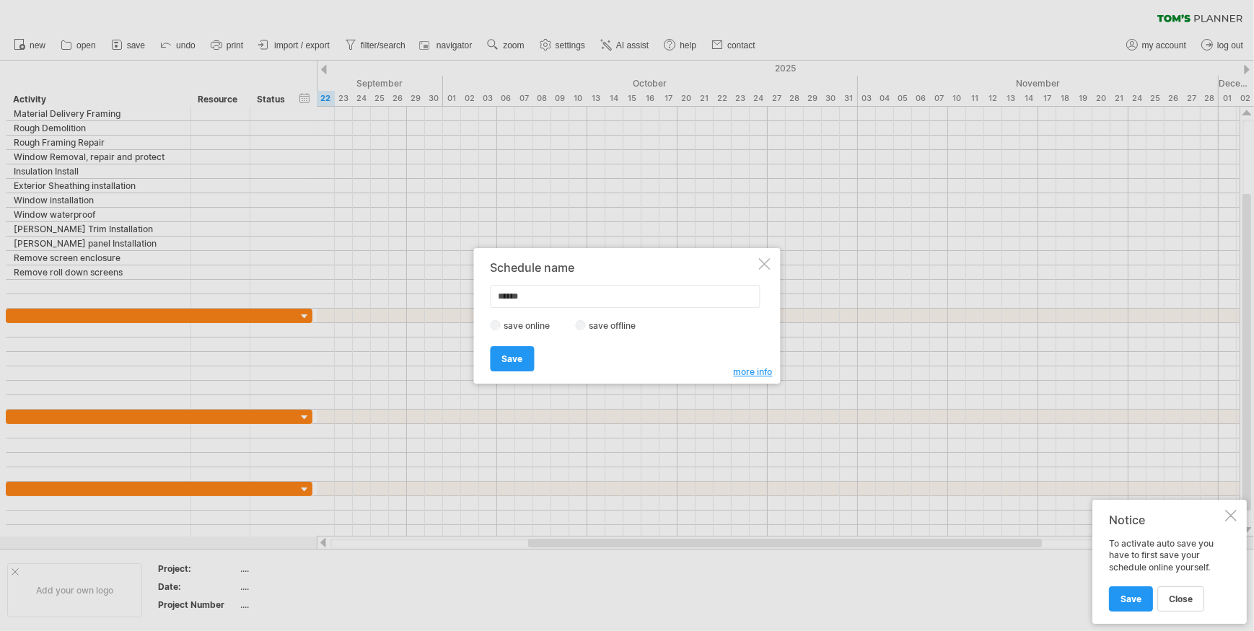
type input "*******"
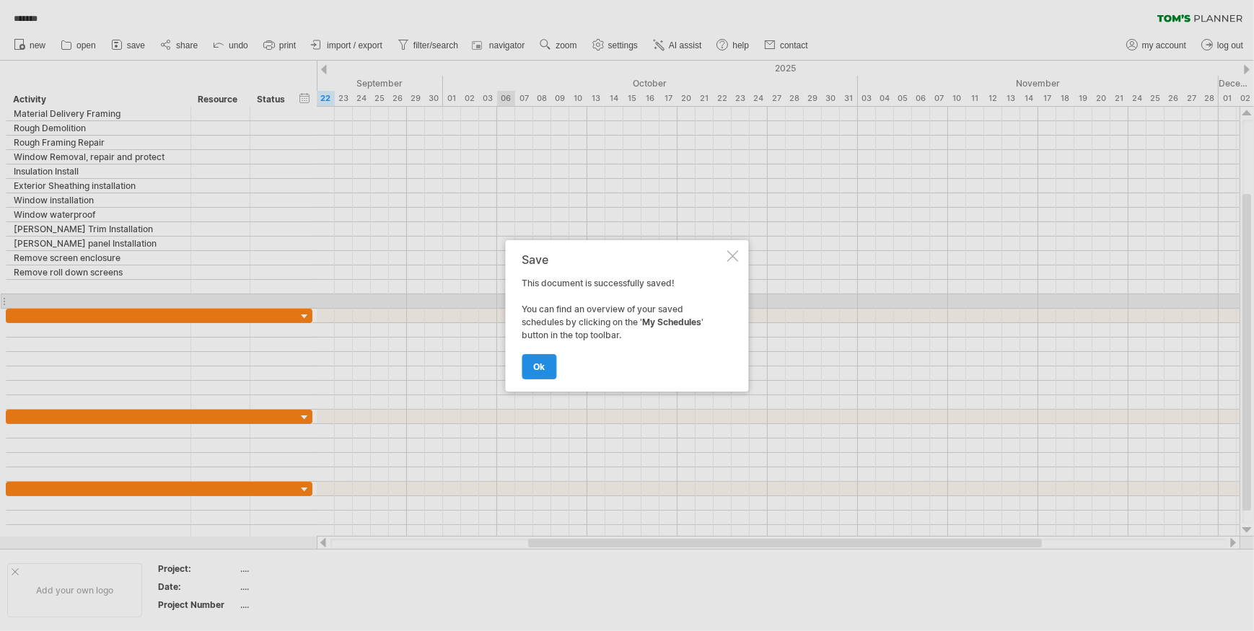
click at [538, 362] on span "ok" at bounding box center [540, 367] width 12 height 11
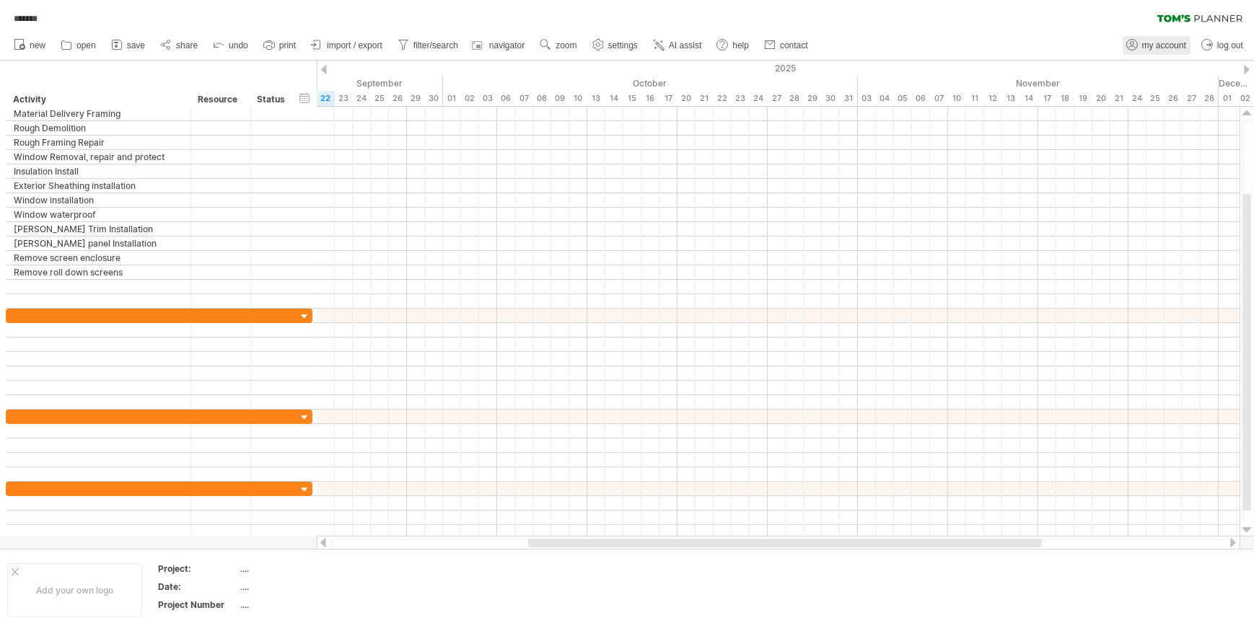
click at [1169, 44] on span "my account" at bounding box center [1164, 45] width 44 height 10
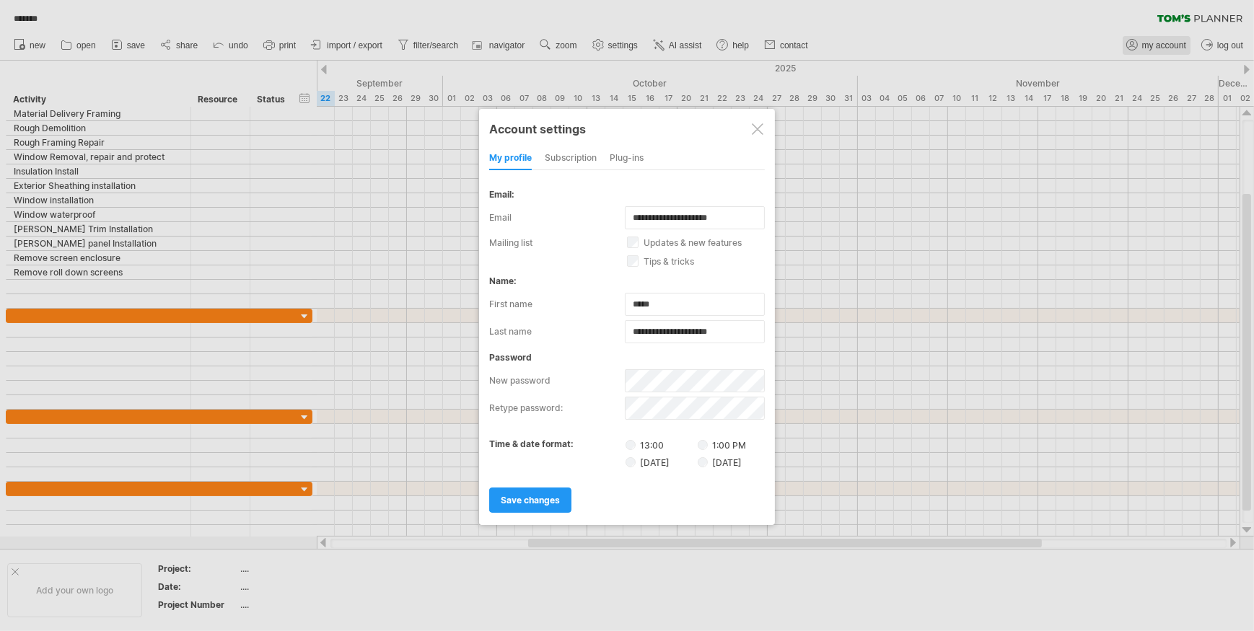
click at [1169, 44] on div at bounding box center [627, 315] width 1254 height 631
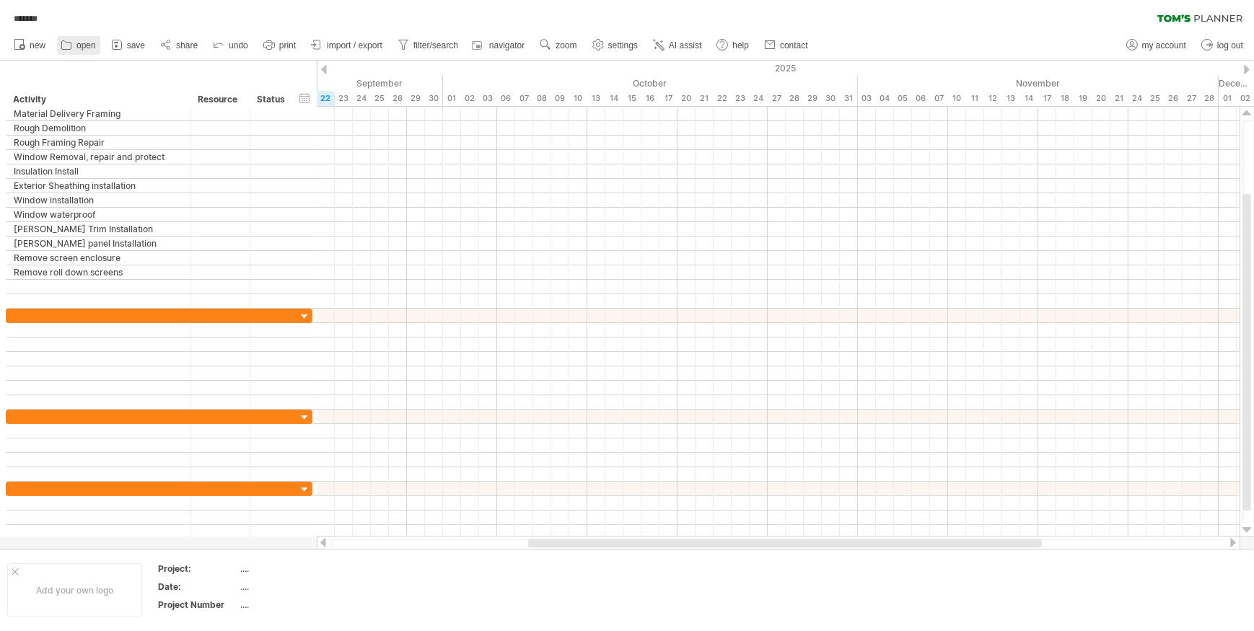
click at [84, 46] on span "open" at bounding box center [85, 45] width 19 height 10
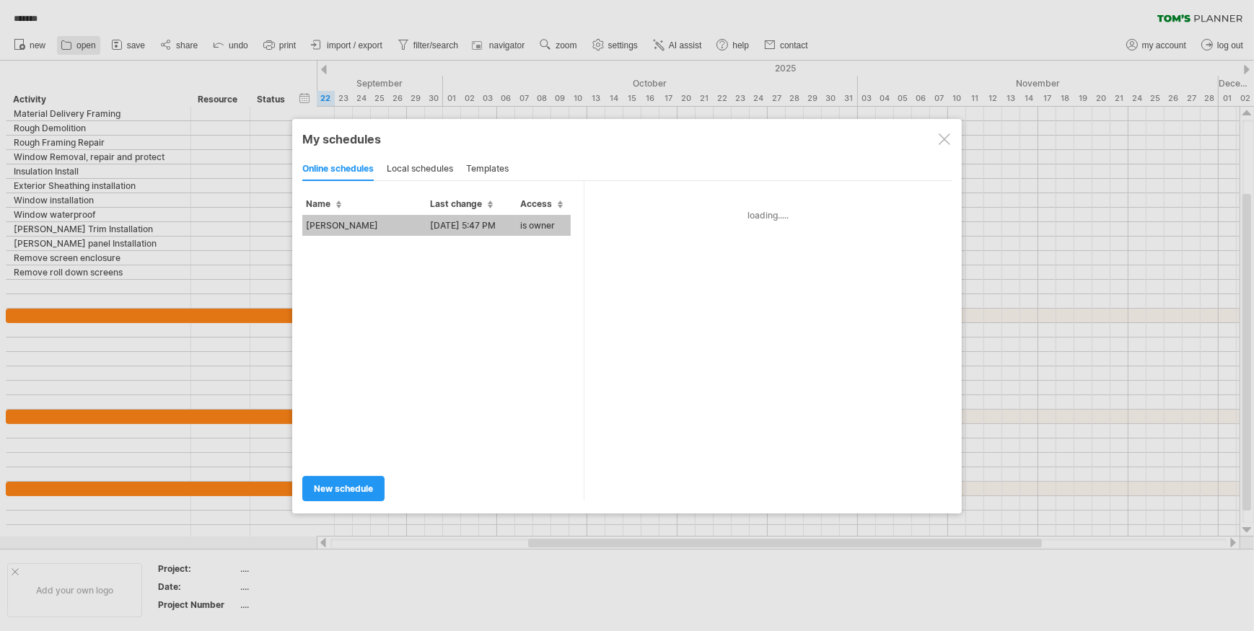
type input "*******"
type input "**********"
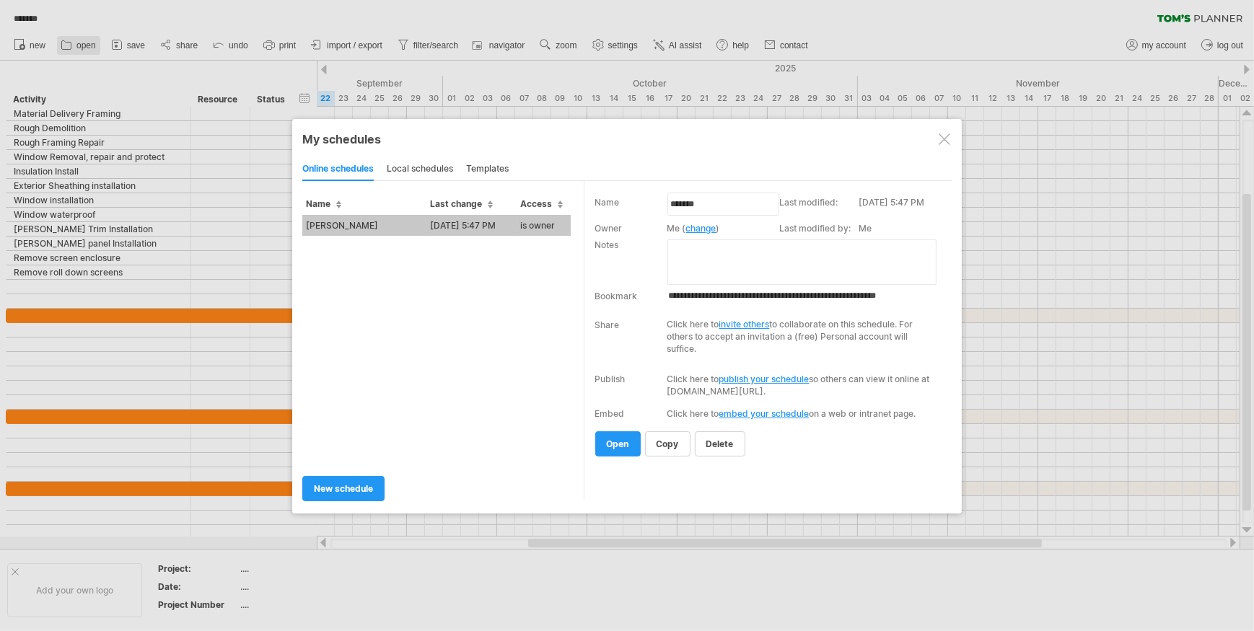
click at [84, 46] on div at bounding box center [627, 315] width 1254 height 631
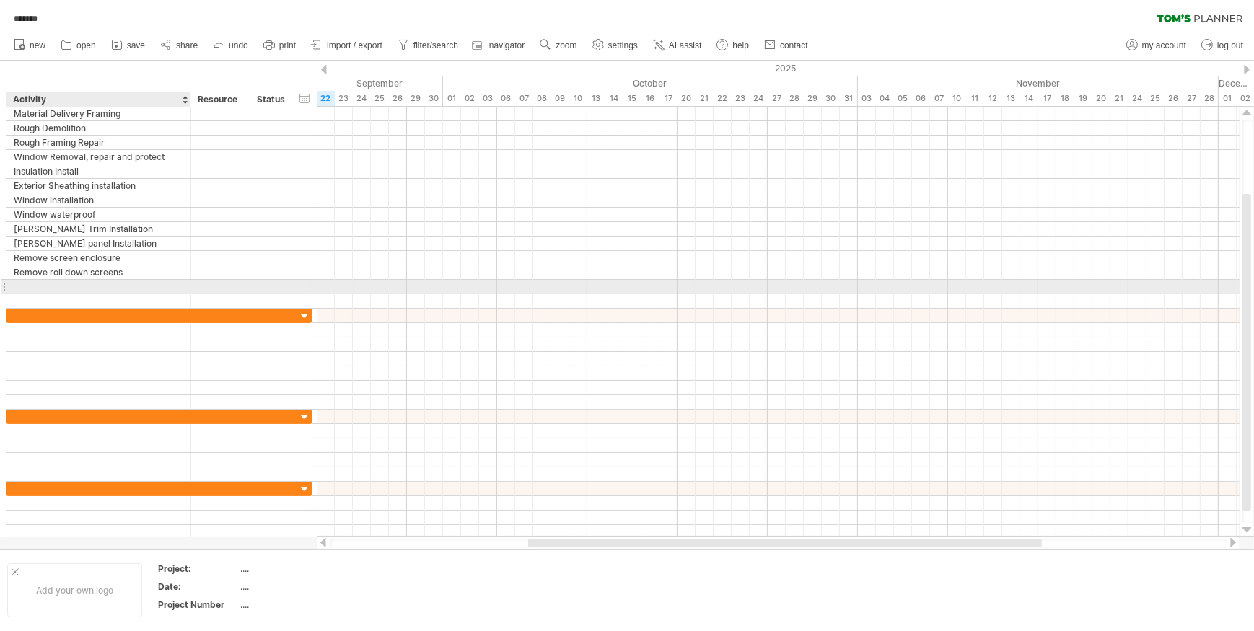
click at [25, 285] on div at bounding box center [99, 287] width 170 height 14
type input "**********"
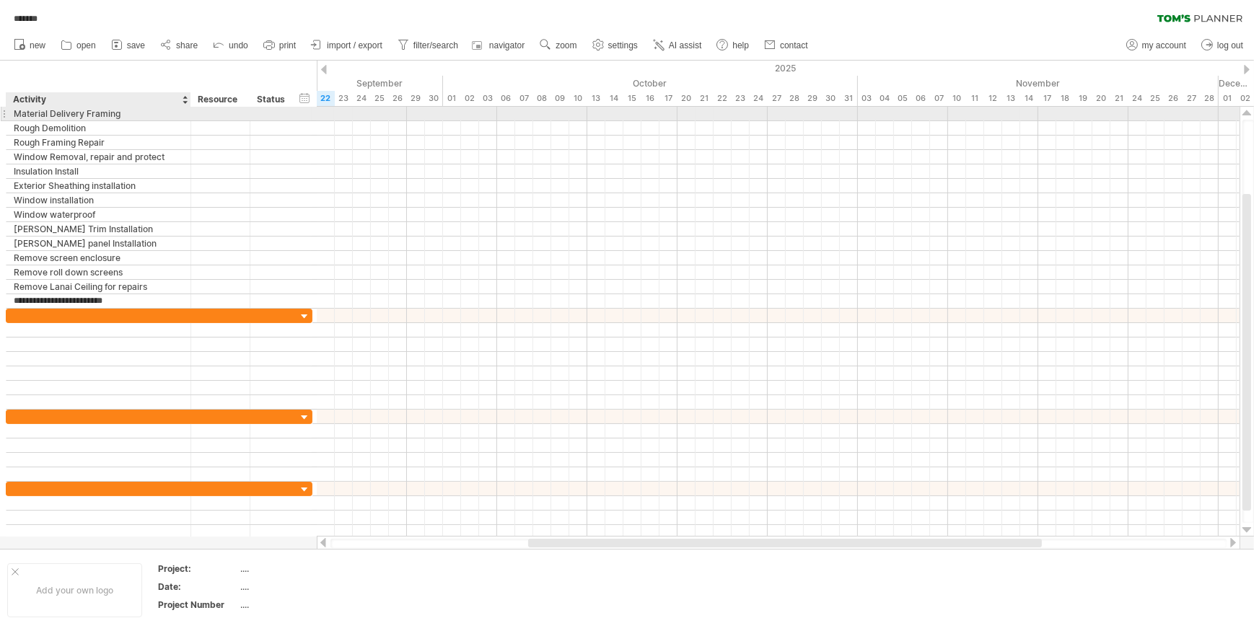
click at [21, 111] on div "Material Delivery Framing" at bounding box center [99, 114] width 170 height 14
type input "**********"
type input "*"
type input "**********"
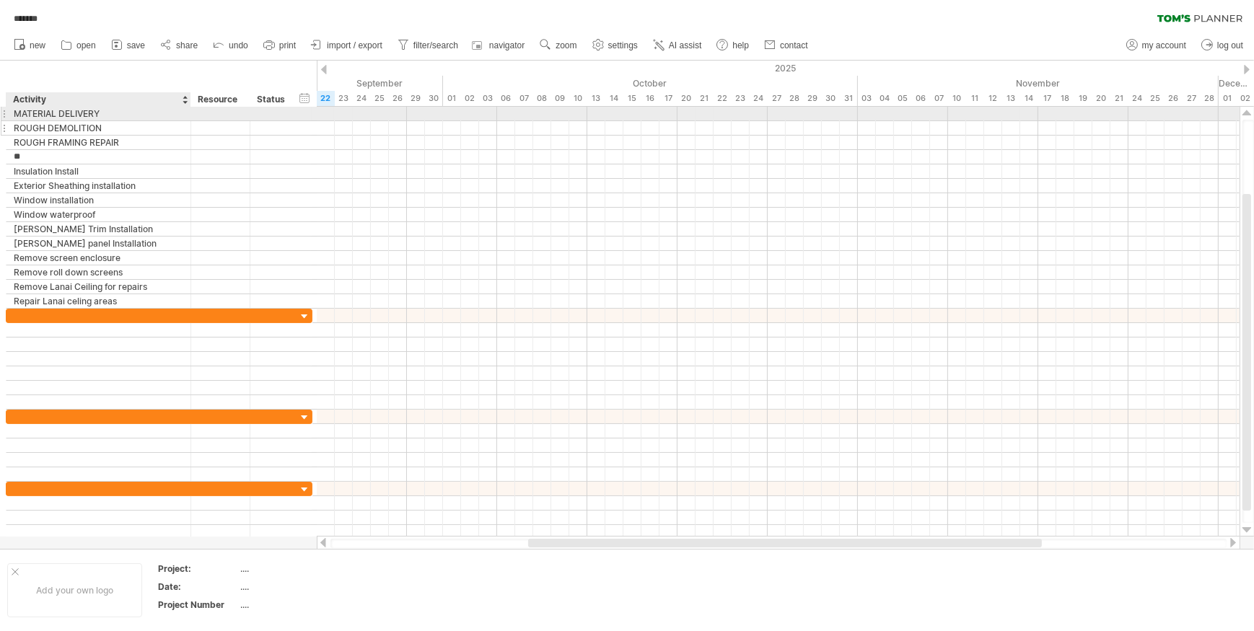
type input "*"
type input "**********"
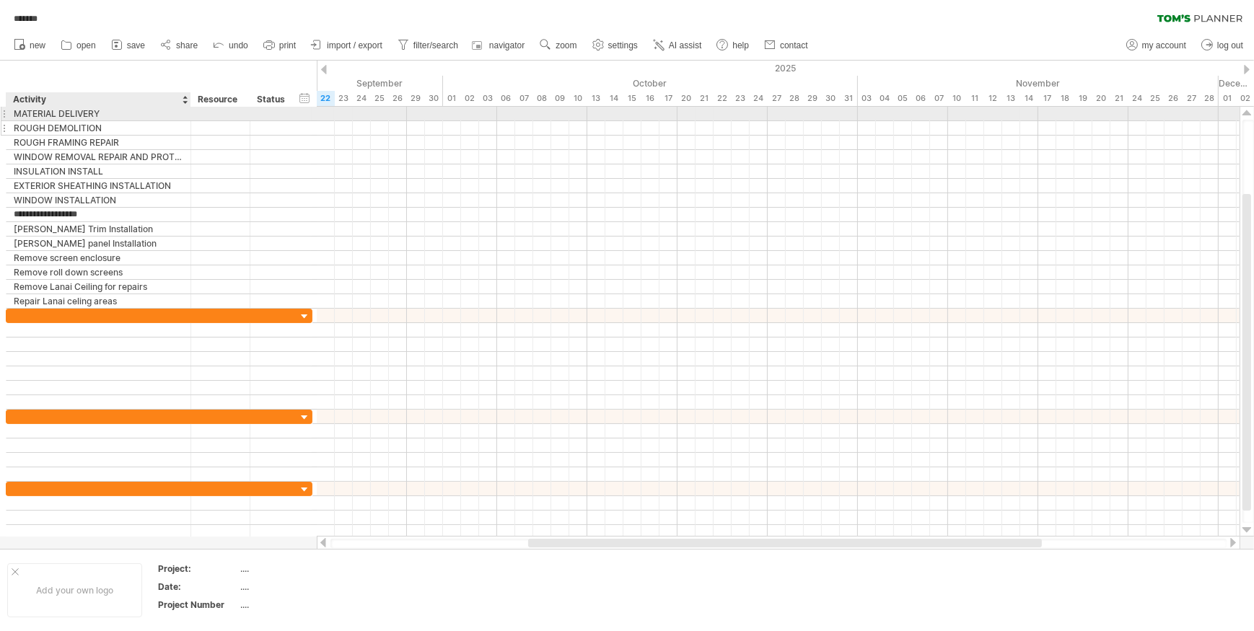
type input "**********"
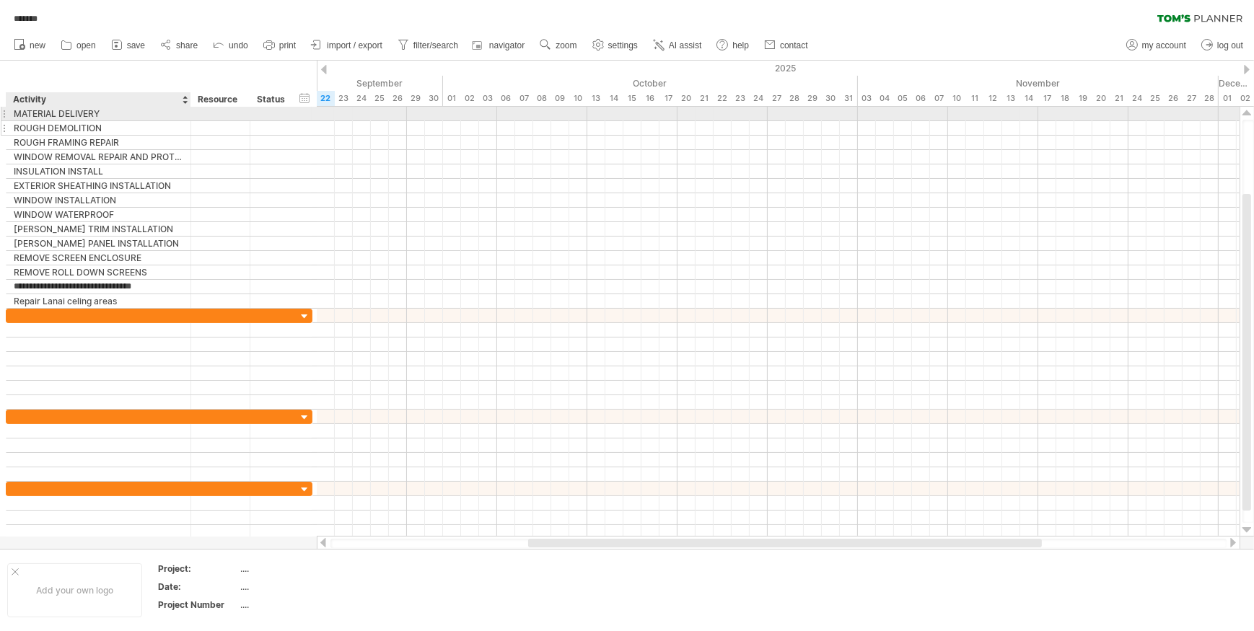
type input "**********"
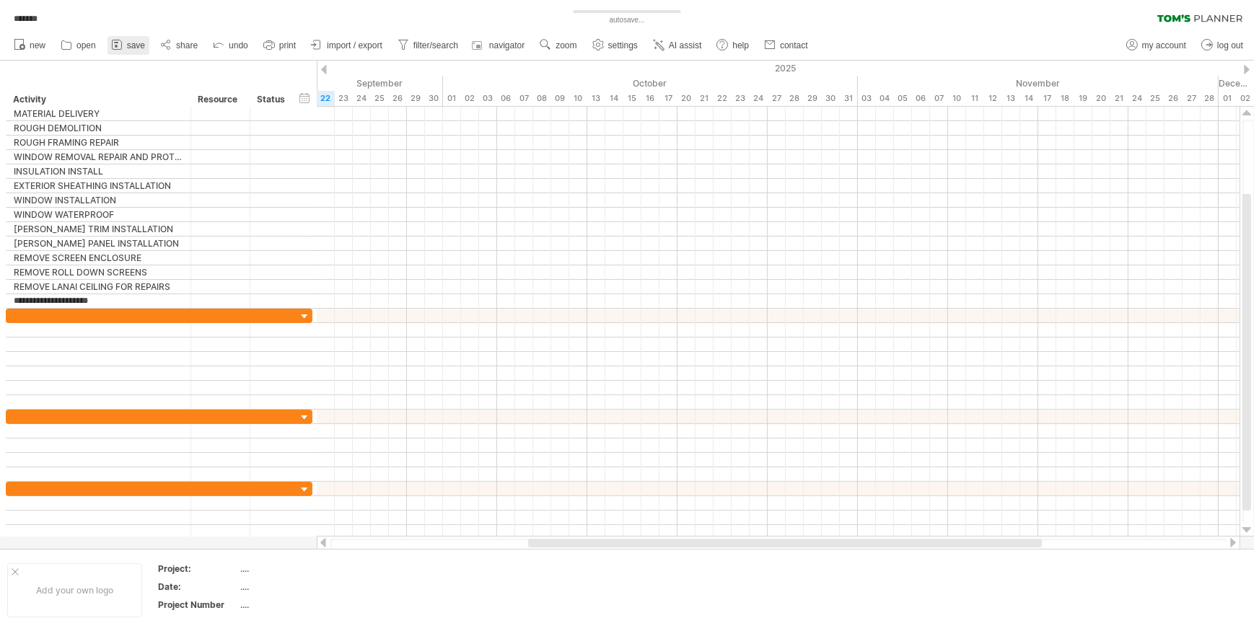
click at [138, 48] on span "save" at bounding box center [136, 45] width 18 height 10
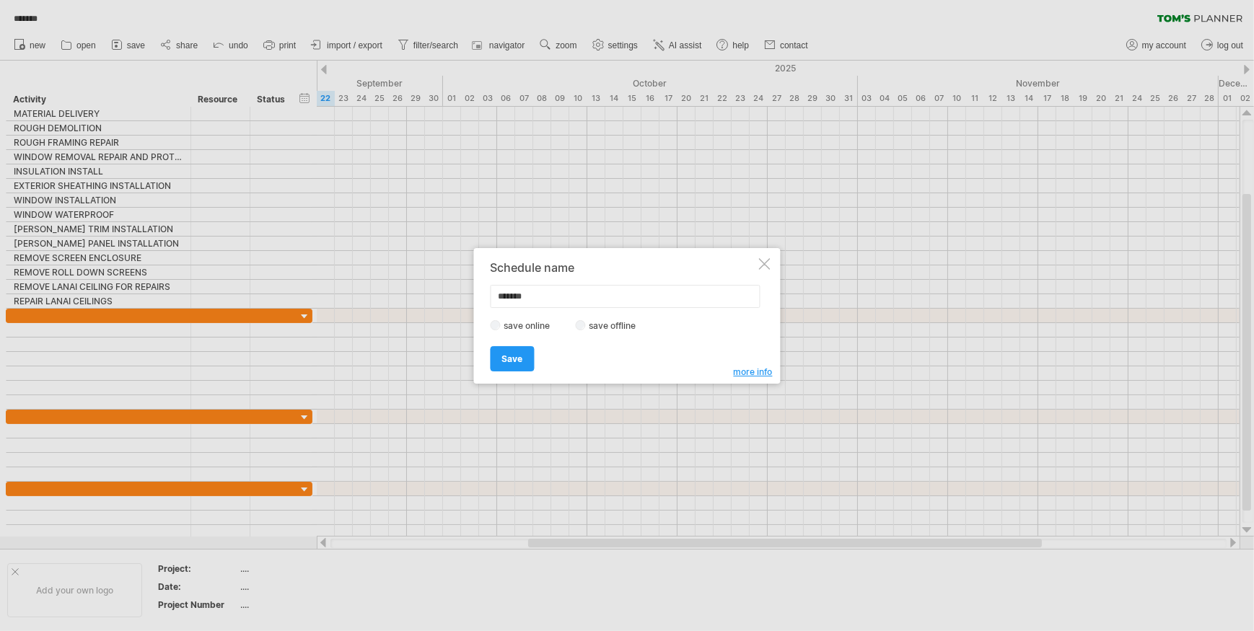
click at [499, 356] on link "Save" at bounding box center [513, 358] width 44 height 25
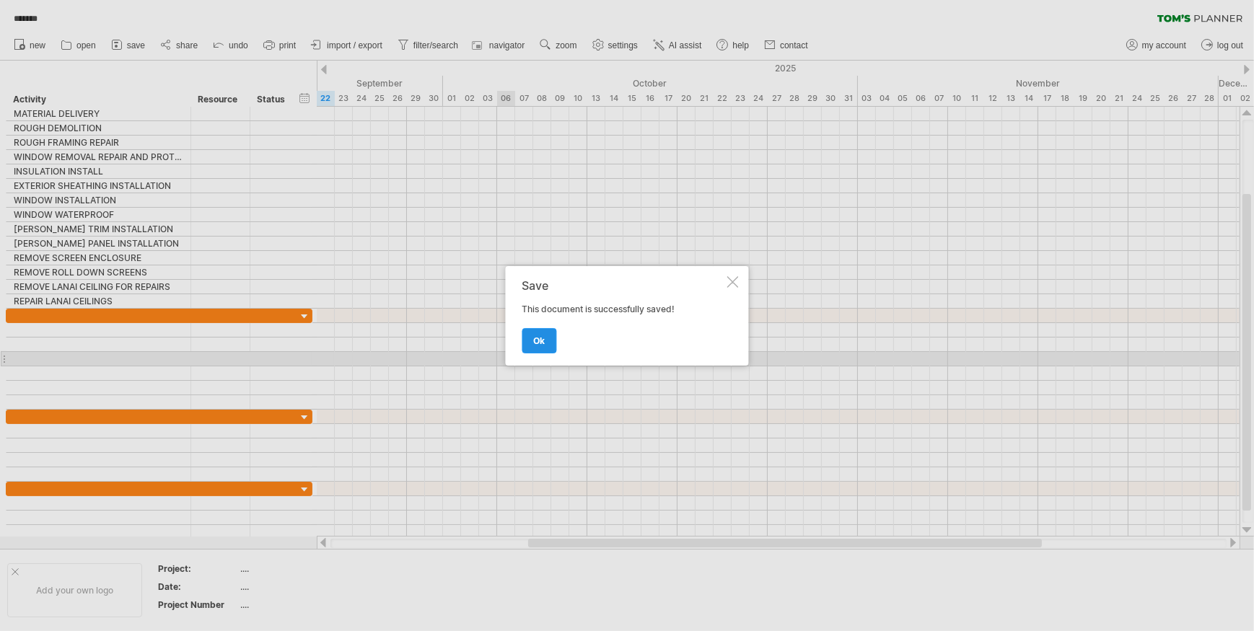
click at [551, 341] on link "ok" at bounding box center [539, 340] width 35 height 25
